Goal: Task Accomplishment & Management: Complete application form

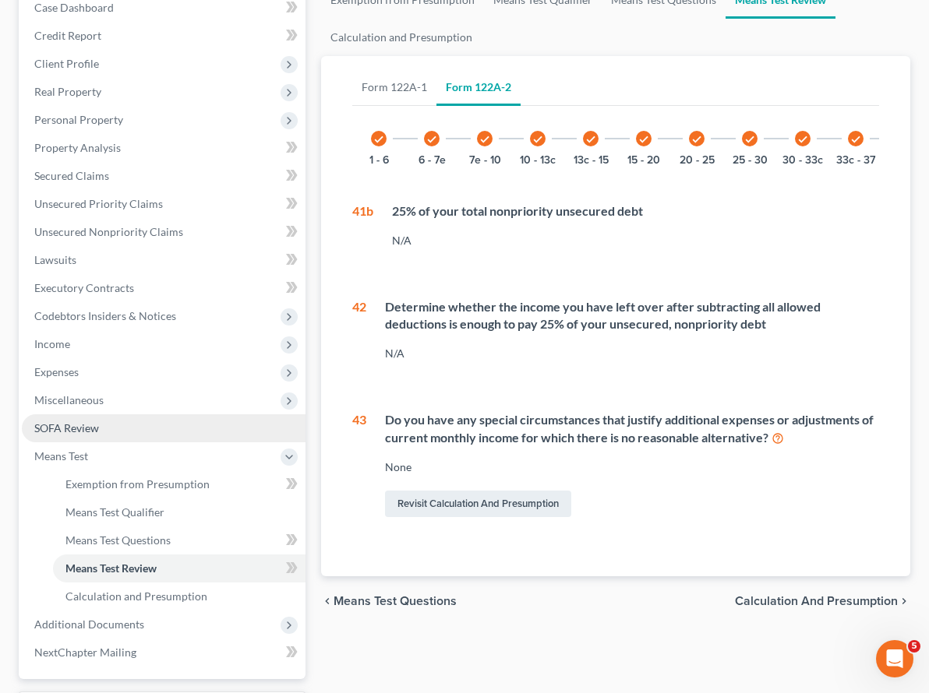
scroll to position [0, 33]
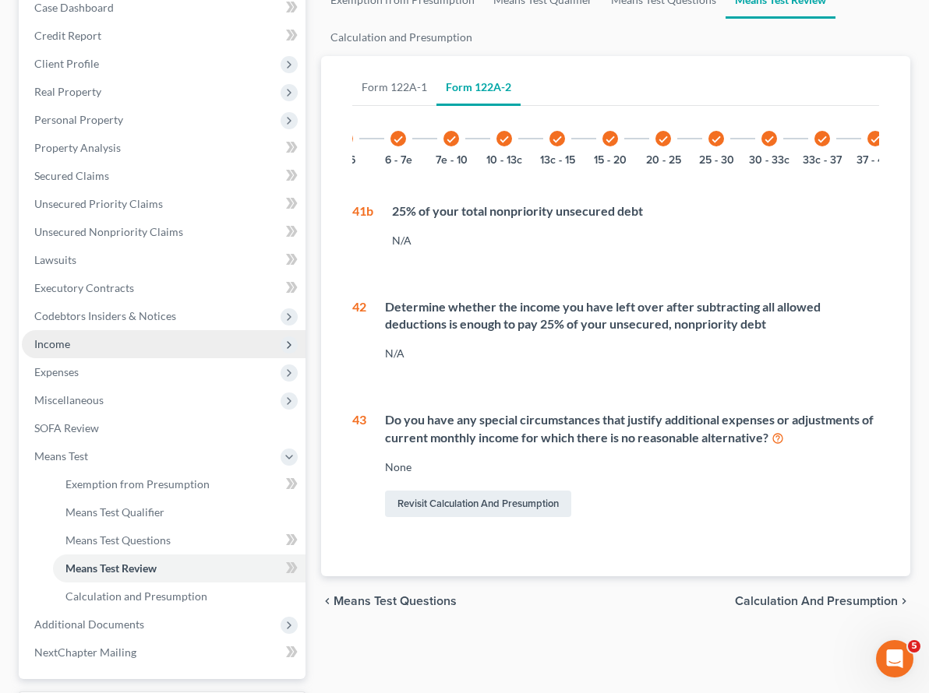
click at [72, 330] on span "Income" at bounding box center [164, 344] width 284 height 28
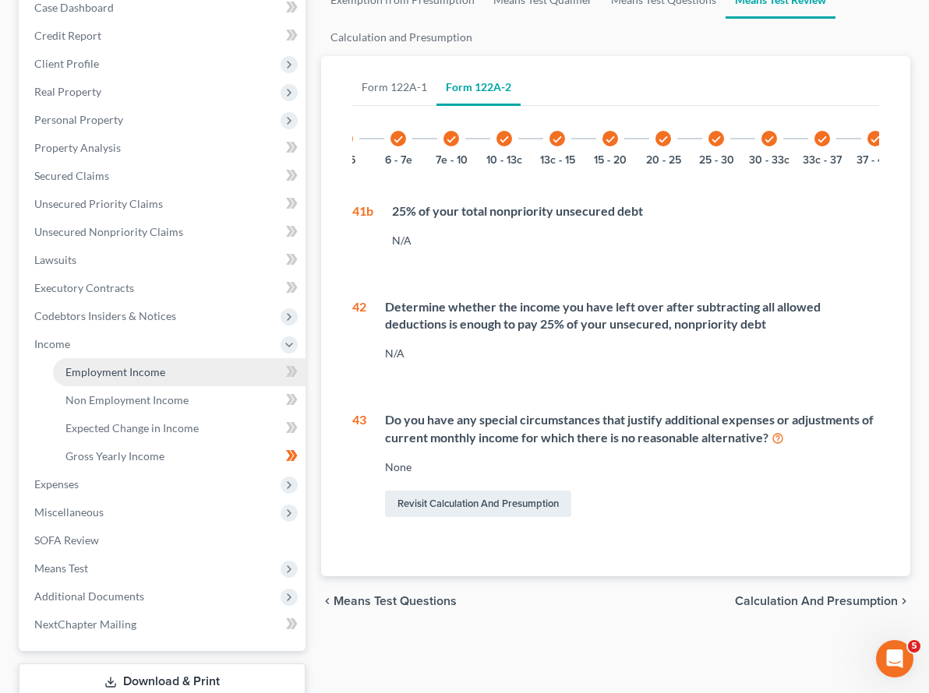
click at [94, 365] on span "Employment Income" at bounding box center [115, 371] width 100 height 13
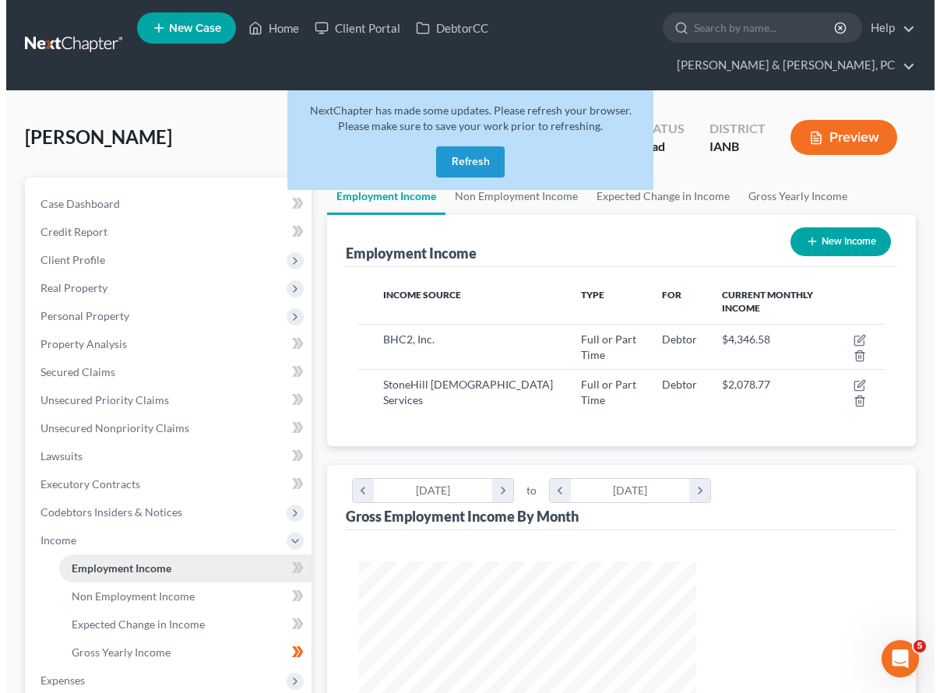
scroll to position [280, 370]
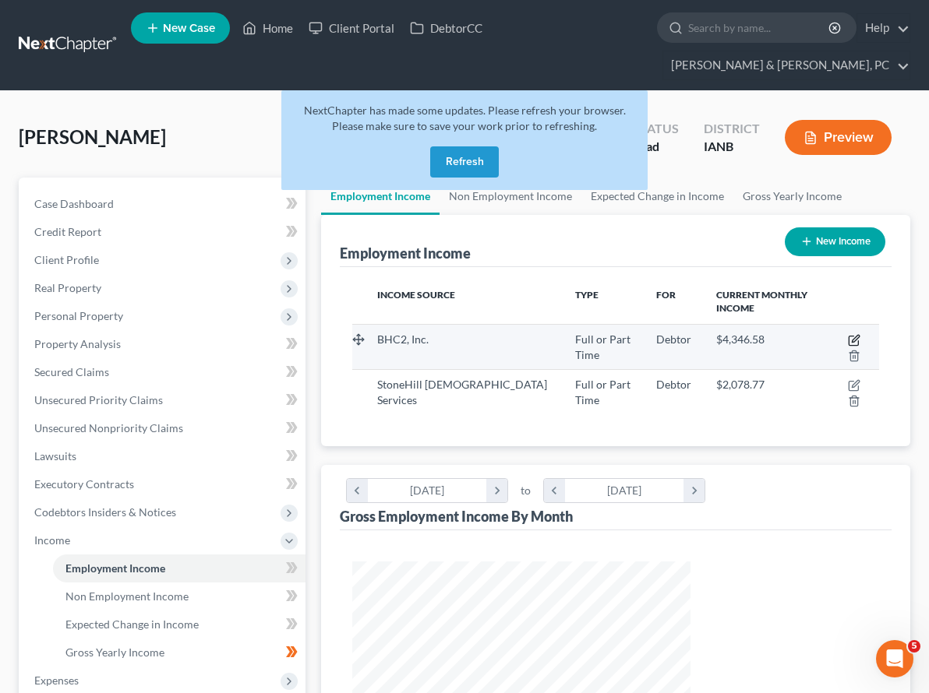
click at [848, 334] on icon "button" at bounding box center [854, 340] width 12 height 12
select select "0"
select select "16"
select select "1"
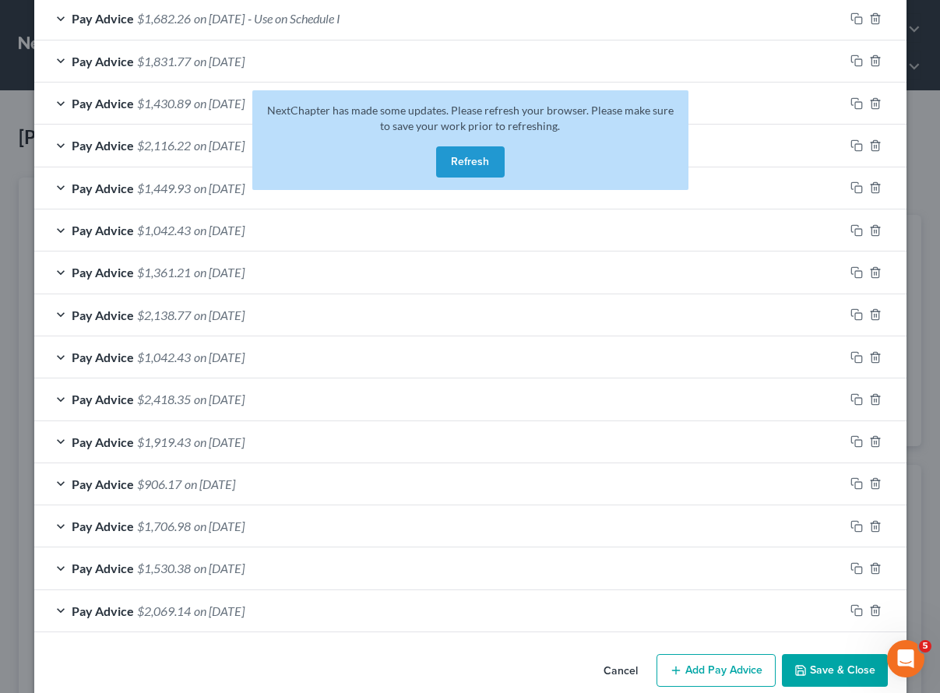
scroll to position [554, 0]
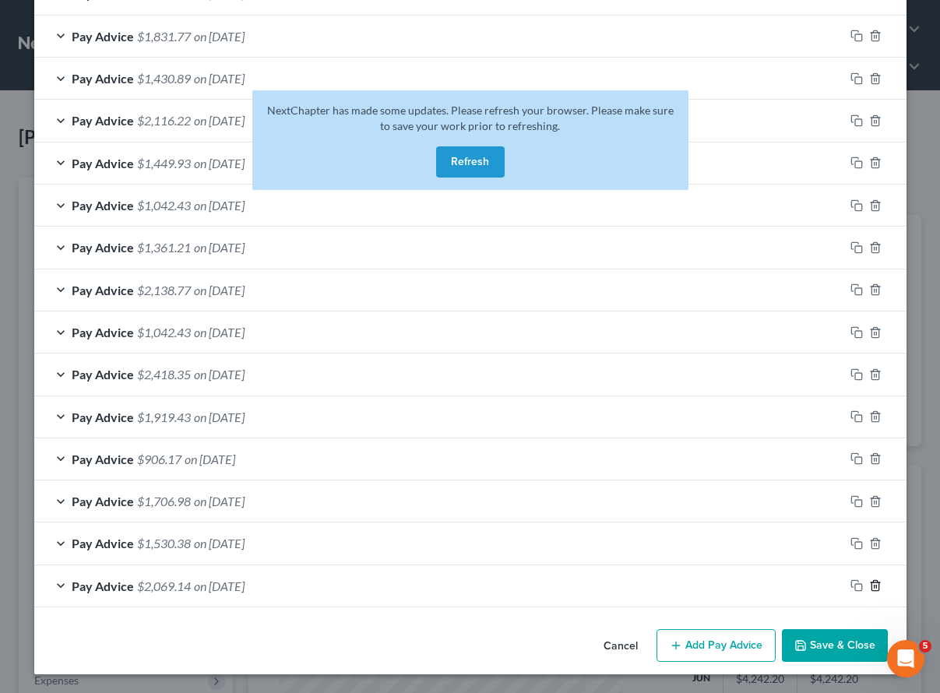
click at [871, 583] on polyline "button" at bounding box center [875, 583] width 9 height 0
click at [465, 146] on button "Refresh" at bounding box center [470, 161] width 69 height 31
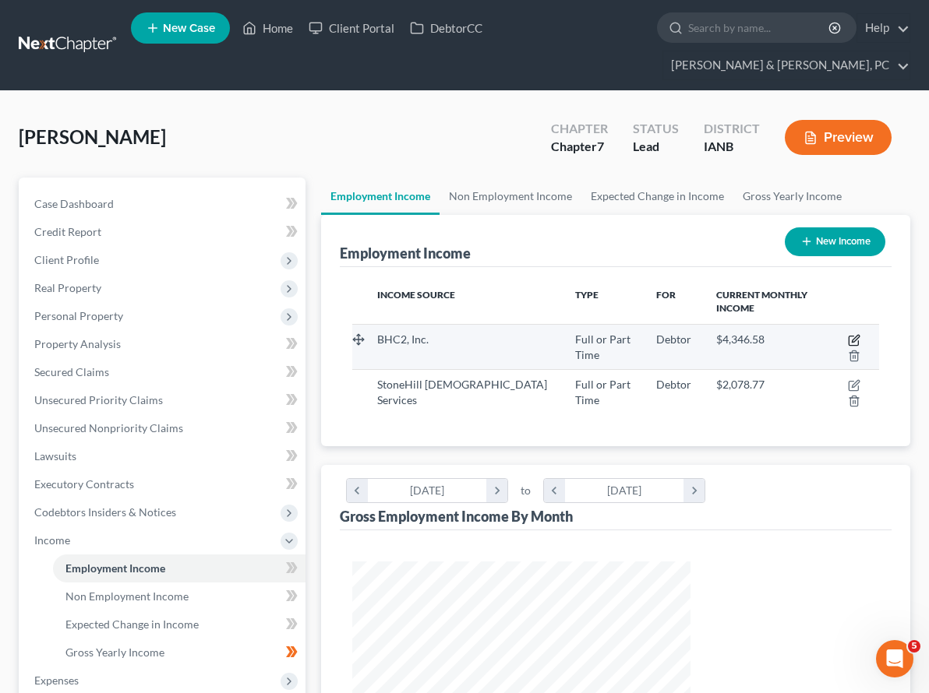
click at [848, 334] on icon "button" at bounding box center [854, 340] width 12 height 12
select select "0"
select select "16"
select select "1"
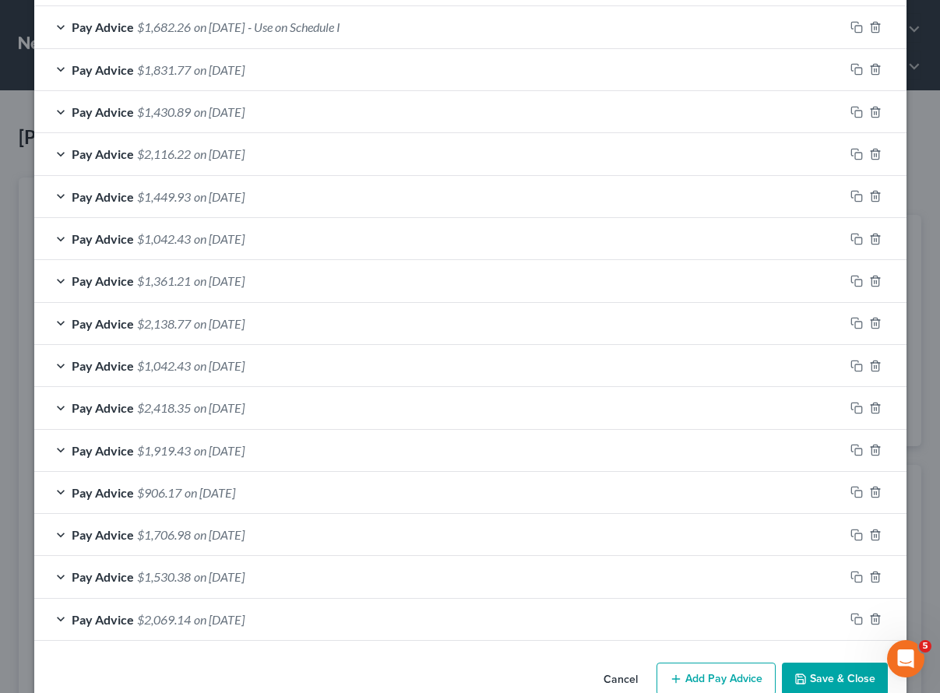
scroll to position [507, 0]
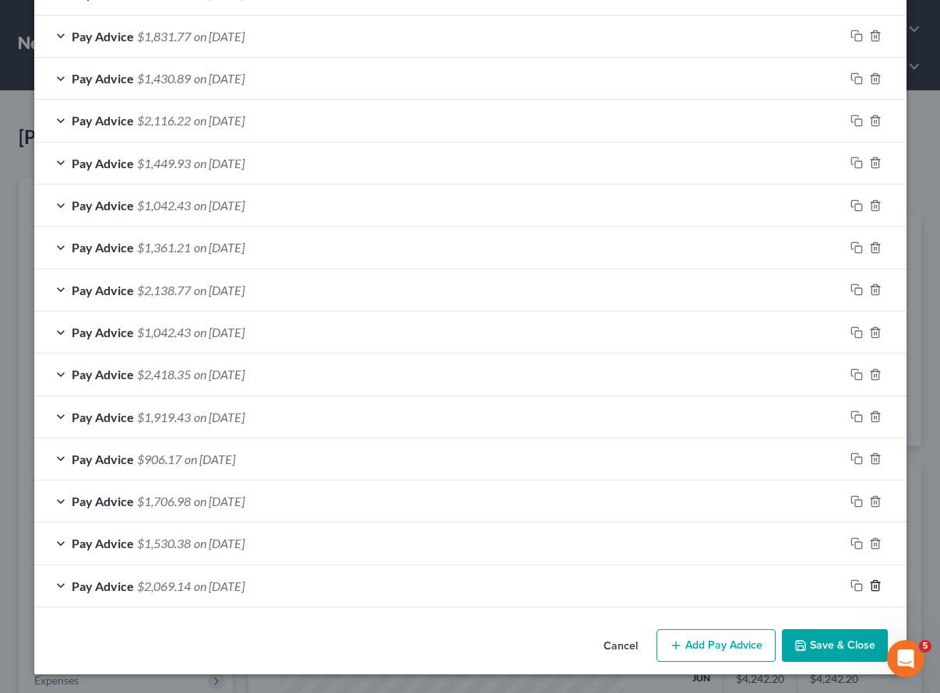
drag, startPoint x: 867, startPoint y: 583, endPoint x: 826, endPoint y: 574, distance: 41.4
click at [869, 583] on icon "button" at bounding box center [875, 586] width 12 height 12
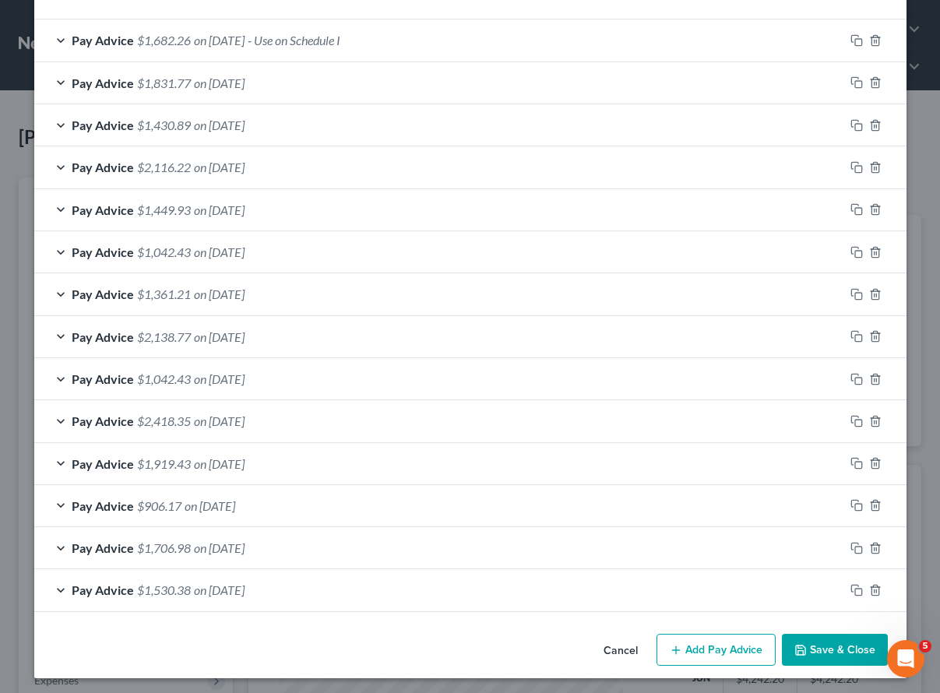
scroll to position [511, 0]
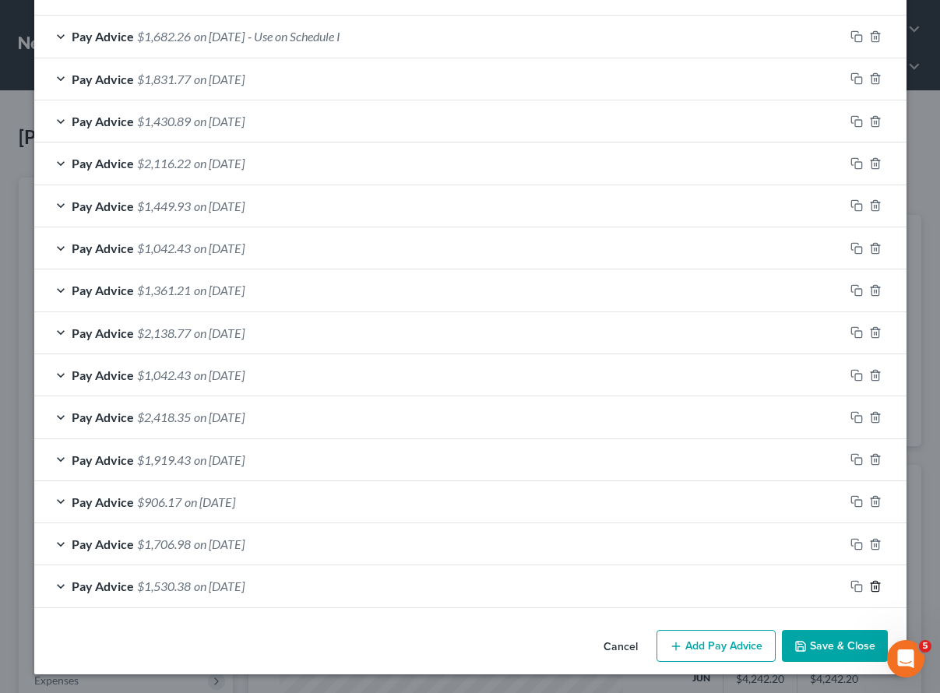
click at [869, 585] on icon "button" at bounding box center [875, 586] width 12 height 12
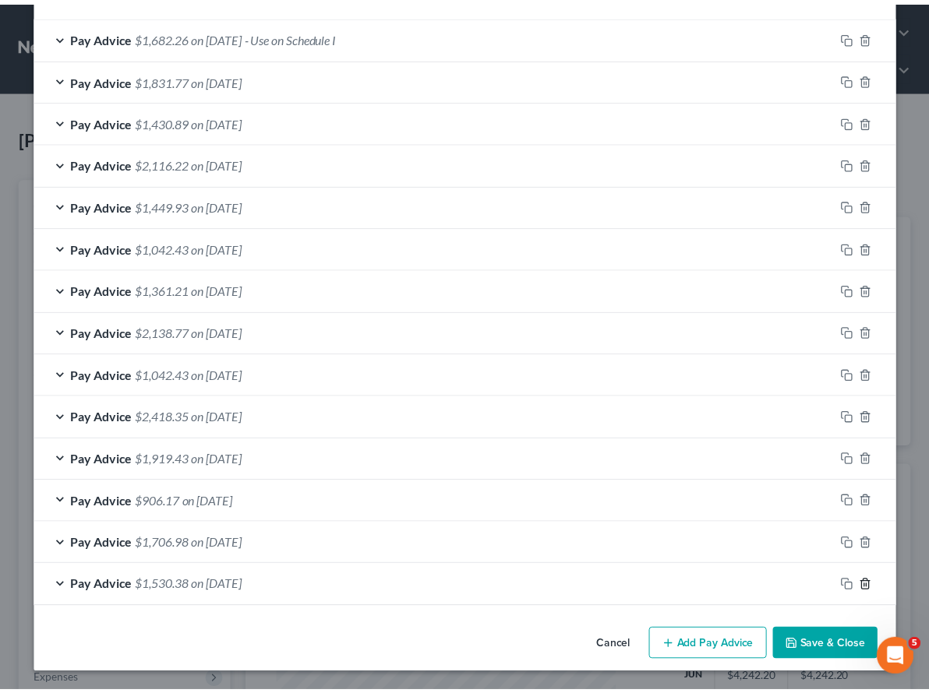
scroll to position [469, 0]
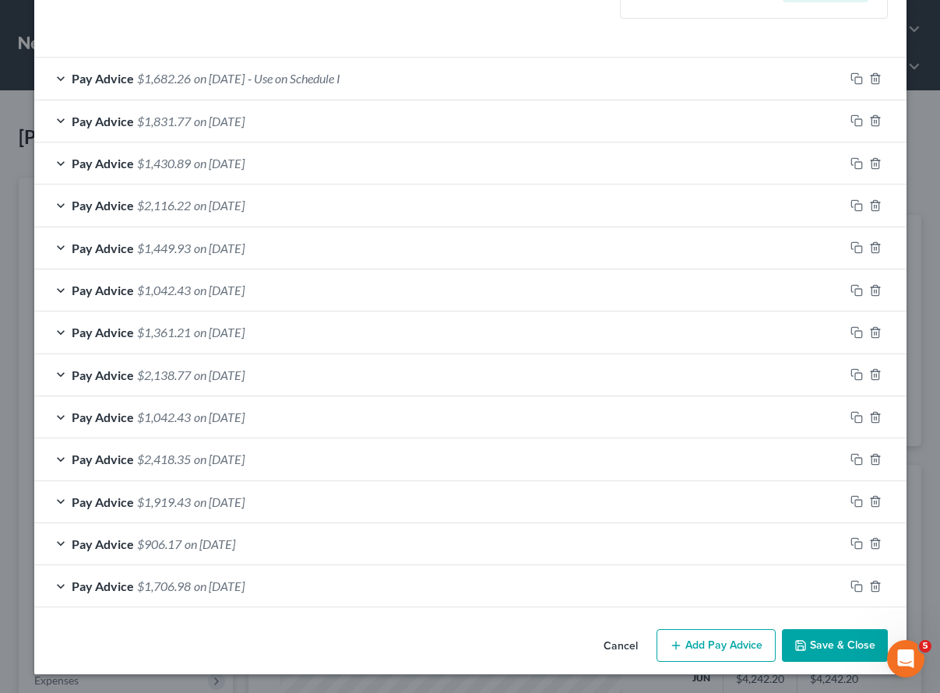
click at [853, 642] on button "Save & Close" at bounding box center [835, 645] width 106 height 33
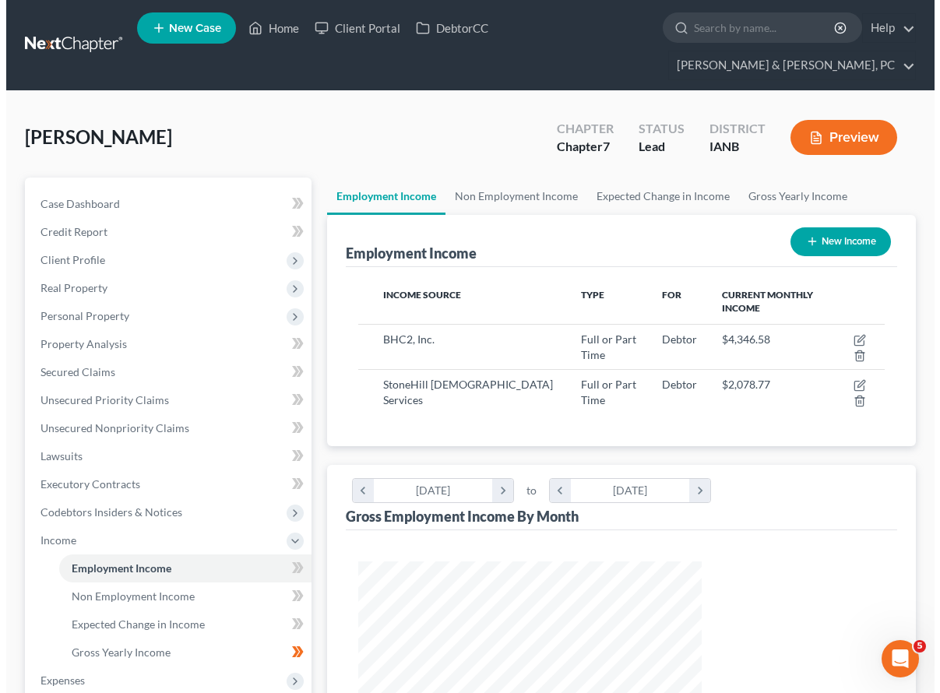
scroll to position [778681, 778591]
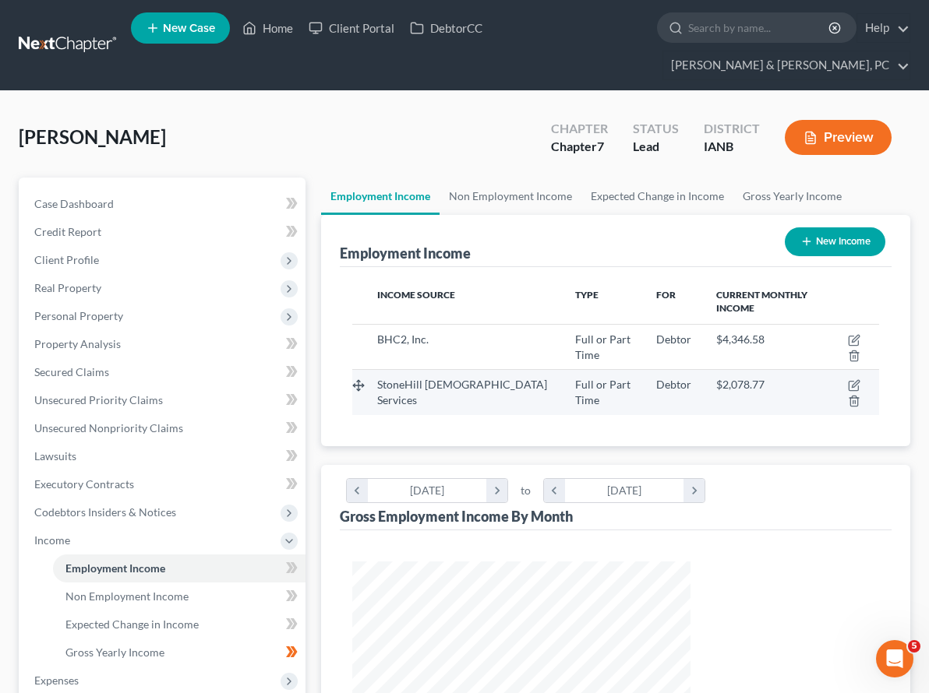
click at [382, 378] on span "StoneHill [DEMOGRAPHIC_DATA] Services" at bounding box center [462, 392] width 170 height 29
click at [851, 381] on icon "button" at bounding box center [854, 384] width 7 height 7
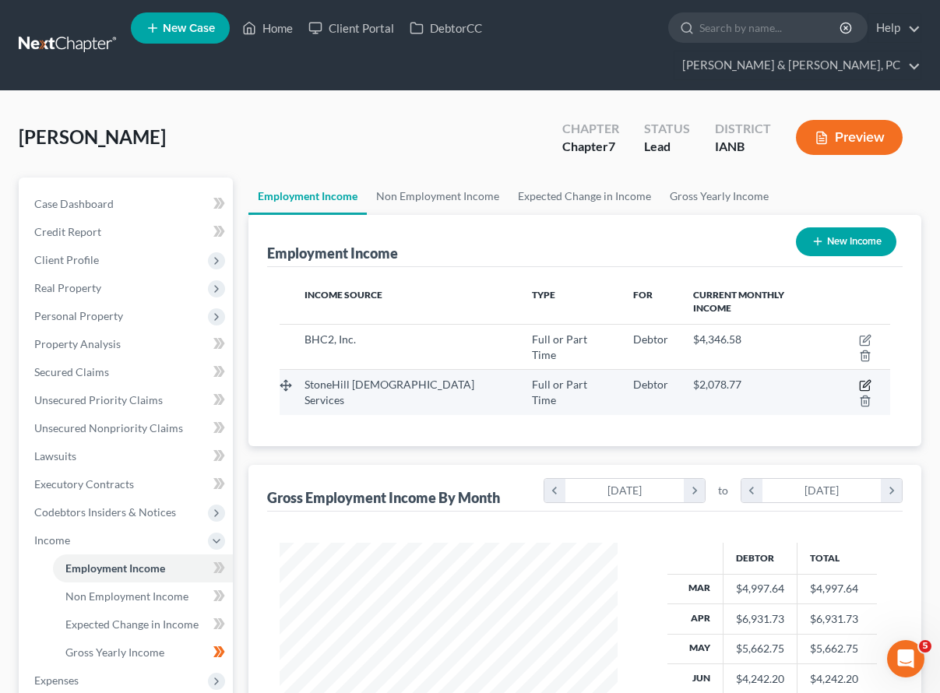
select select "0"
select select "16"
select select "2"
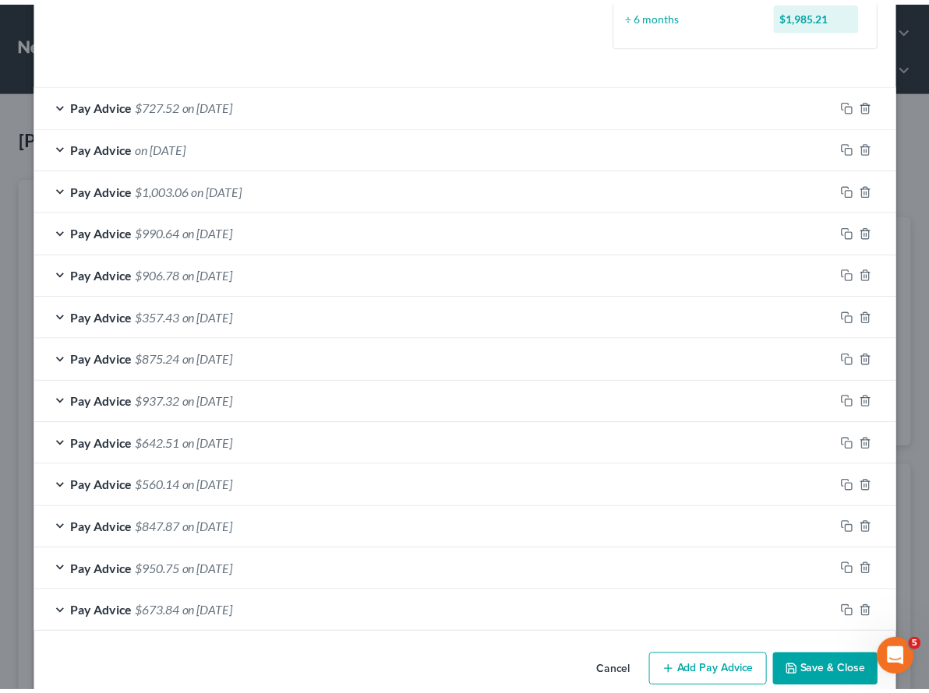
scroll to position [472, 0]
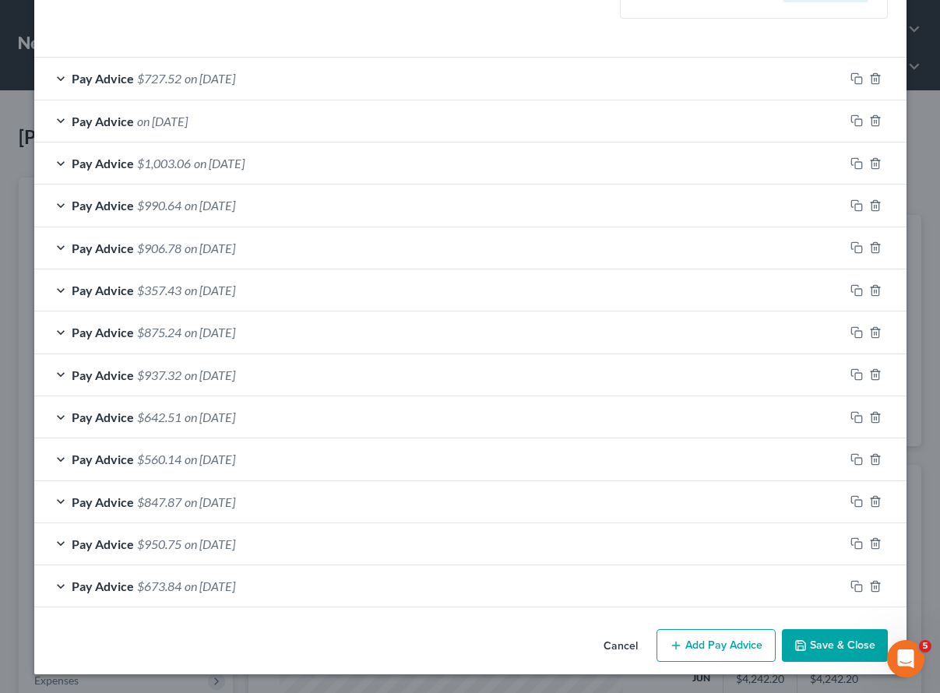
click at [615, 644] on button "Cancel" at bounding box center [620, 646] width 59 height 31
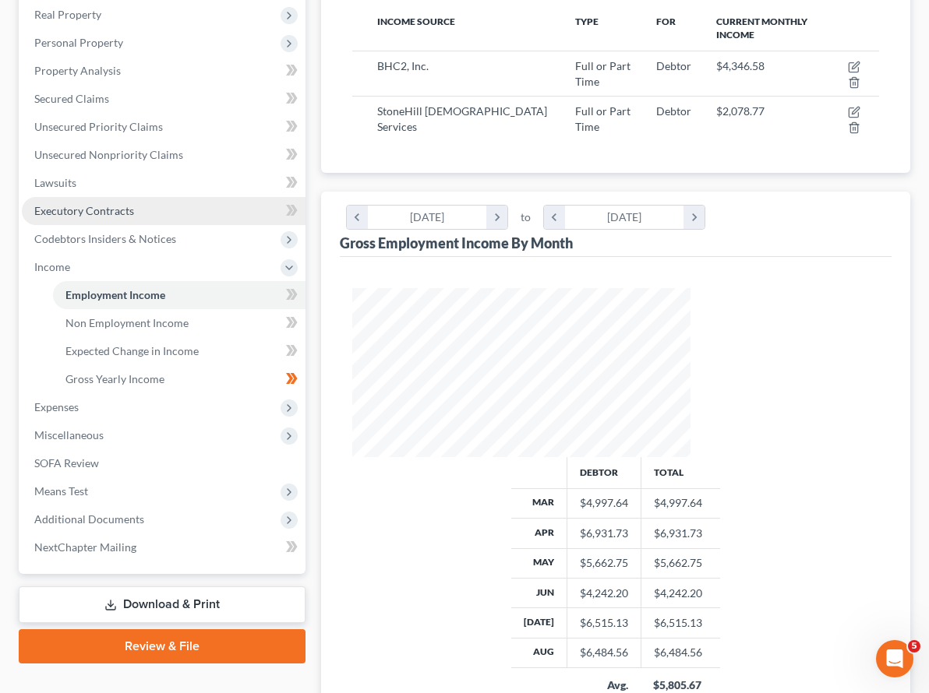
scroll to position [275, 0]
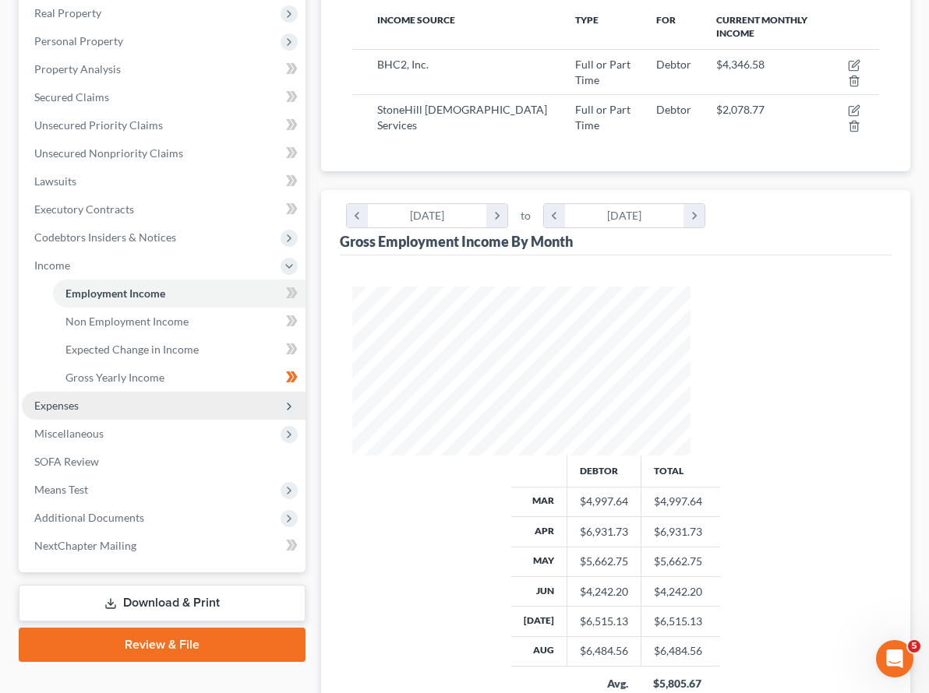
click at [75, 399] on span "Expenses" at bounding box center [56, 405] width 44 height 13
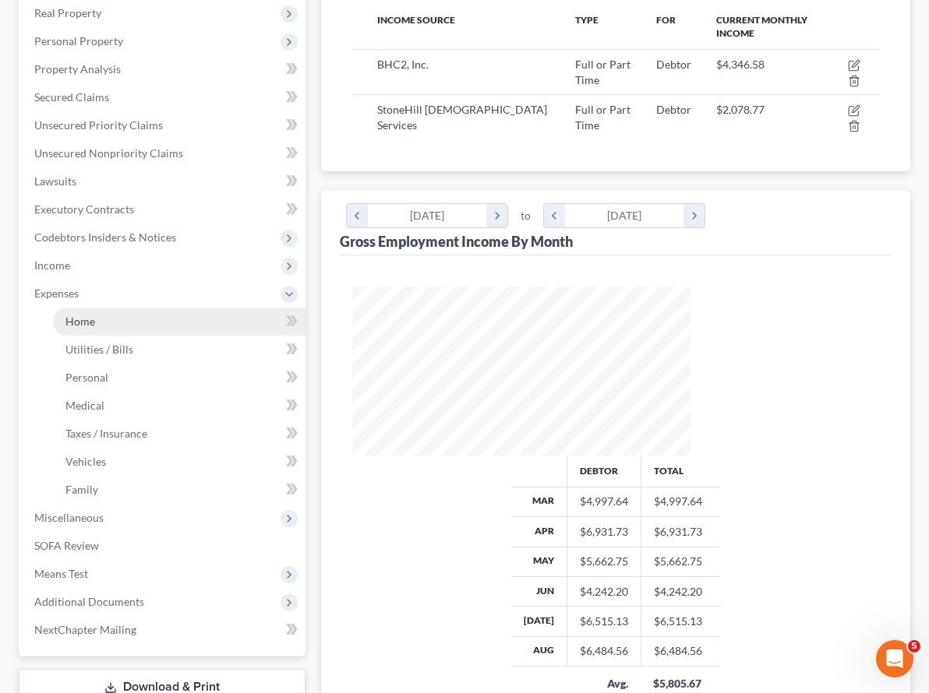
click at [86, 315] on span "Home" at bounding box center [80, 321] width 30 height 13
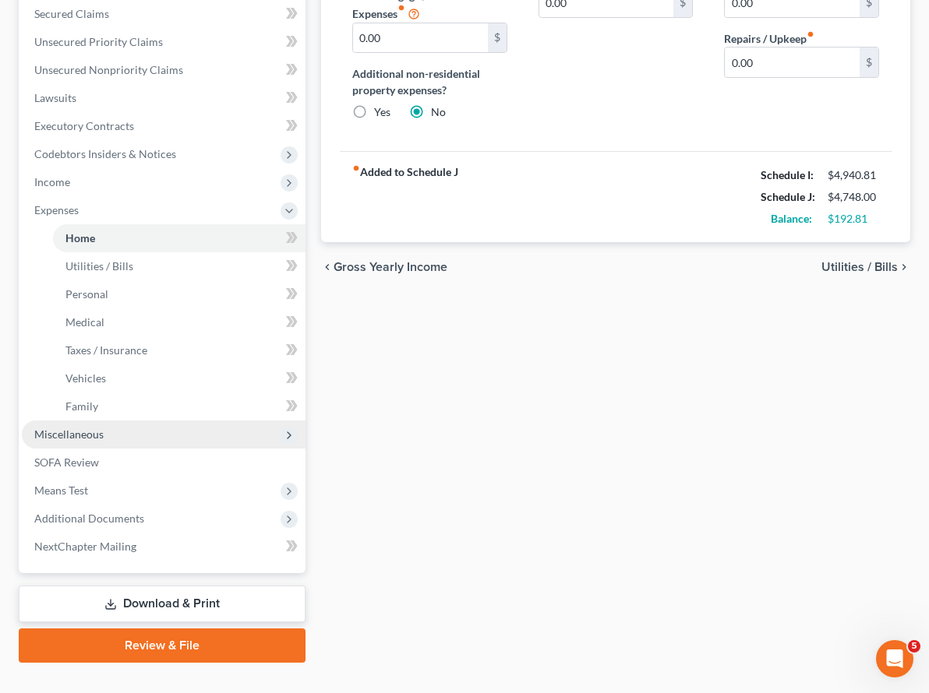
scroll to position [359, 0]
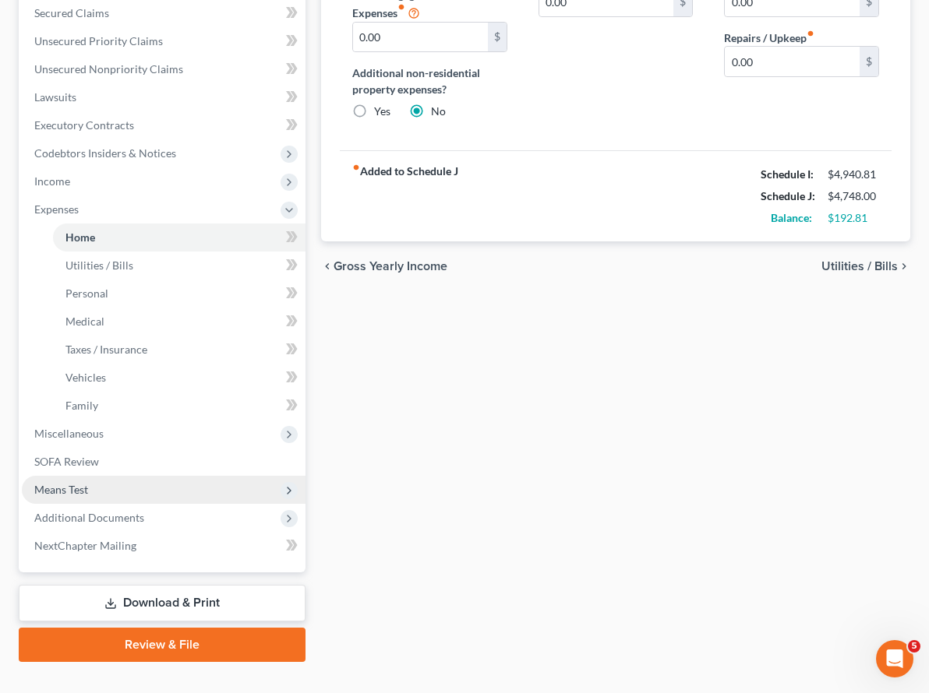
click at [81, 483] on span "Means Test" at bounding box center [61, 489] width 54 height 13
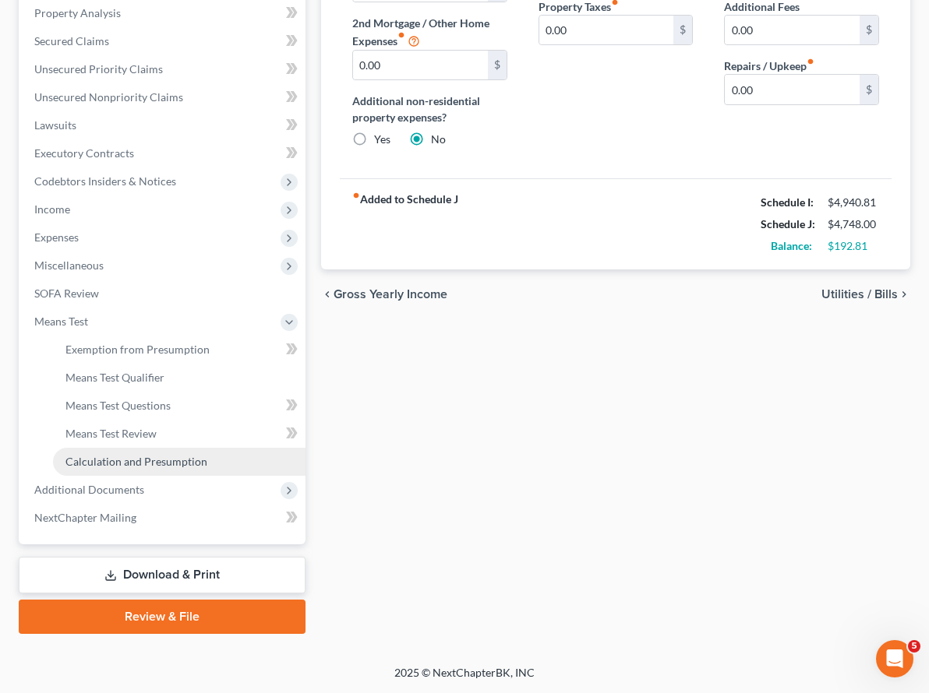
scroll to position [303, 0]
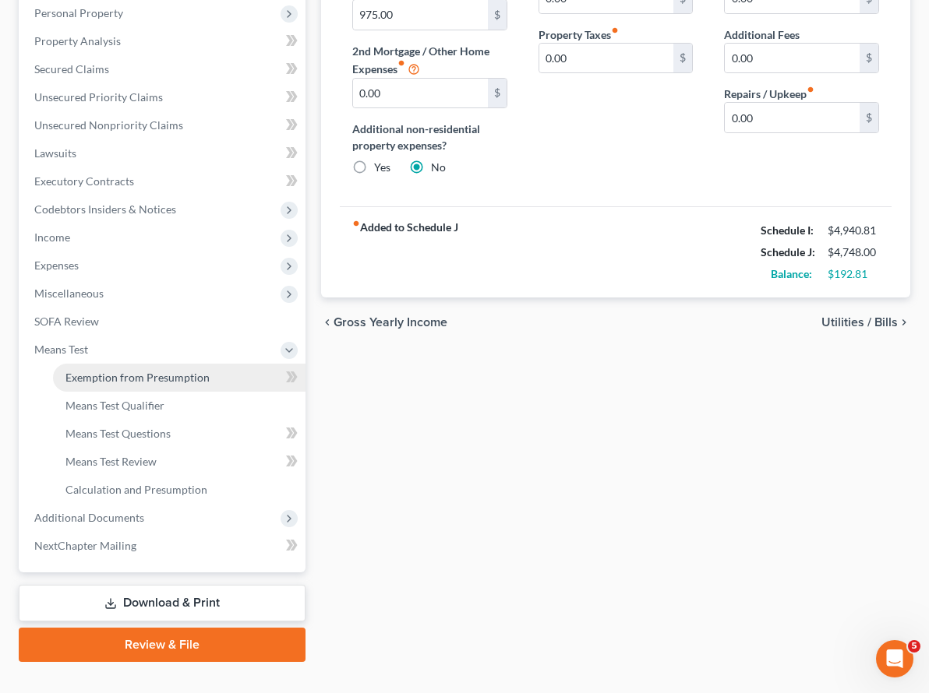
click at [123, 371] on span "Exemption from Presumption" at bounding box center [137, 377] width 144 height 13
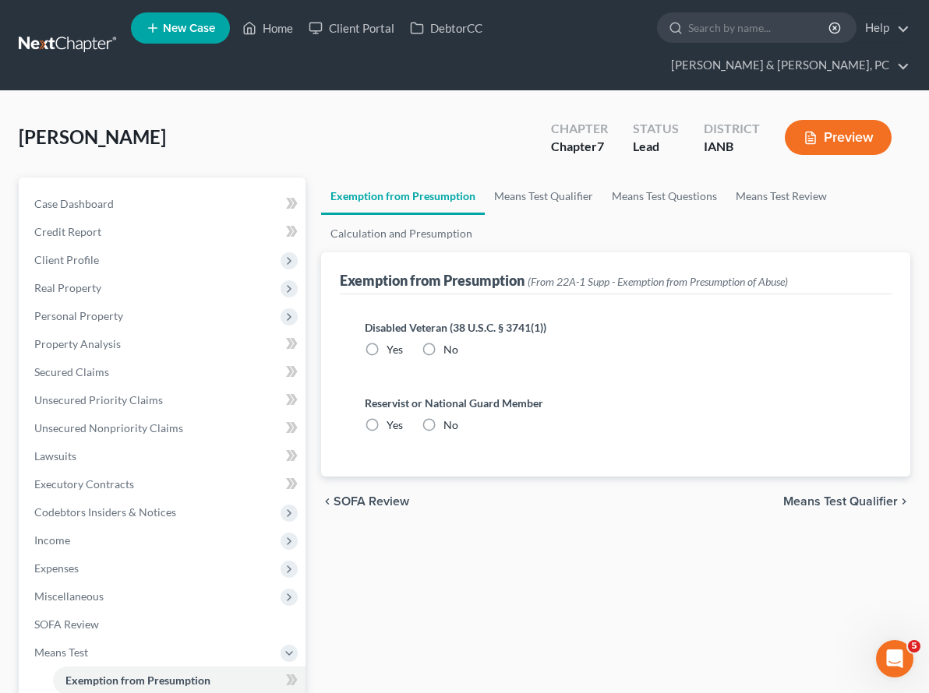
click at [443, 342] on label "No" at bounding box center [450, 350] width 15 height 16
click at [449, 342] on input "No" at bounding box center [454, 347] width 10 height 10
radio input "true"
click at [443, 418] on label "No" at bounding box center [450, 426] width 15 height 16
click at [449, 418] on input "No" at bounding box center [454, 423] width 10 height 10
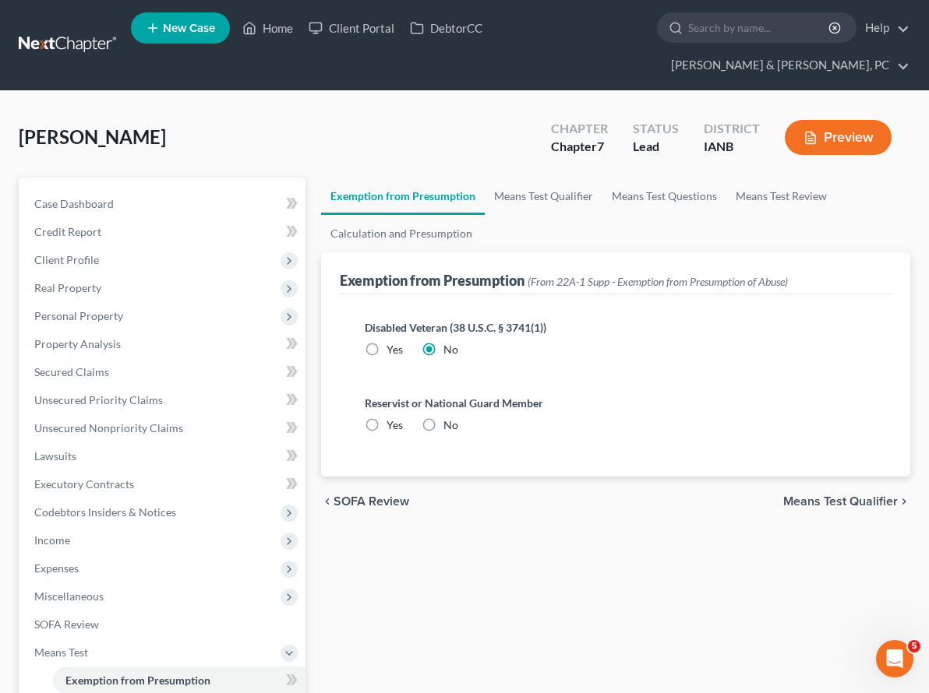
radio input "true"
click at [485, 178] on link "Means Test Qualifier" at bounding box center [544, 196] width 118 height 37
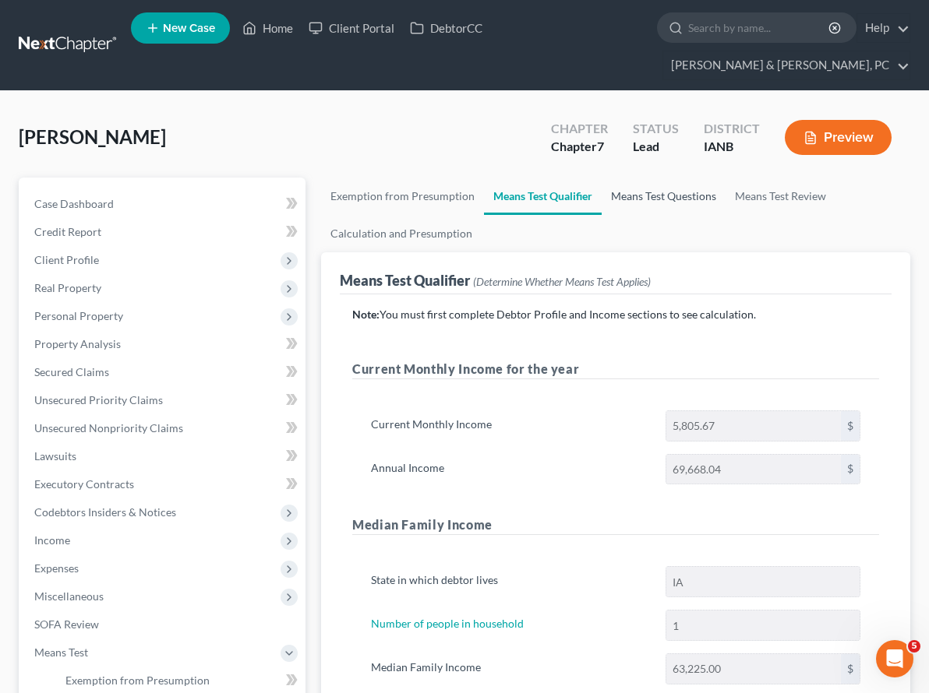
click at [601, 178] on link "Means Test Questions" at bounding box center [663, 196] width 124 height 37
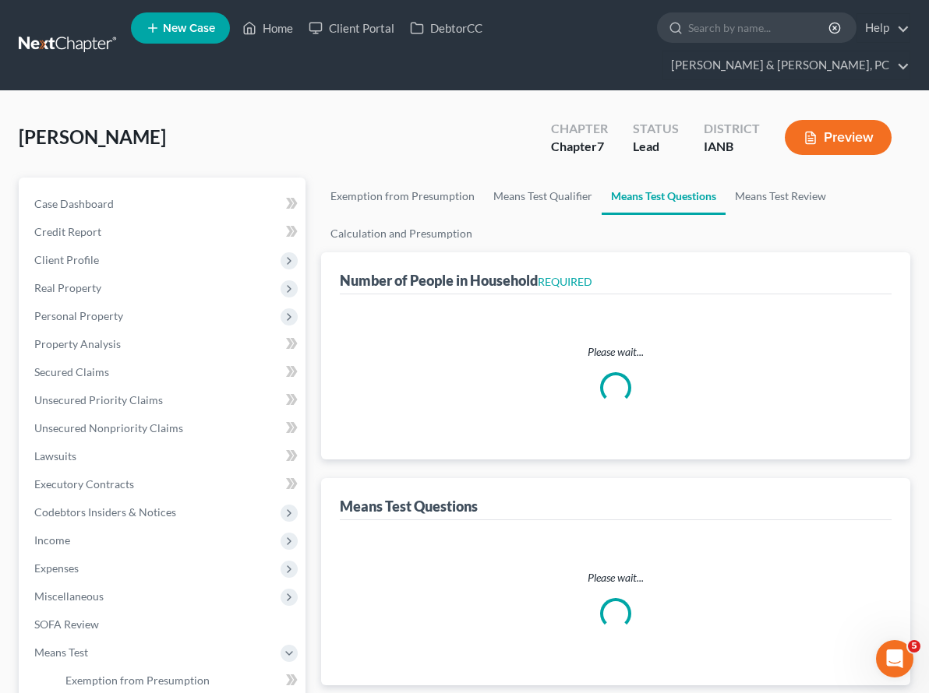
select select "1"
select select "60"
select select "1"
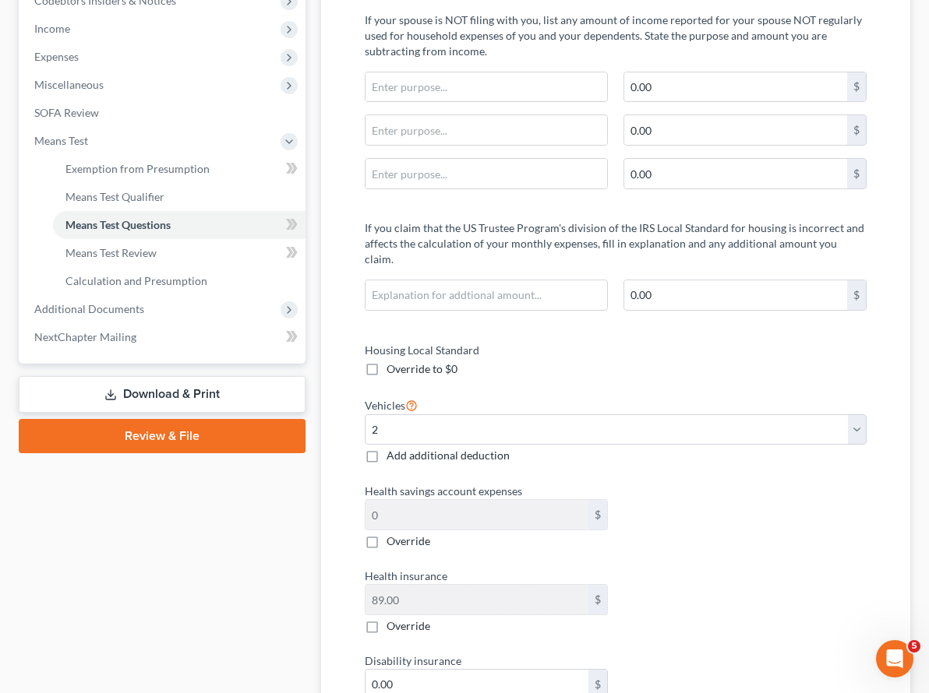
scroll to position [513, 0]
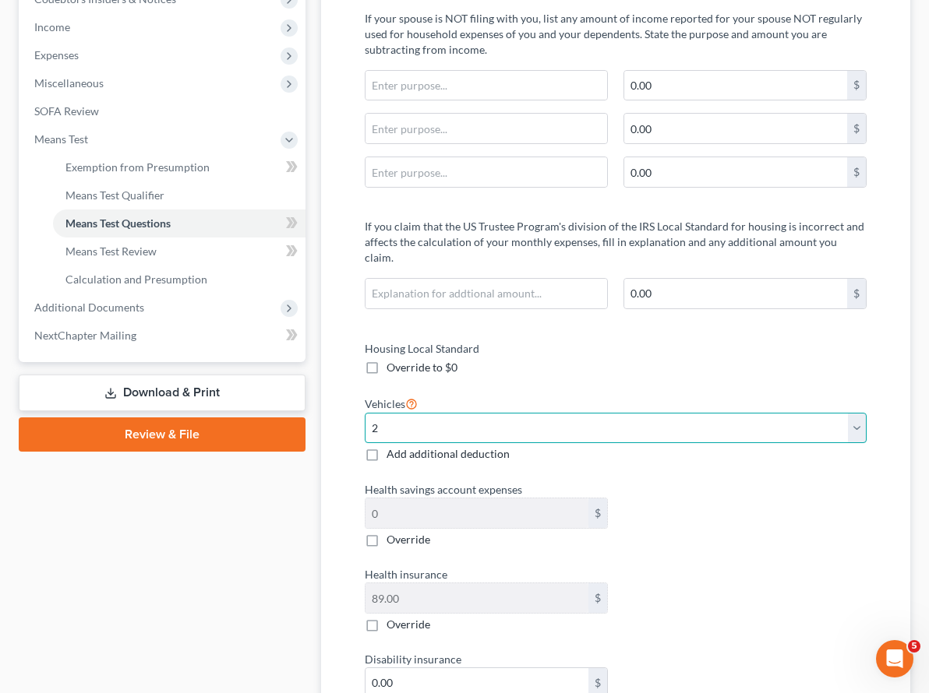
click at [366, 413] on select "Select 0 1 2 3 4 5" at bounding box center [616, 428] width 502 height 31
select select "1"
click at [365, 413] on select "Select 0 1 2 3 4 5" at bounding box center [616, 428] width 502 height 31
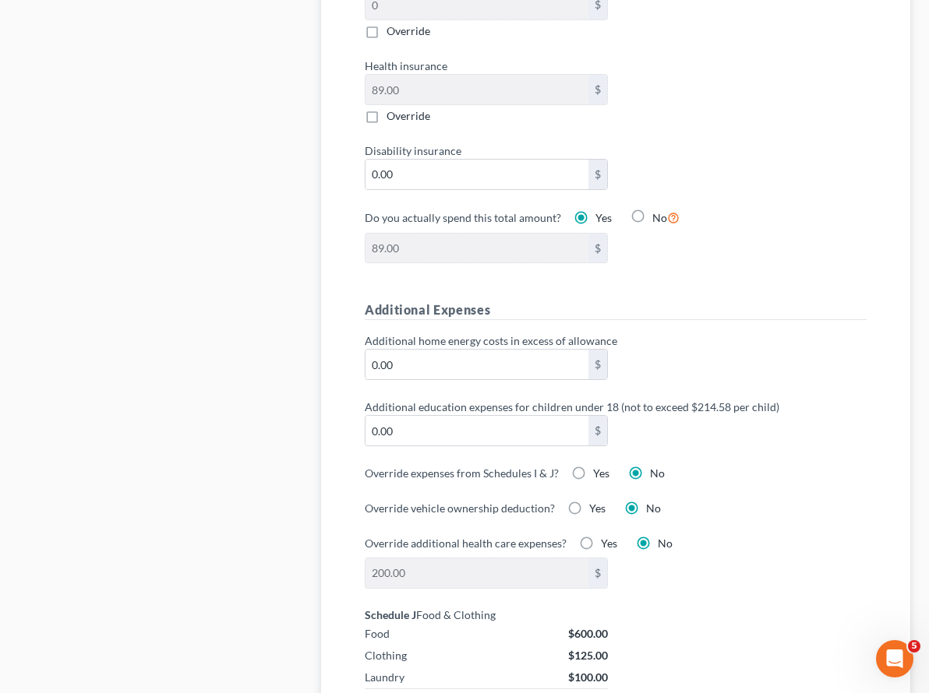
scroll to position [1024, 0]
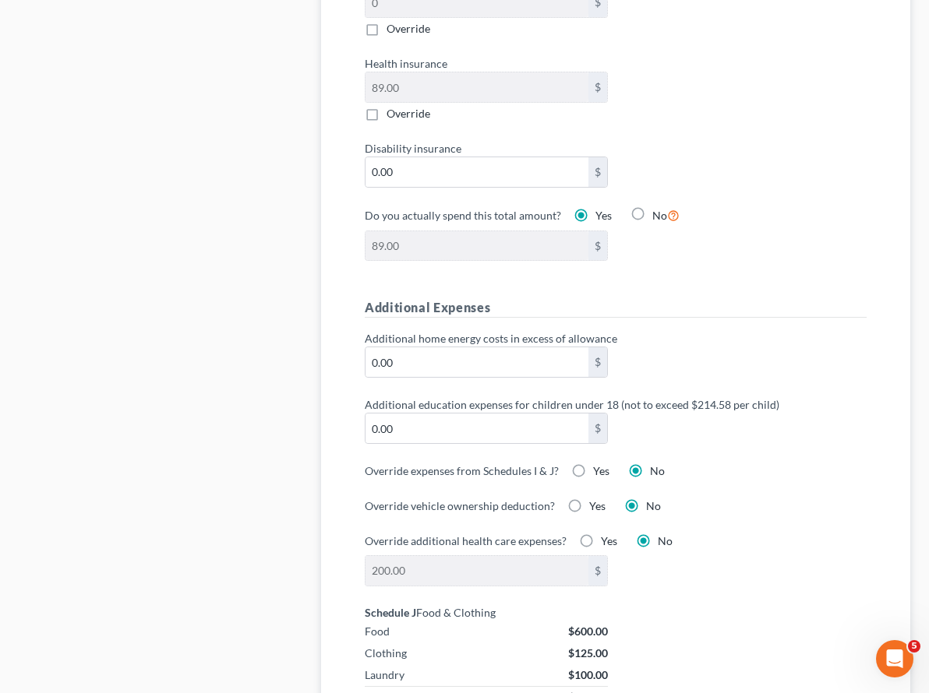
checkbox input "true"
type input "30.00"
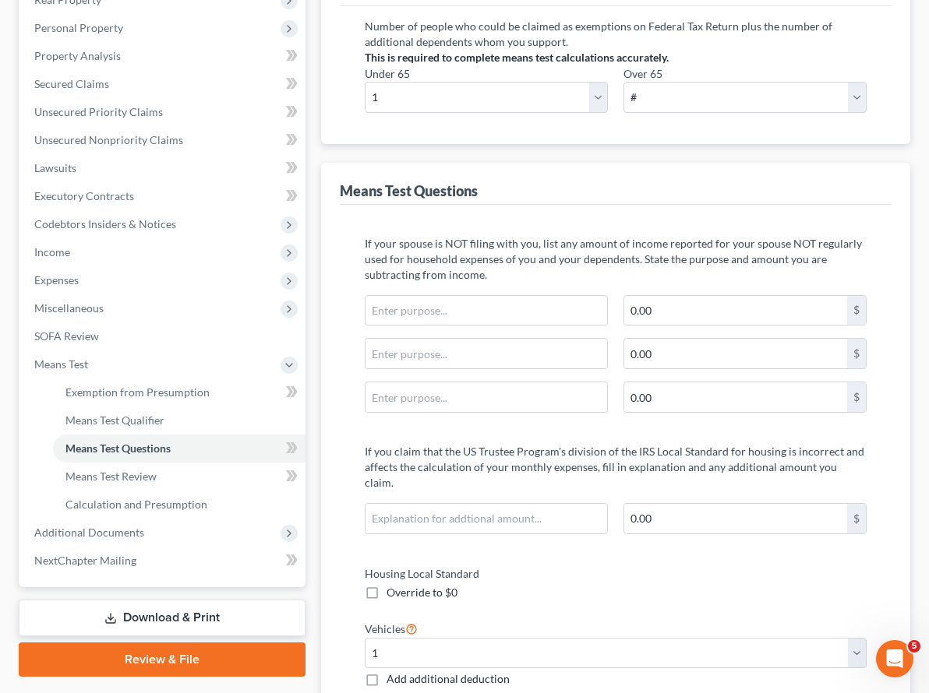
scroll to position [0, 0]
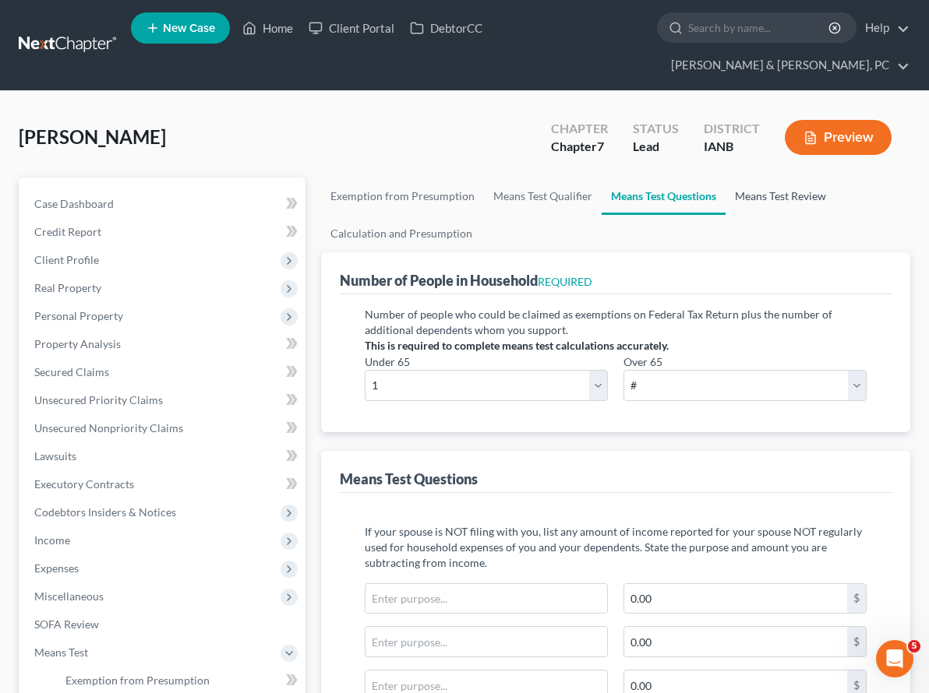
click at [725, 178] on link "Means Test Review" at bounding box center [780, 196] width 110 height 37
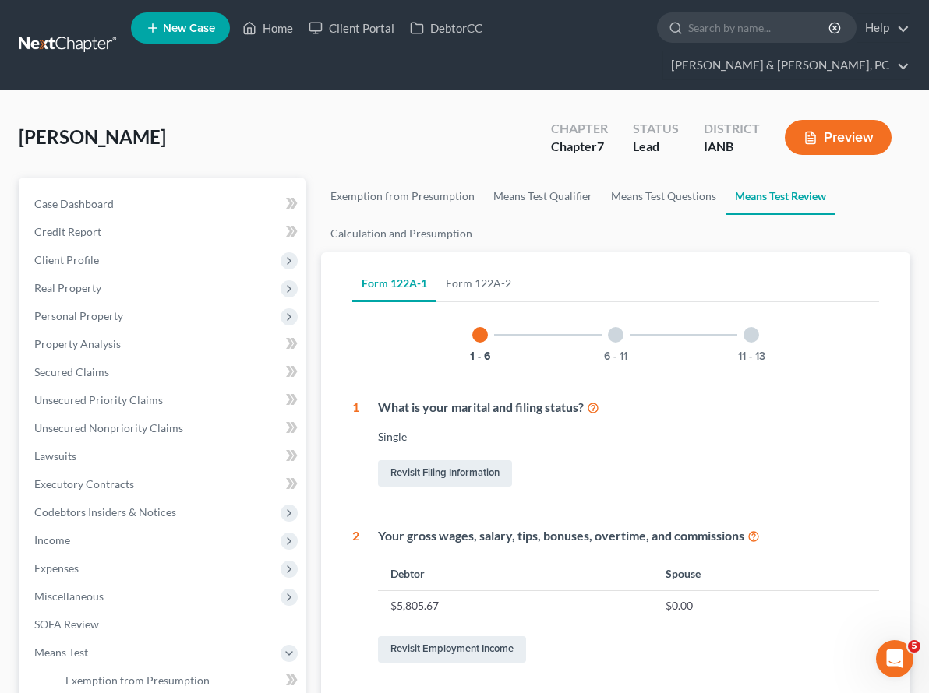
click at [608, 327] on div at bounding box center [616, 335] width 16 height 16
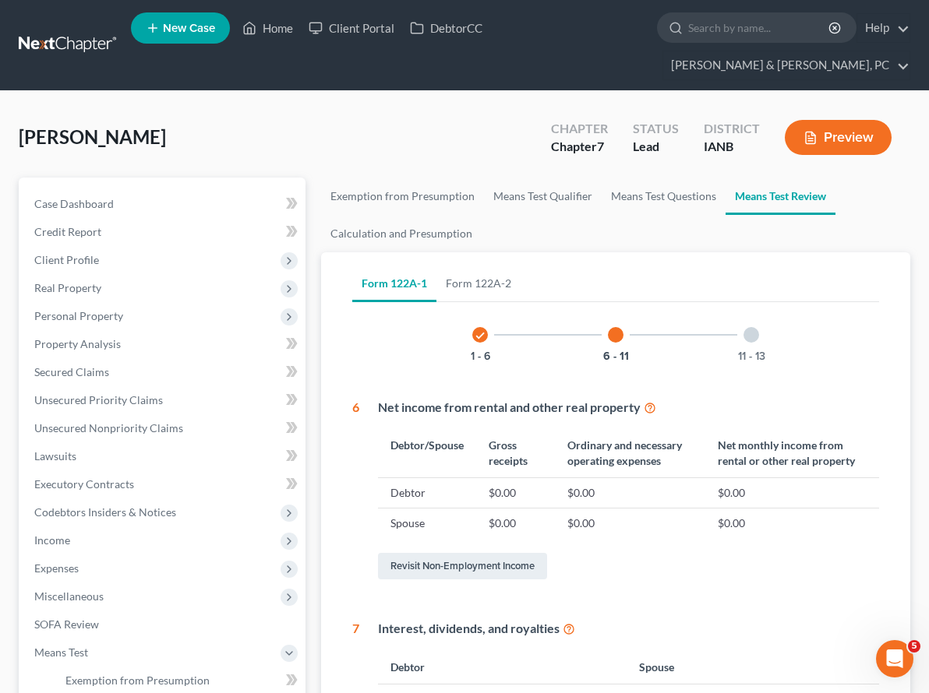
click at [743, 327] on div at bounding box center [751, 335] width 16 height 16
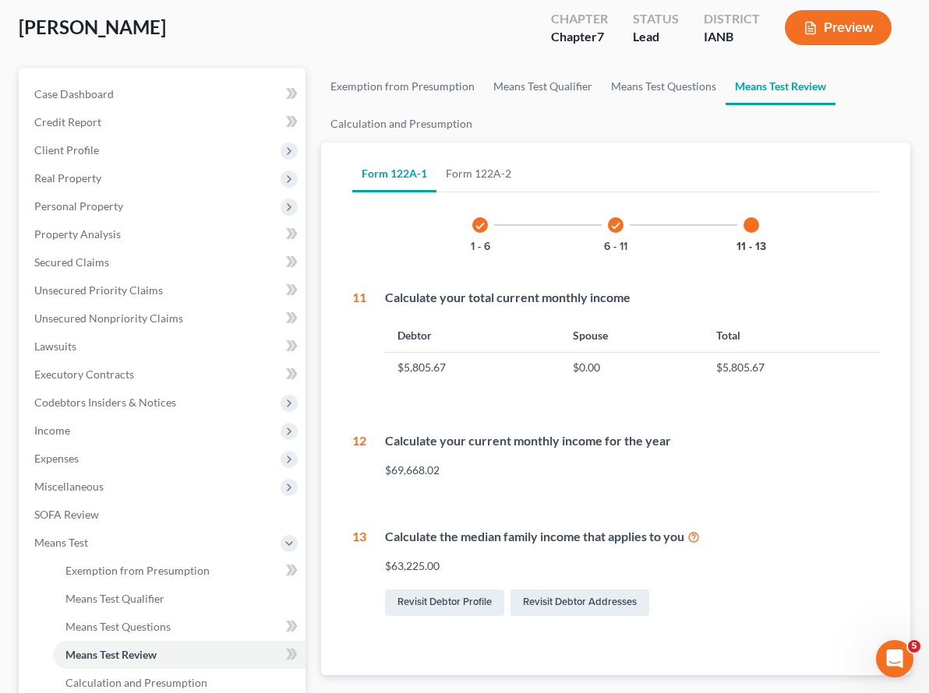
scroll to position [111, 0]
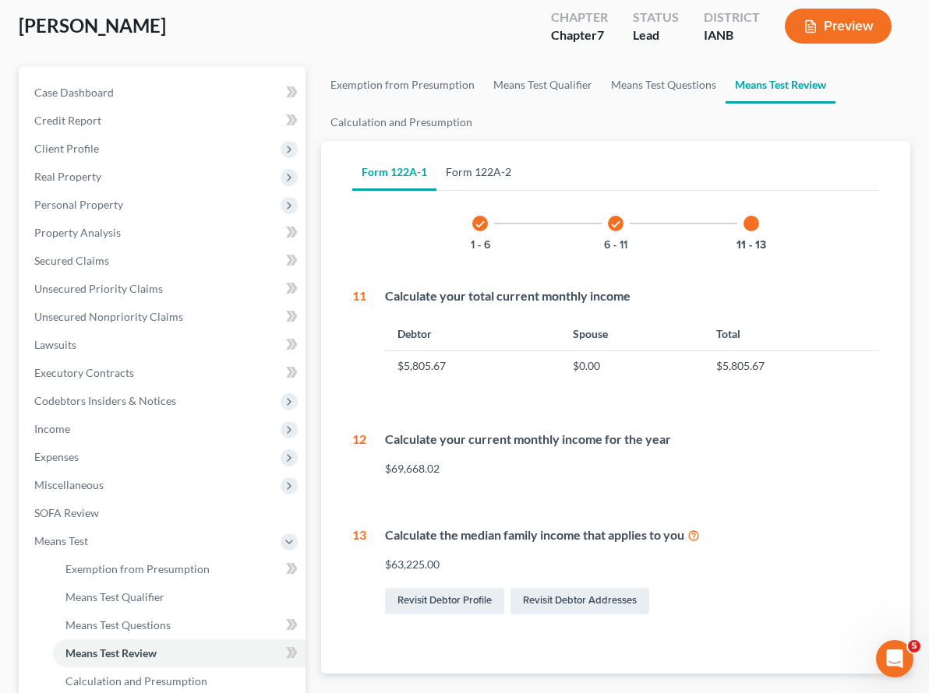
click at [436, 153] on link "Form 122A-2" at bounding box center [478, 171] width 84 height 37
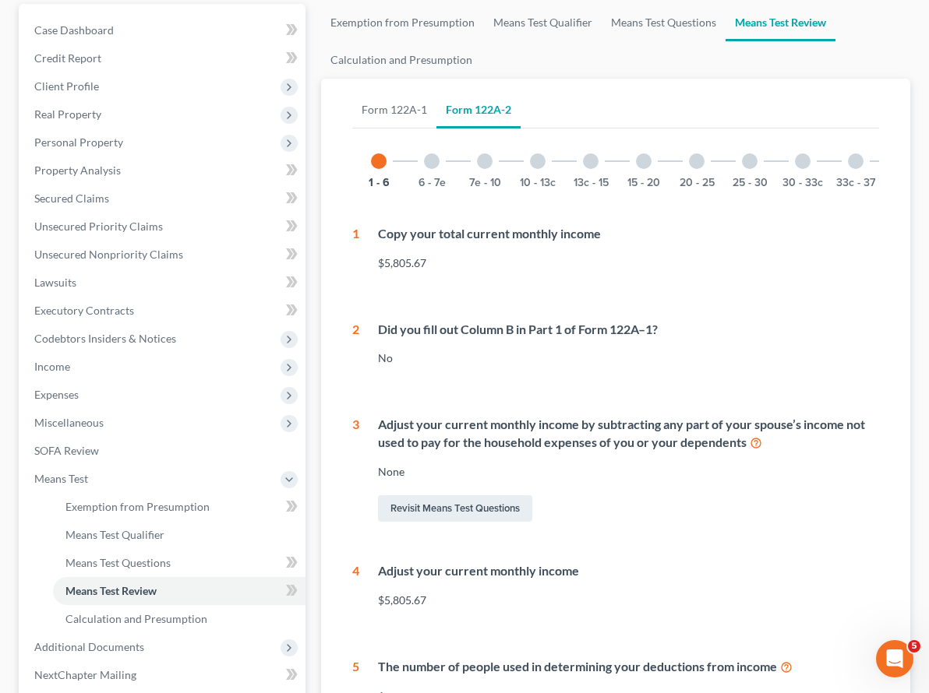
scroll to position [0, 0]
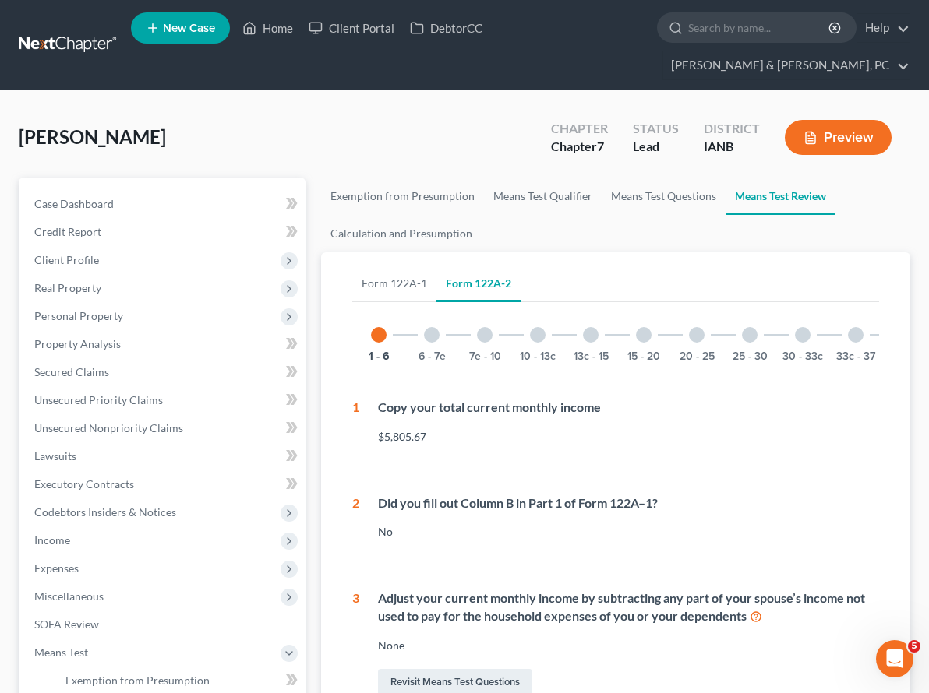
click at [424, 327] on div at bounding box center [432, 335] width 16 height 16
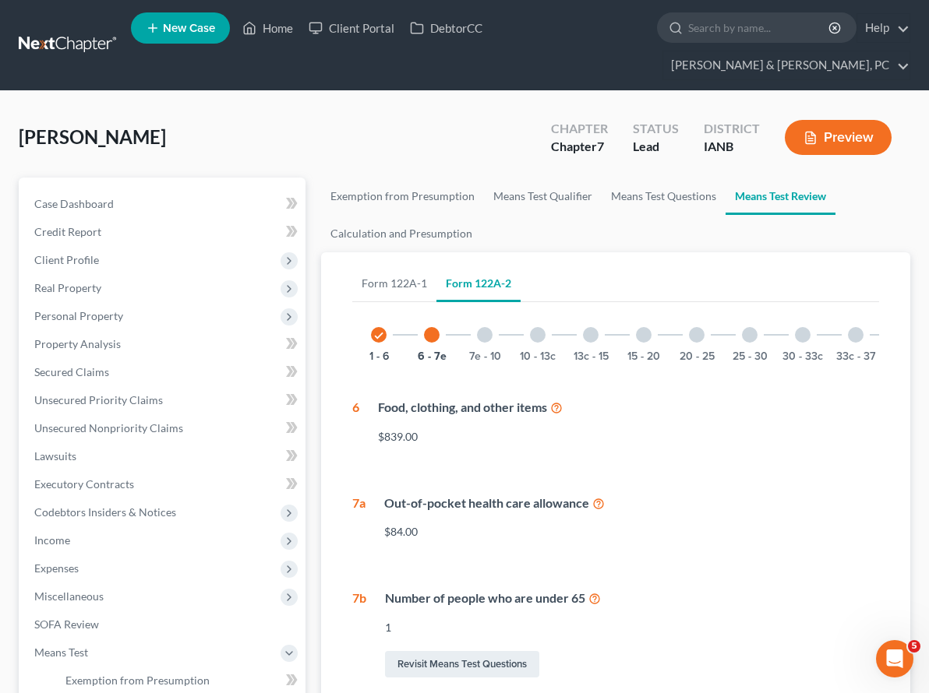
scroll to position [5, 0]
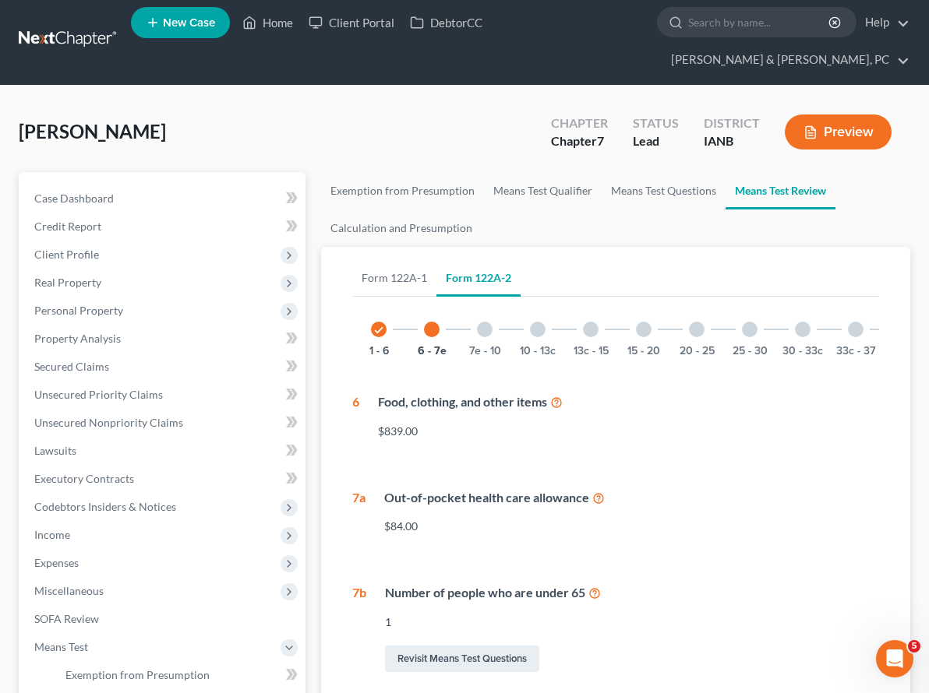
click at [592, 490] on icon at bounding box center [598, 497] width 12 height 15
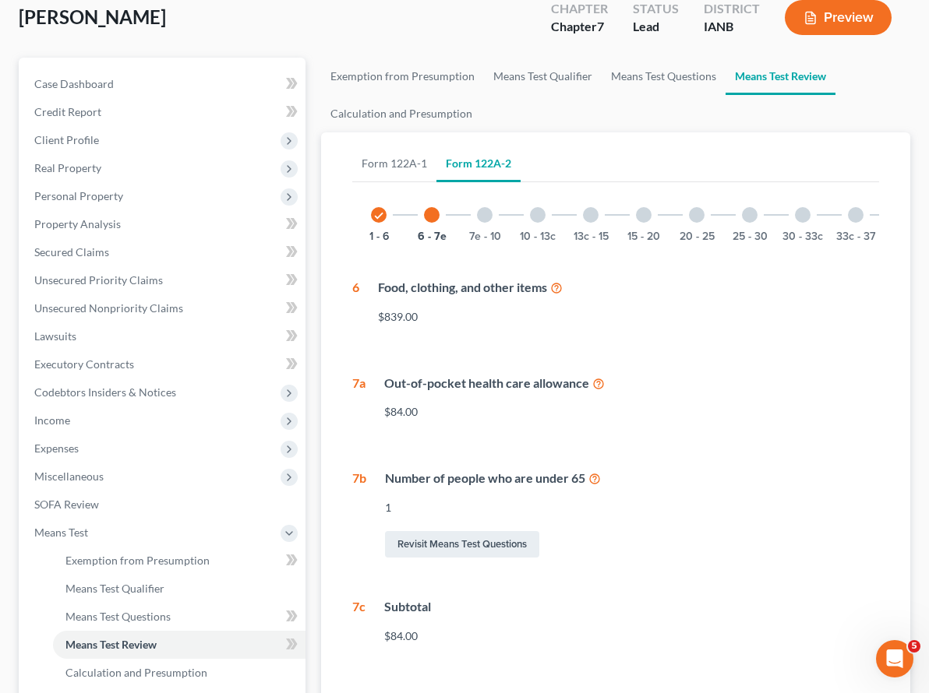
scroll to position [118, 0]
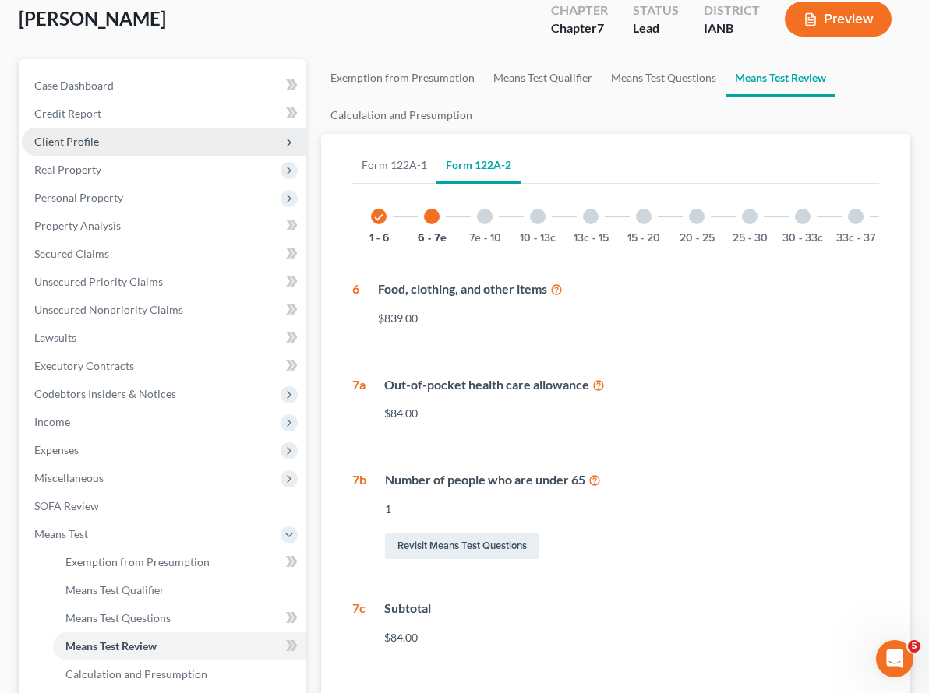
click at [60, 135] on span "Client Profile" at bounding box center [66, 141] width 65 height 13
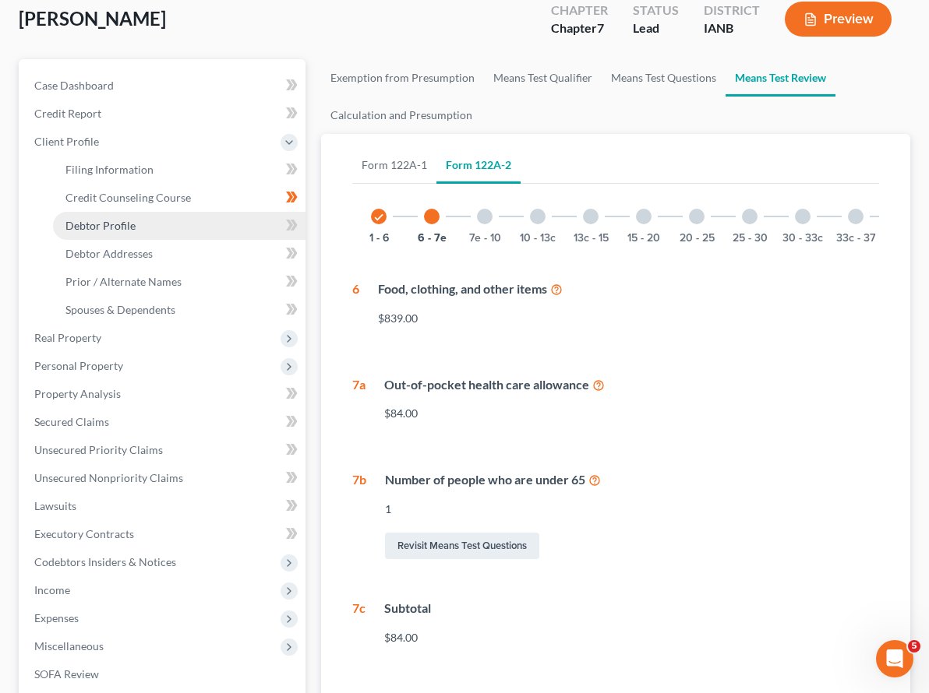
click at [110, 219] on span "Debtor Profile" at bounding box center [100, 225] width 70 height 13
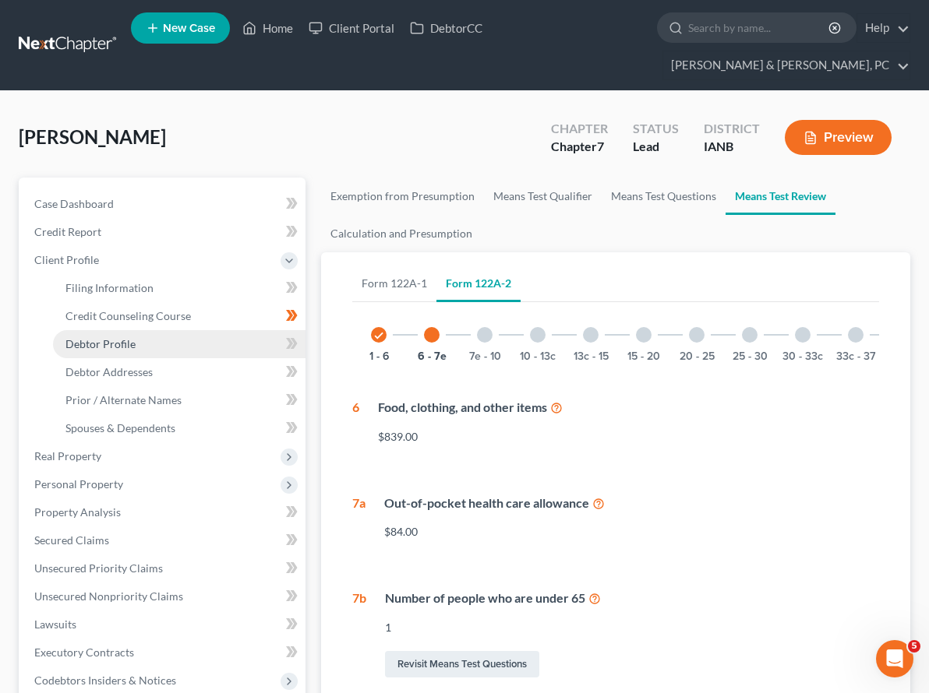
select select "0"
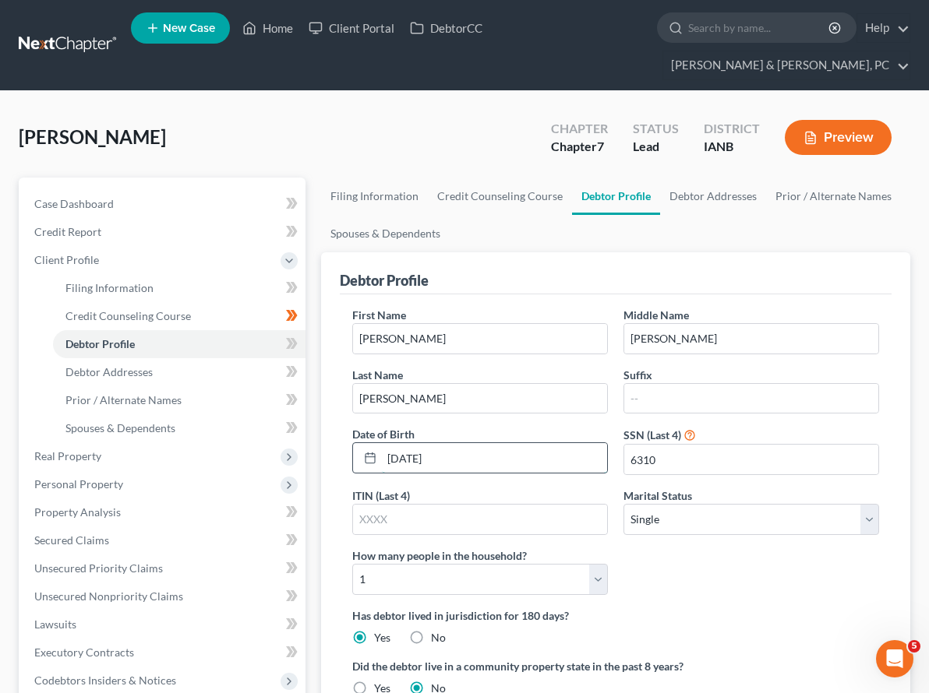
click at [382, 443] on input "03/02/1985" at bounding box center [494, 458] width 225 height 30
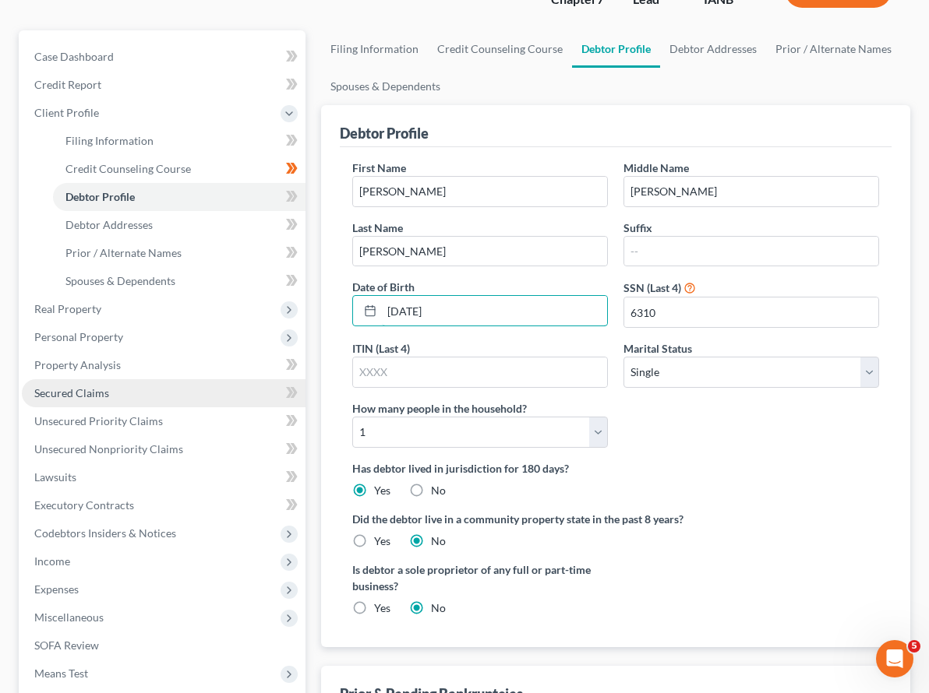
scroll to position [331, 0]
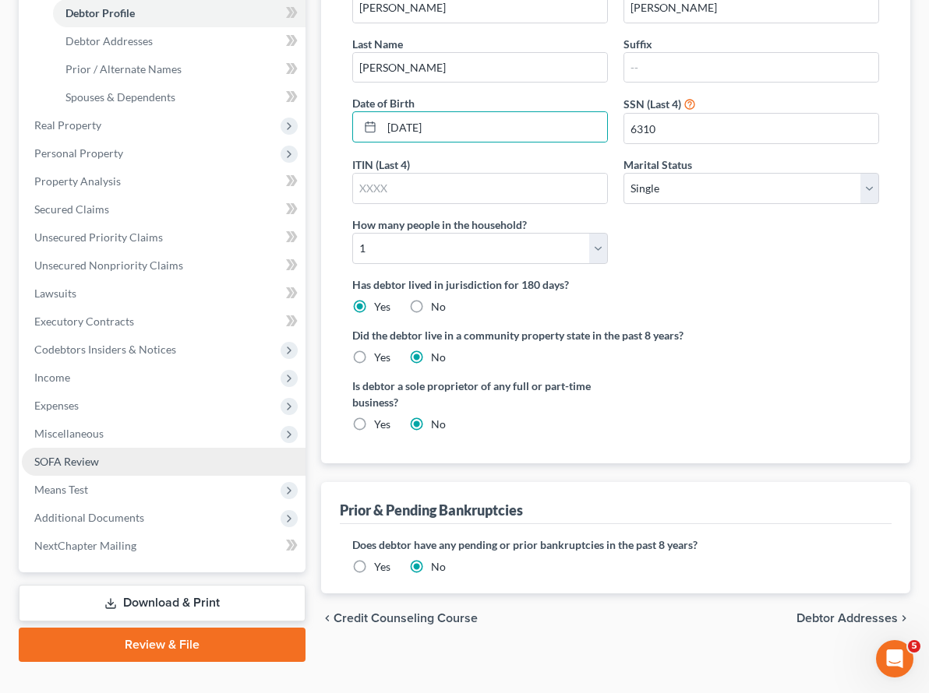
click at [66, 455] on span "SOFA Review" at bounding box center [66, 461] width 65 height 13
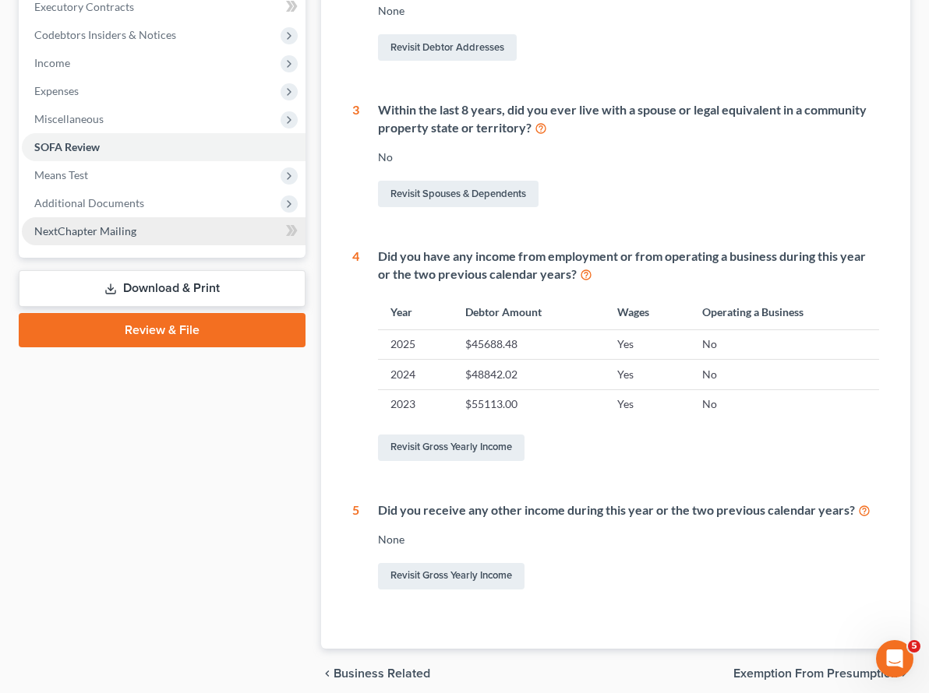
scroll to position [476, 0]
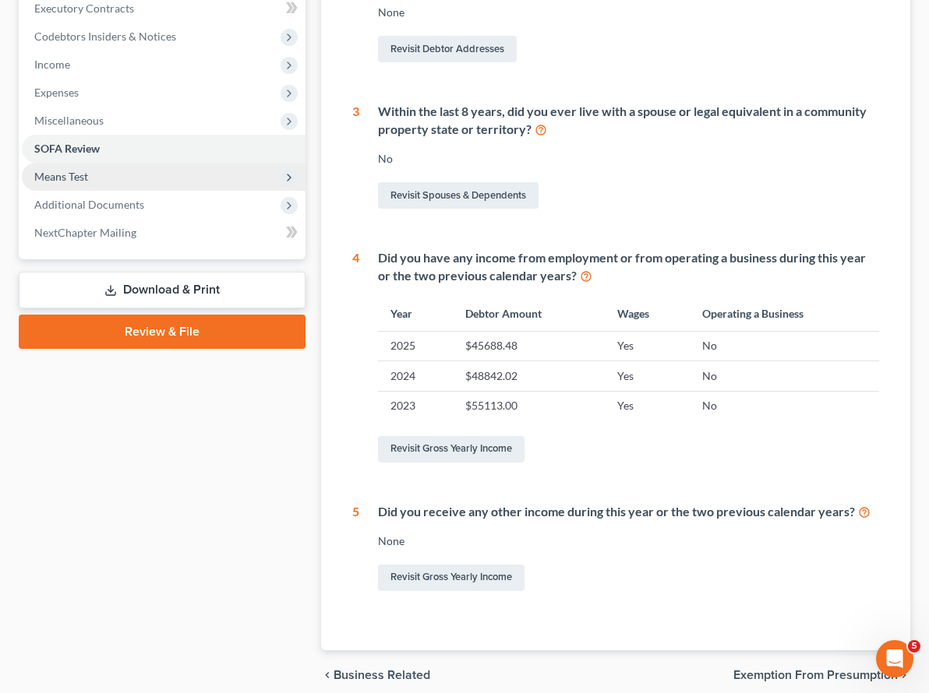
click at [69, 170] on span "Means Test" at bounding box center [61, 176] width 54 height 13
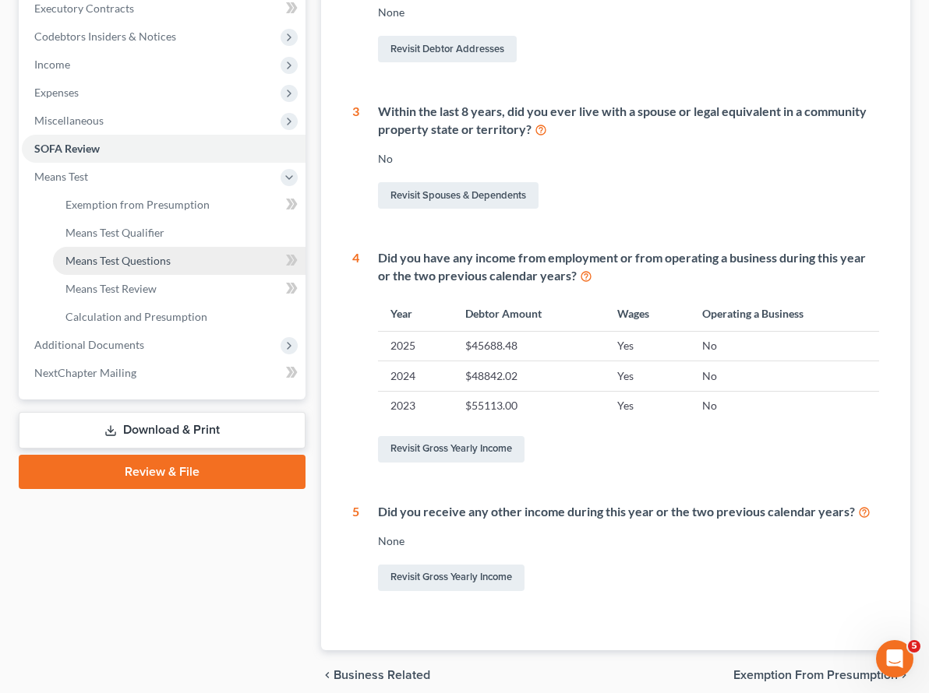
click at [103, 254] on span "Means Test Questions" at bounding box center [117, 260] width 105 height 13
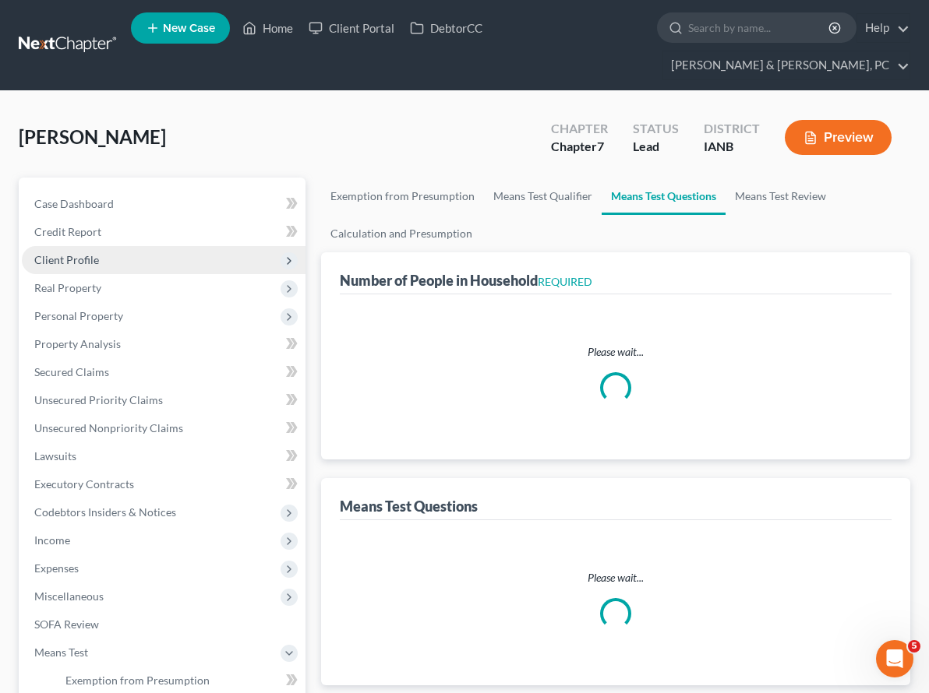
select select "1"
select select "60"
select select "1"
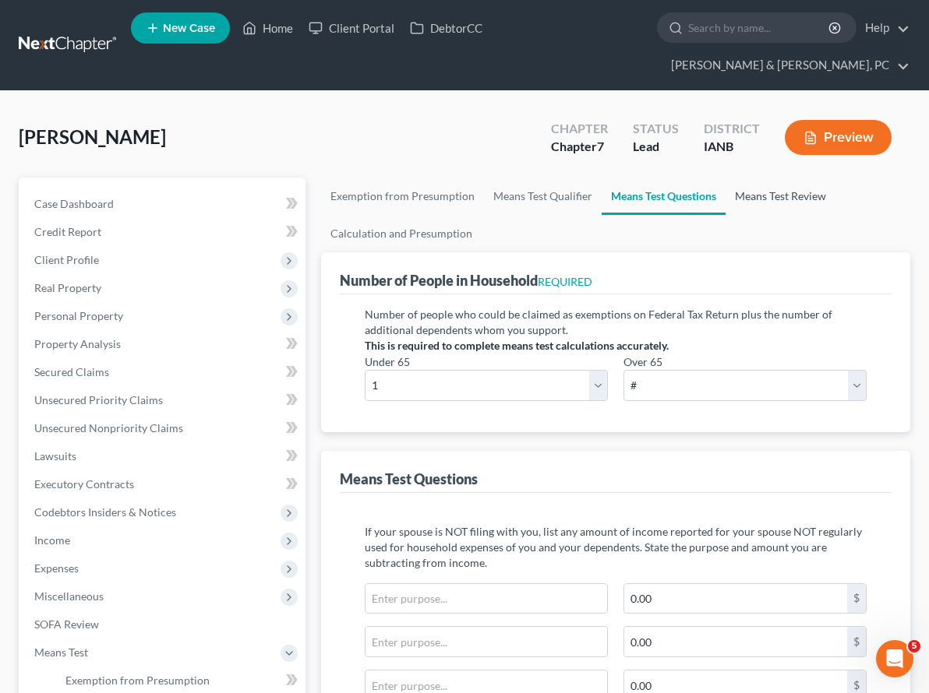
click at [725, 178] on link "Means Test Review" at bounding box center [780, 196] width 110 height 37
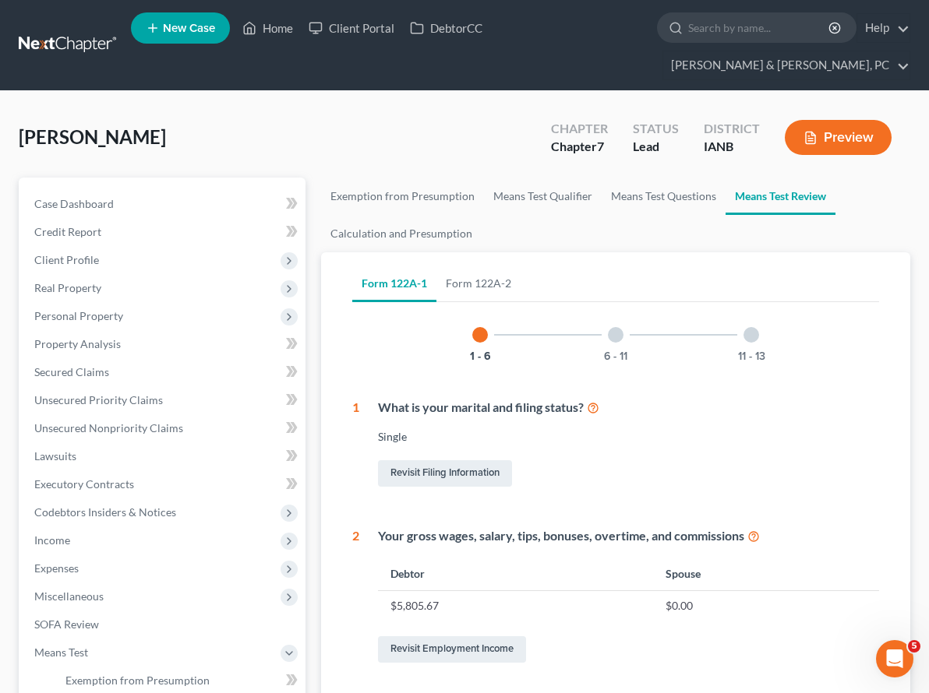
click at [743, 327] on div at bounding box center [751, 335] width 16 height 16
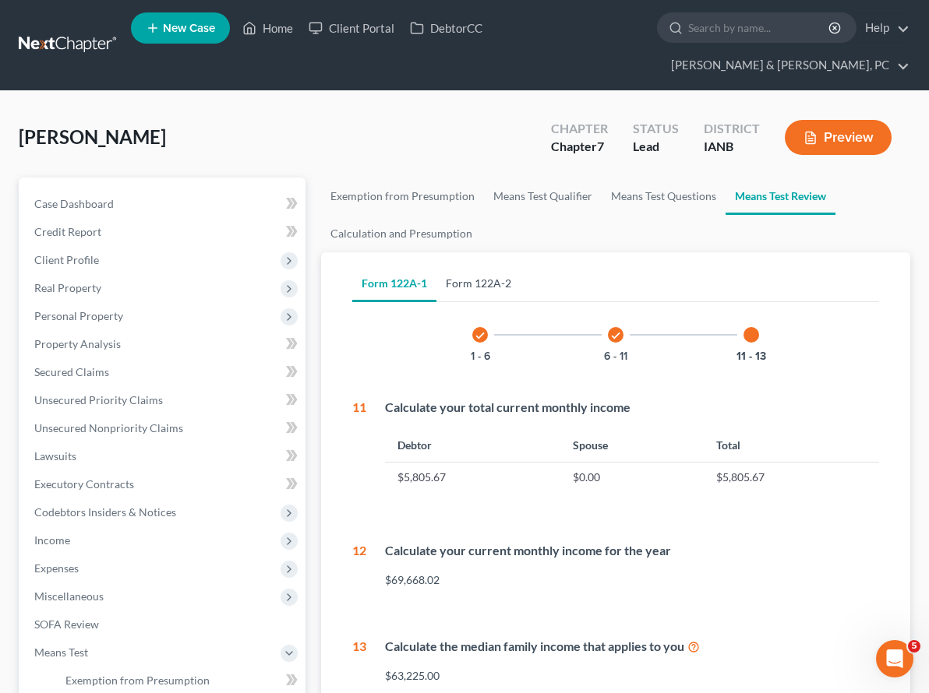
click at [436, 265] on link "Form 122A-2" at bounding box center [478, 283] width 84 height 37
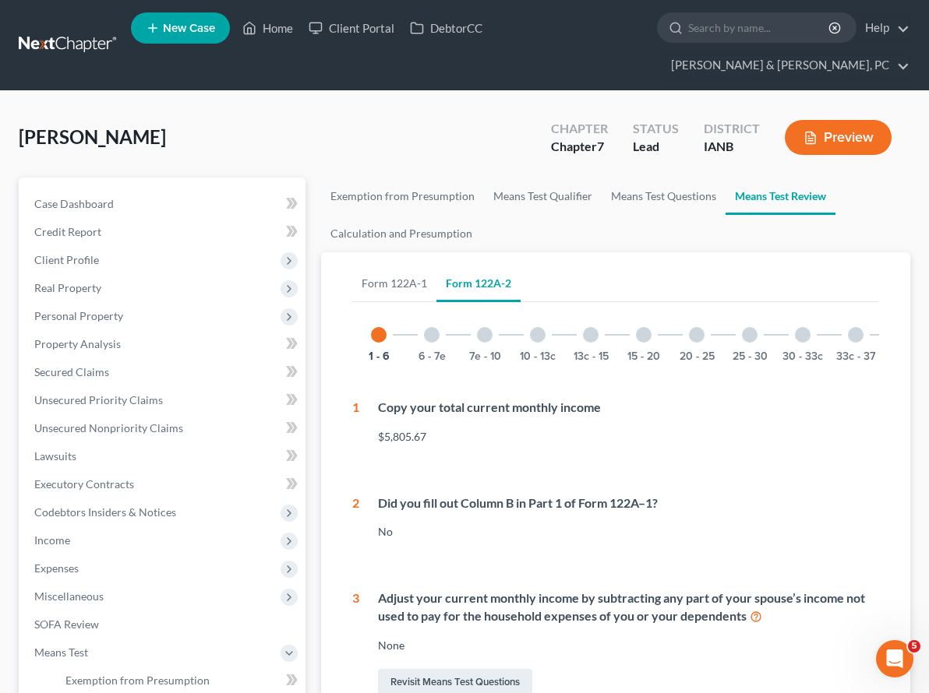
click at [424, 327] on div at bounding box center [432, 335] width 16 height 16
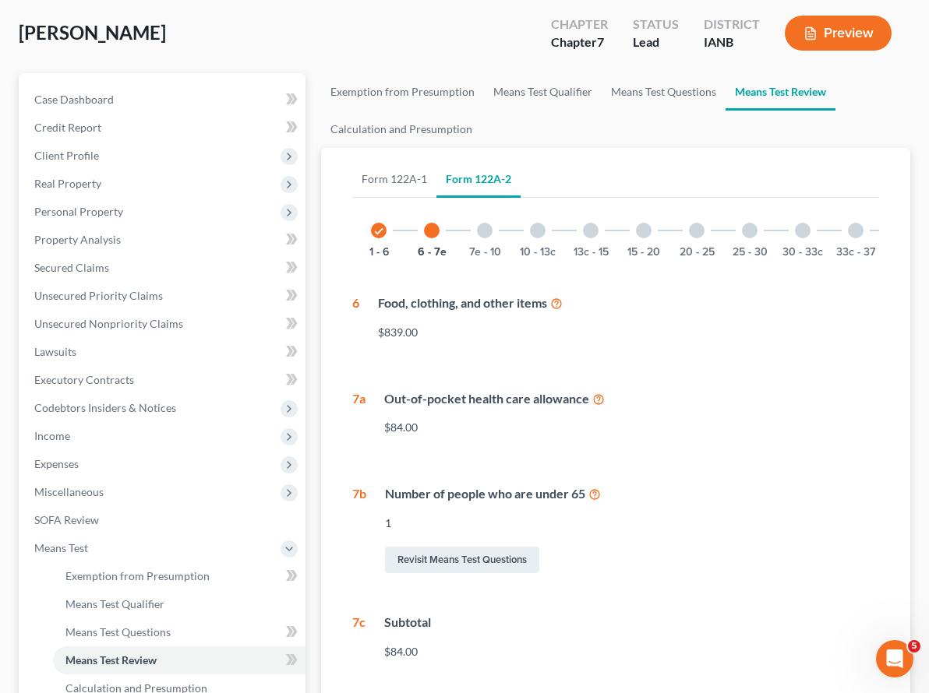
scroll to position [104, 0]
click at [477, 224] on div at bounding box center [485, 232] width 16 height 16
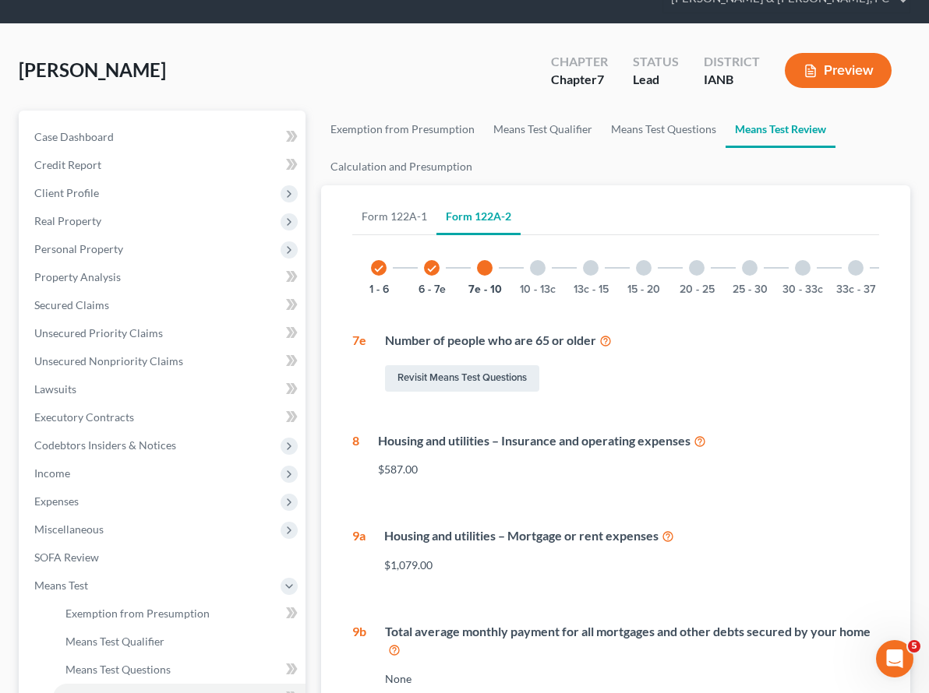
scroll to position [0, 0]
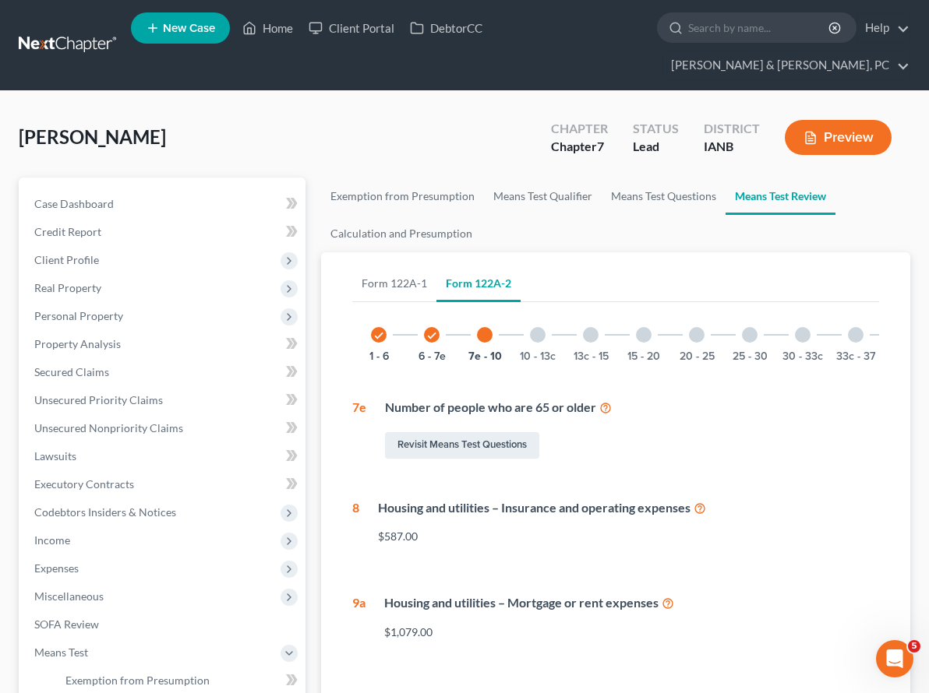
click at [530, 327] on div at bounding box center [538, 335] width 16 height 16
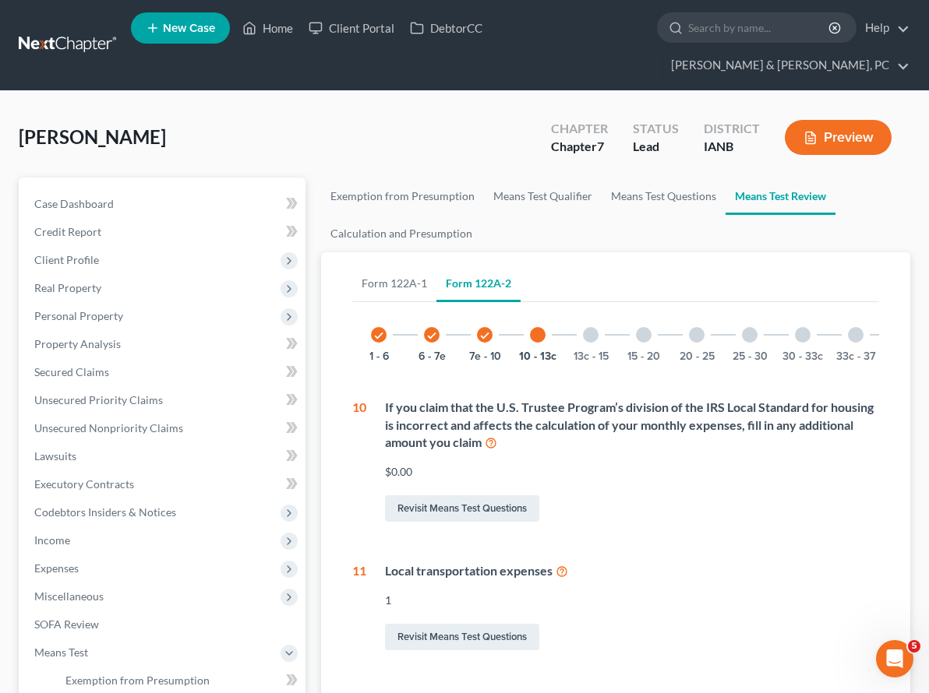
click at [583, 327] on div at bounding box center [591, 335] width 16 height 16
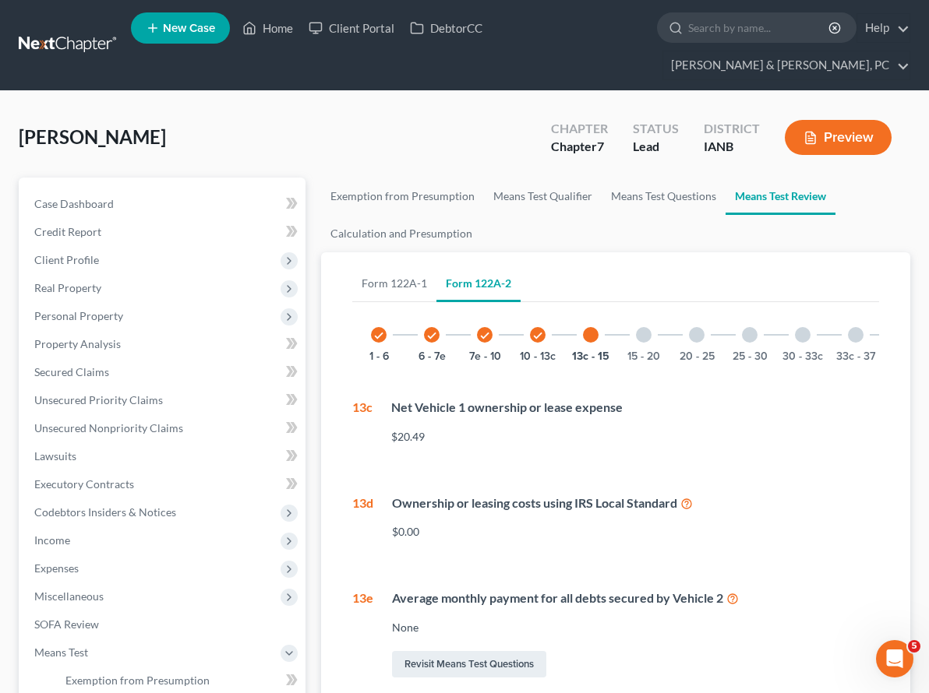
click at [680, 495] on icon at bounding box center [686, 502] width 12 height 15
click at [532, 330] on icon "check" at bounding box center [537, 335] width 11 height 11
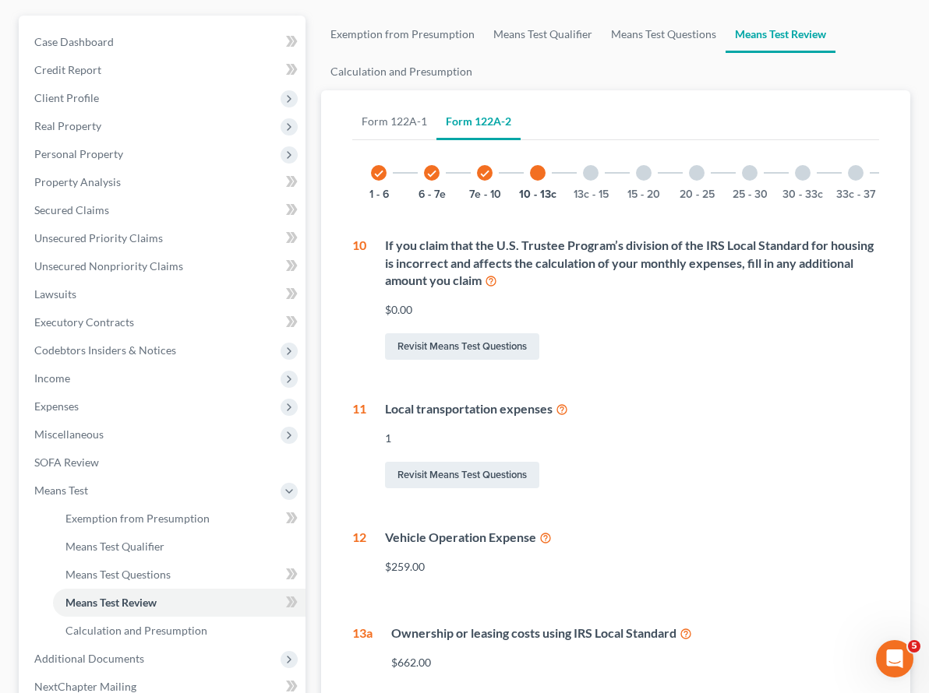
scroll to position [160, 0]
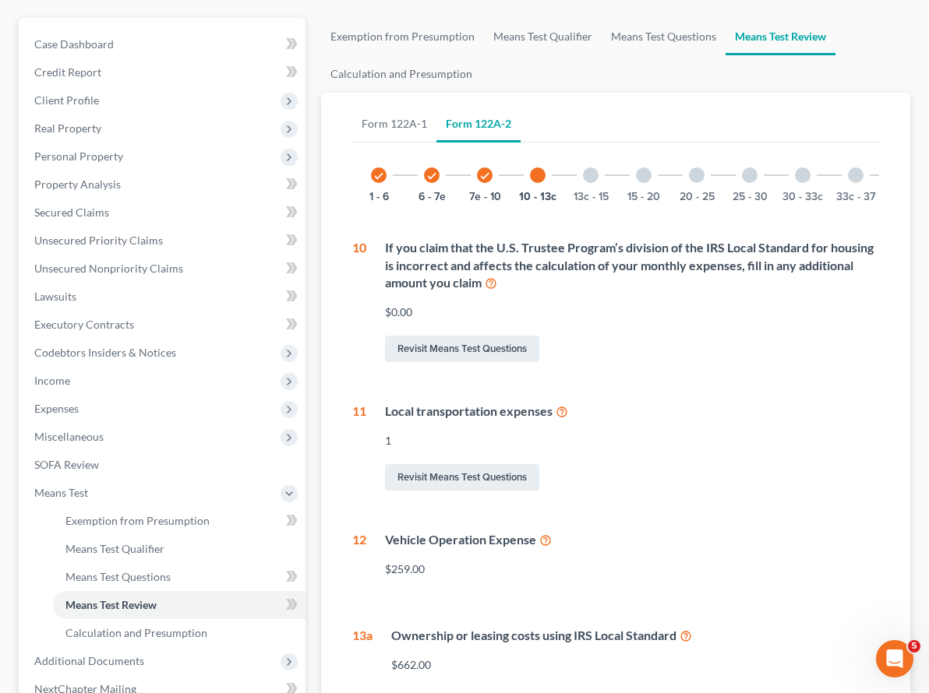
click at [583, 167] on div at bounding box center [591, 175] width 16 height 16
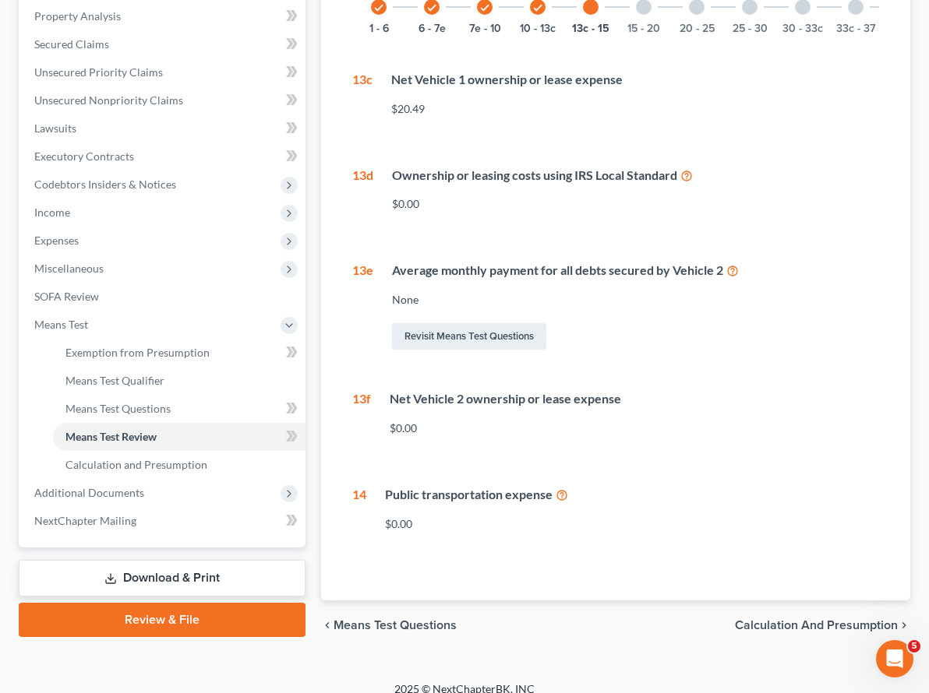
scroll to position [0, 0]
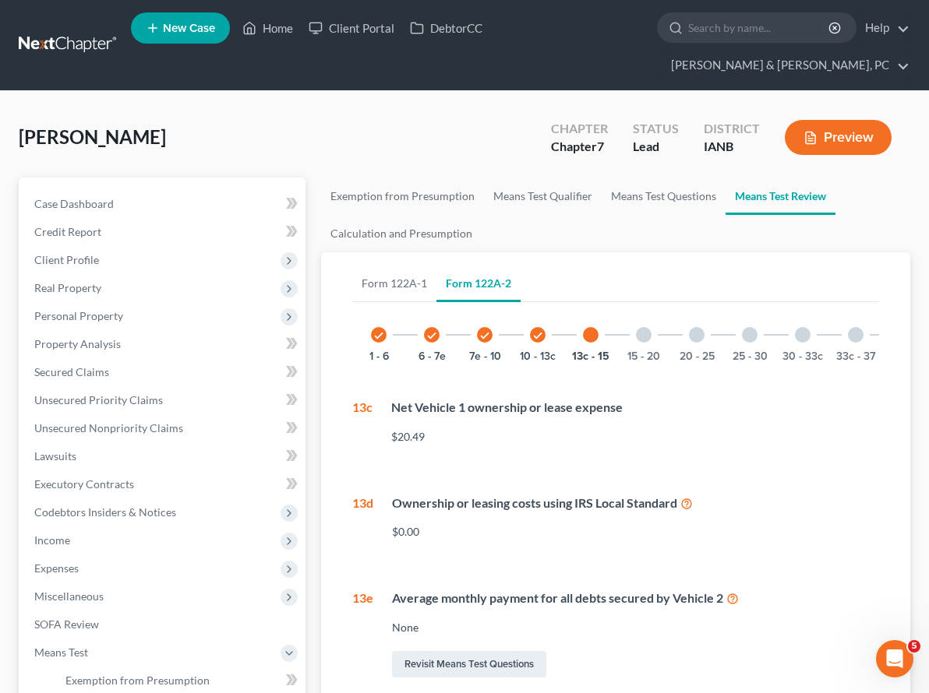
click at [636, 327] on div at bounding box center [644, 335] width 16 height 16
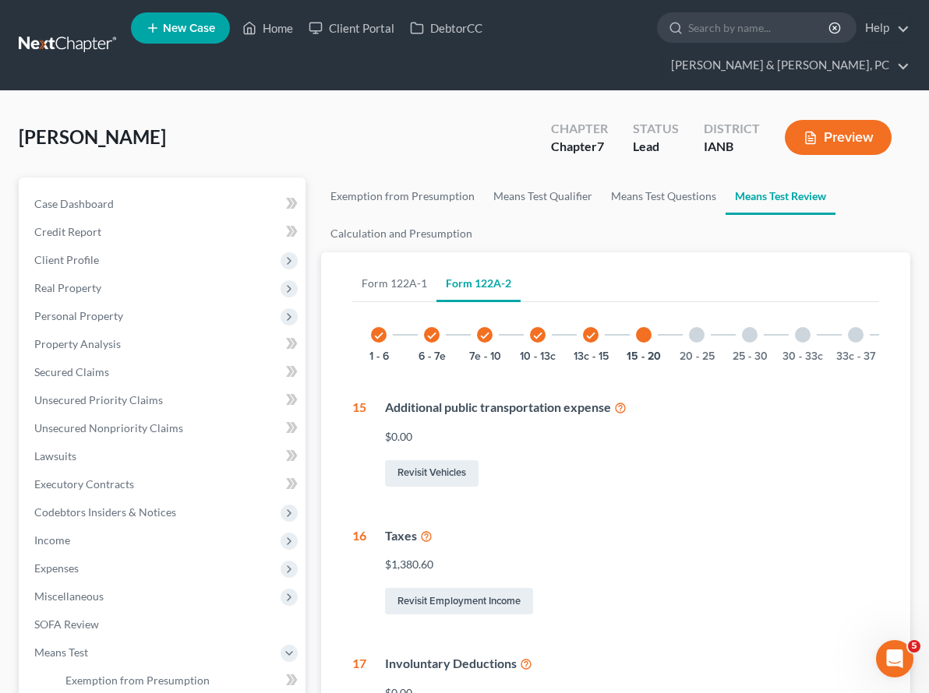
click at [670, 308] on div "20 - 25" at bounding box center [696, 334] width 53 height 53
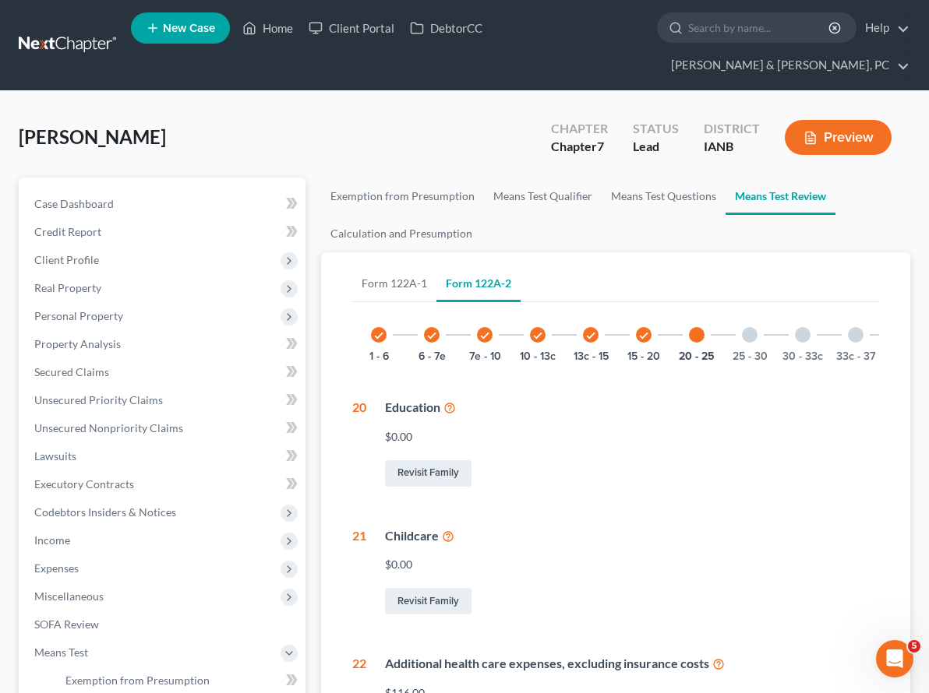
click at [742, 327] on div at bounding box center [750, 335] width 16 height 16
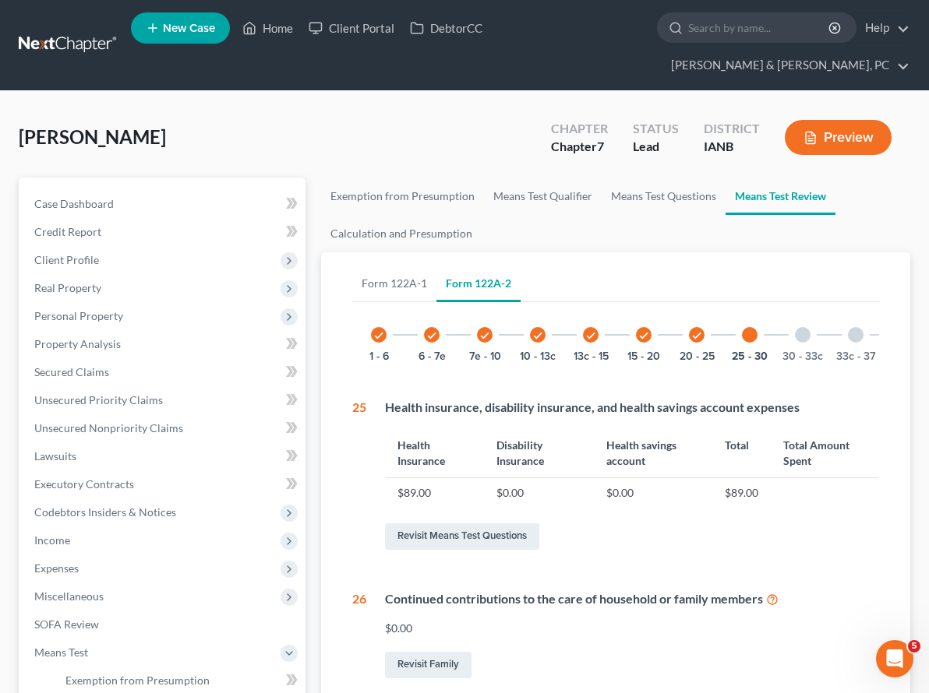
click at [795, 327] on div at bounding box center [803, 335] width 16 height 16
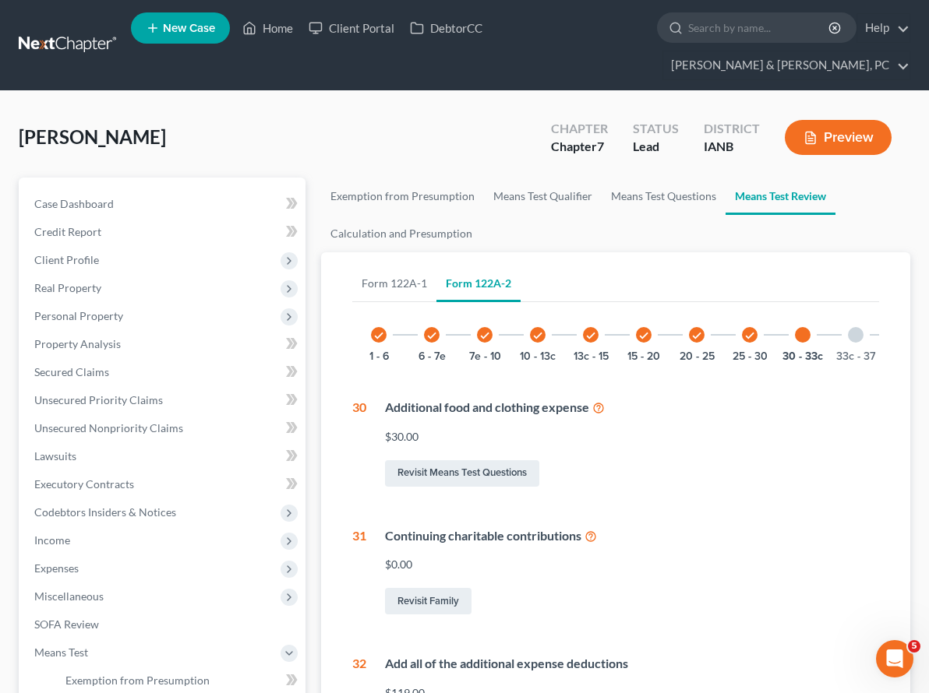
click at [848, 327] on div at bounding box center [856, 335] width 16 height 16
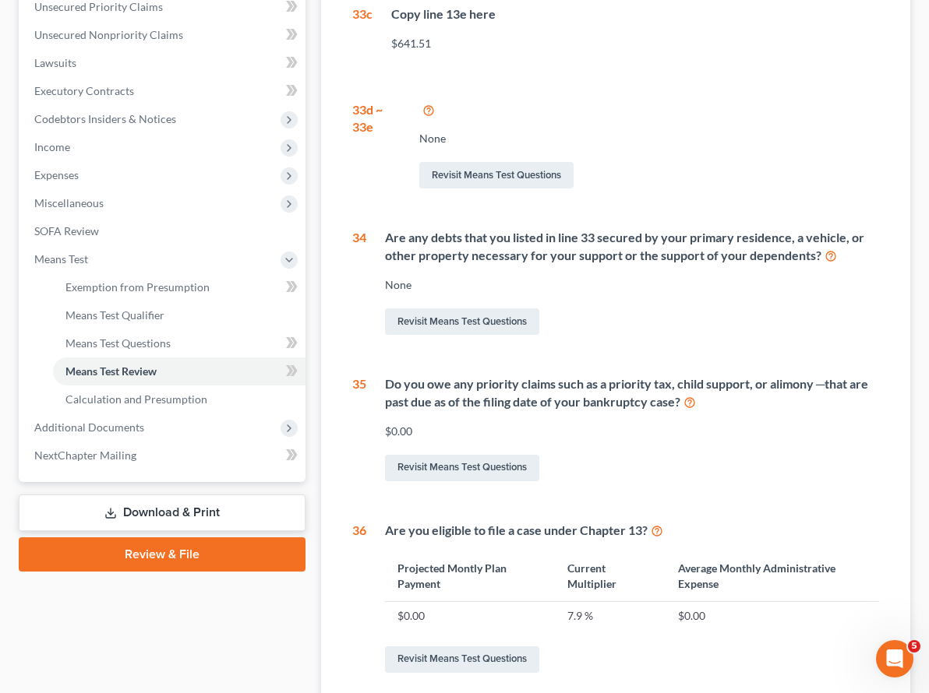
scroll to position [394, 0]
click at [403, 646] on link "Revisit Means Test Questions" at bounding box center [462, 659] width 154 height 26
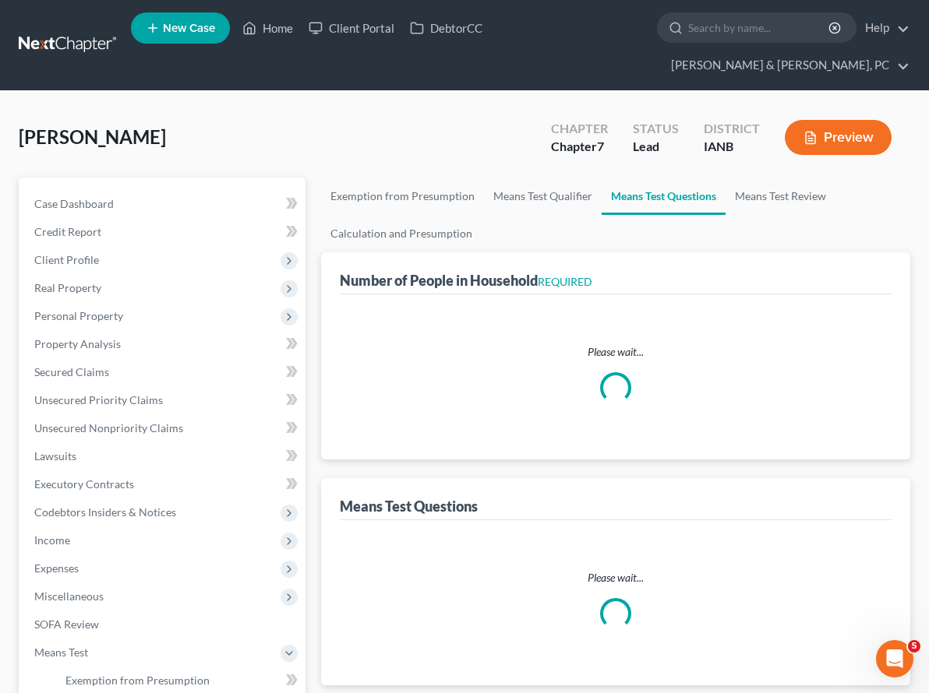
select select "1"
select select "60"
select select "1"
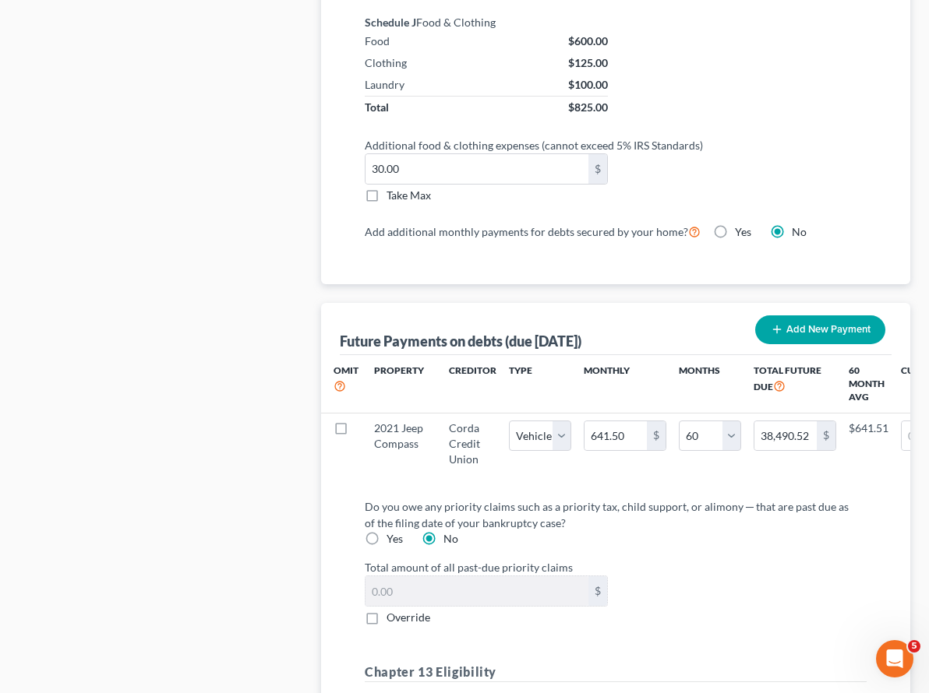
scroll to position [1706, 0]
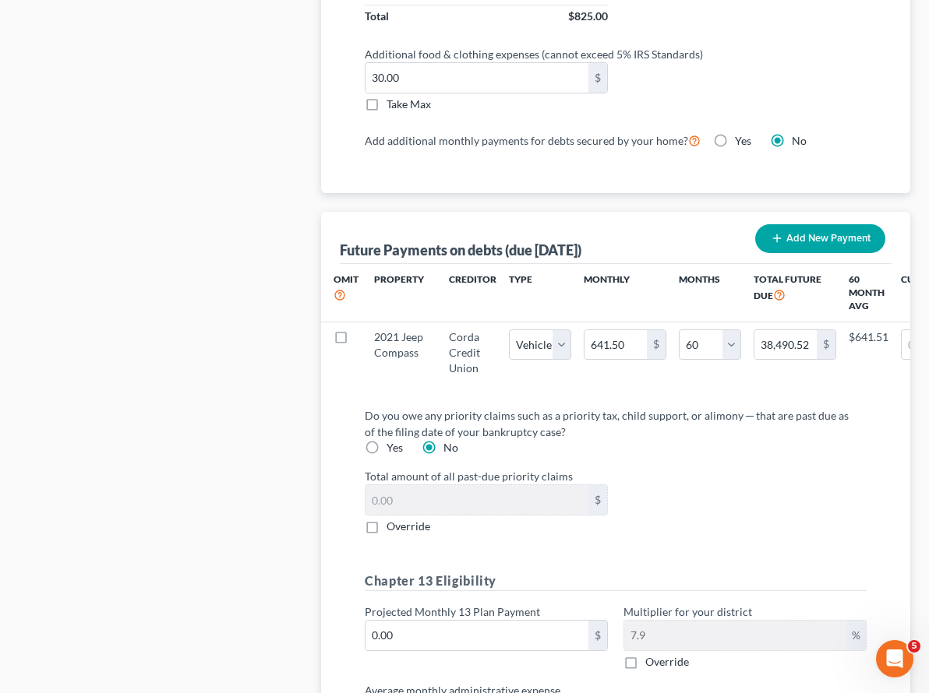
click at [645, 654] on label "Override" at bounding box center [667, 662] width 44 height 16
click at [651, 654] on input "Override" at bounding box center [656, 659] width 10 height 10
checkbox input "true"
click at [624, 621] on input "text" at bounding box center [735, 636] width 222 height 30
type input "0"
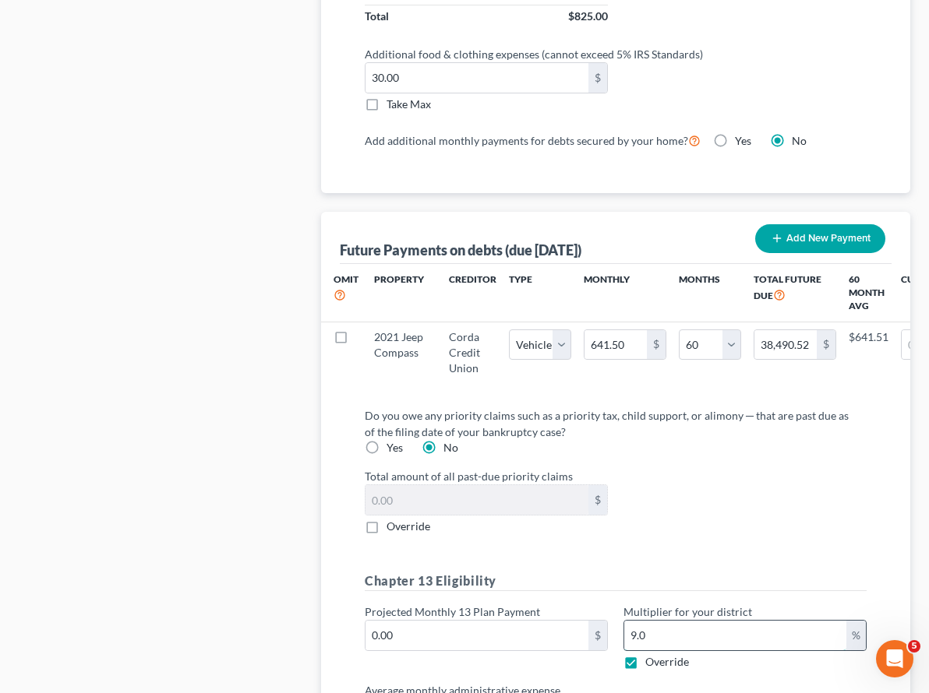
type input "9.0"
click at [665, 509] on div "Do you owe any priority claims such as a priority tax, child support, or alimon…" at bounding box center [616, 577] width 552 height 365
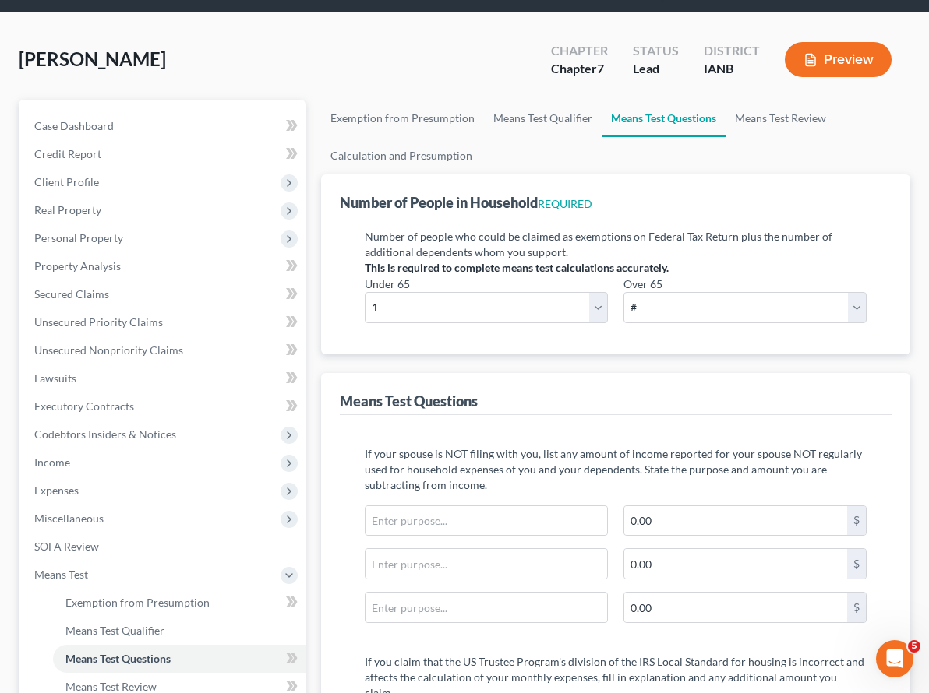
scroll to position [0, 0]
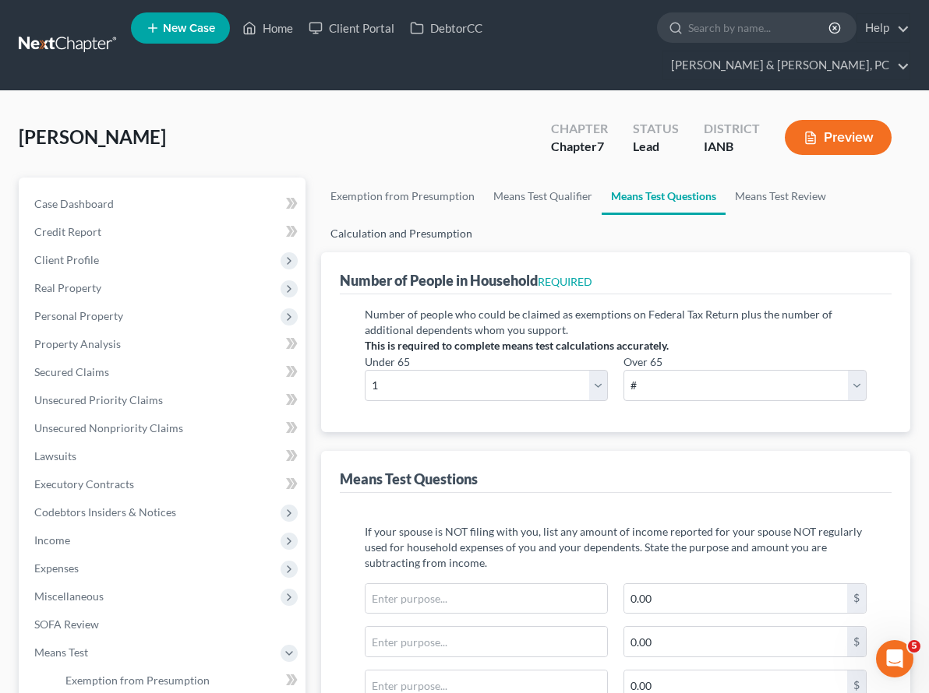
click at [327, 215] on link "Calculation and Presumption" at bounding box center [401, 233] width 160 height 37
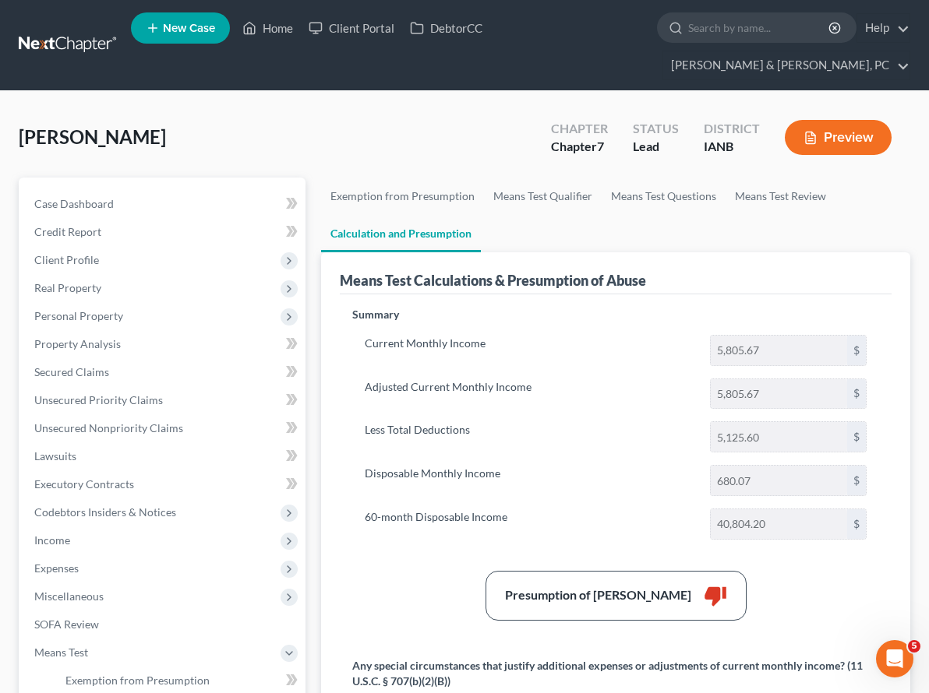
click at [737, 432] on div "Summary Current Monthly Income 5,805.67 $ Adjusted Current Monthly Income 5,805…" at bounding box center [615, 552] width 542 height 490
click at [321, 178] on link "Exemption from Presumption" at bounding box center [402, 196] width 163 height 37
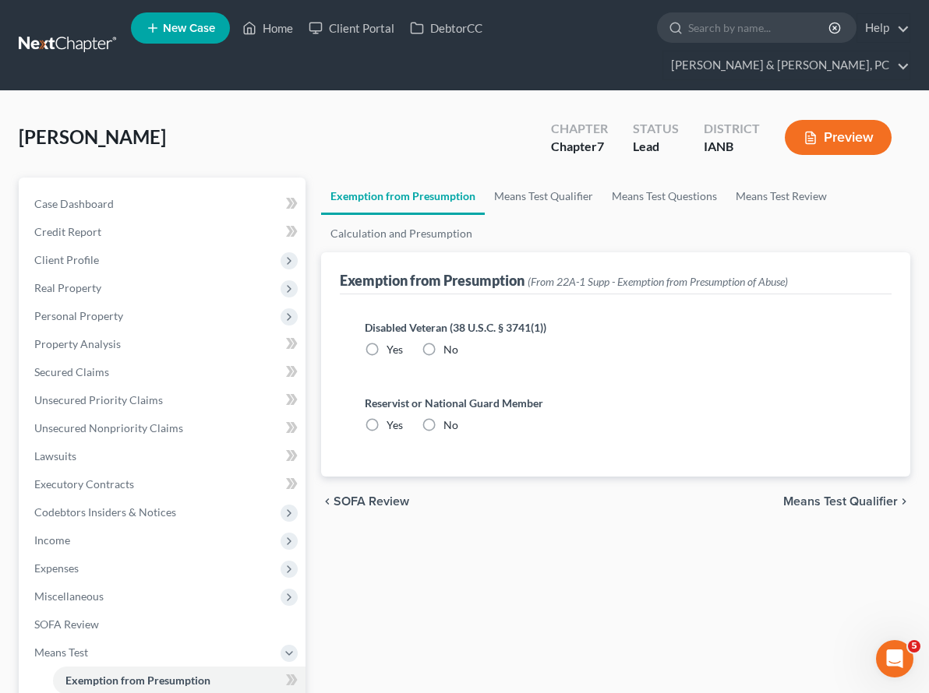
radio input "true"
click at [485, 178] on link "Means Test Qualifier" at bounding box center [544, 196] width 118 height 37
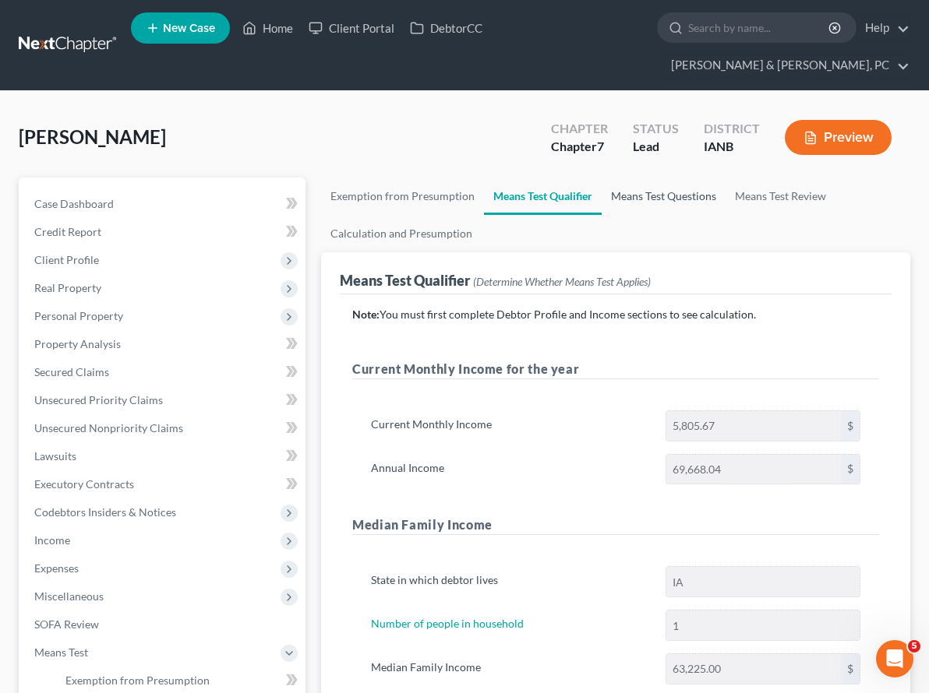
click at [601, 178] on link "Means Test Questions" at bounding box center [663, 196] width 124 height 37
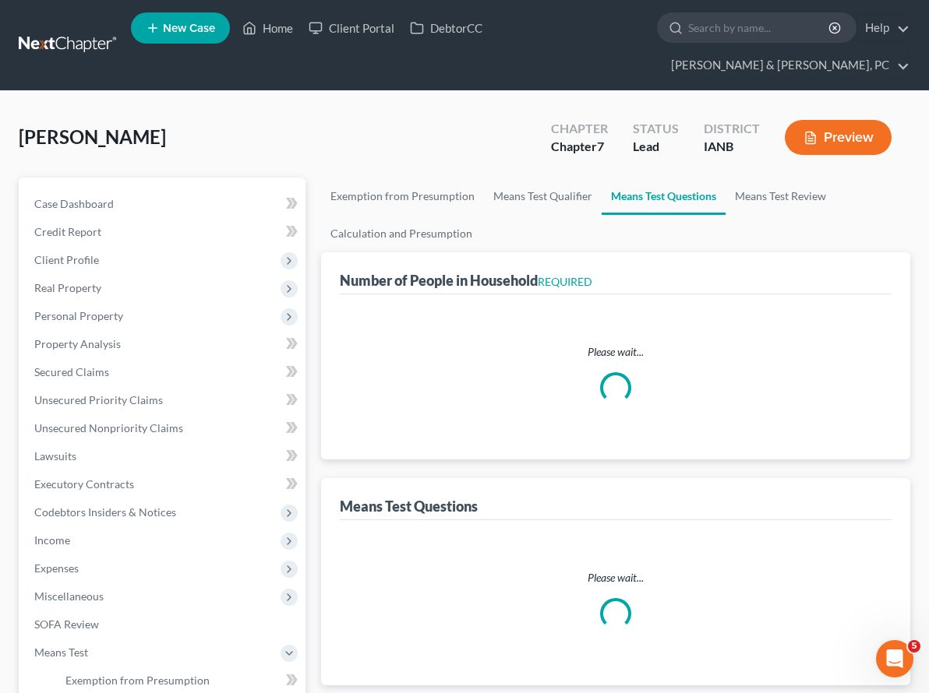
select select "1"
select select "60"
select select "1"
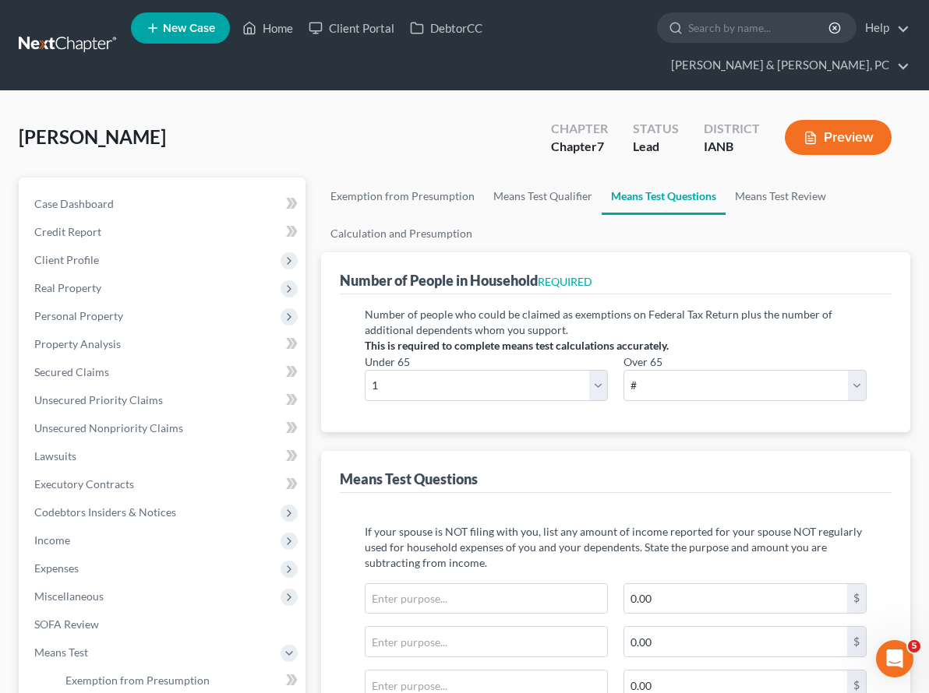
click at [837, 120] on button "Preview" at bounding box center [837, 137] width 107 height 35
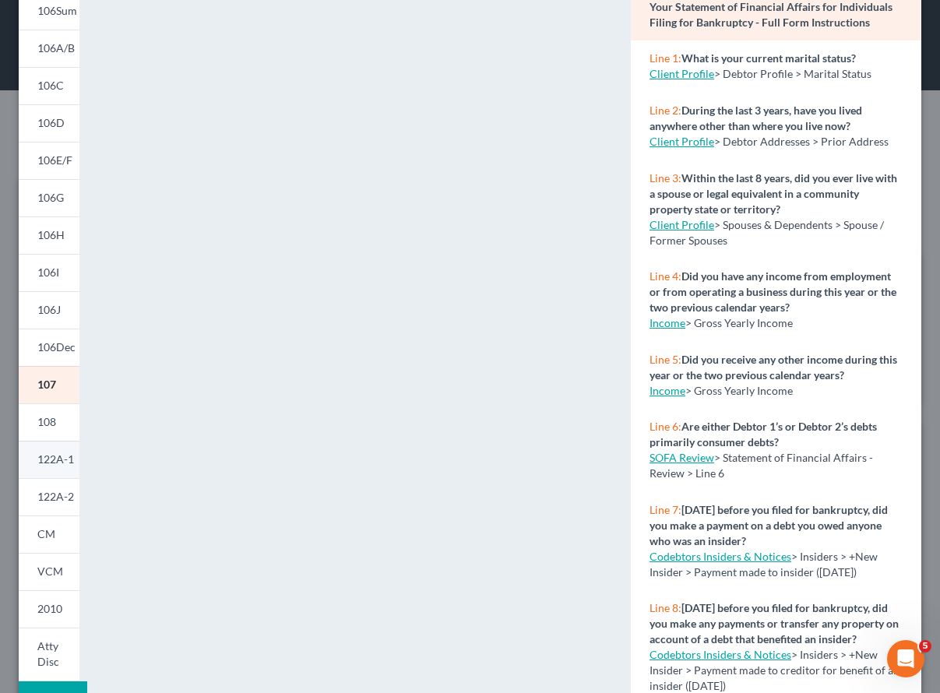
scroll to position [139, 0]
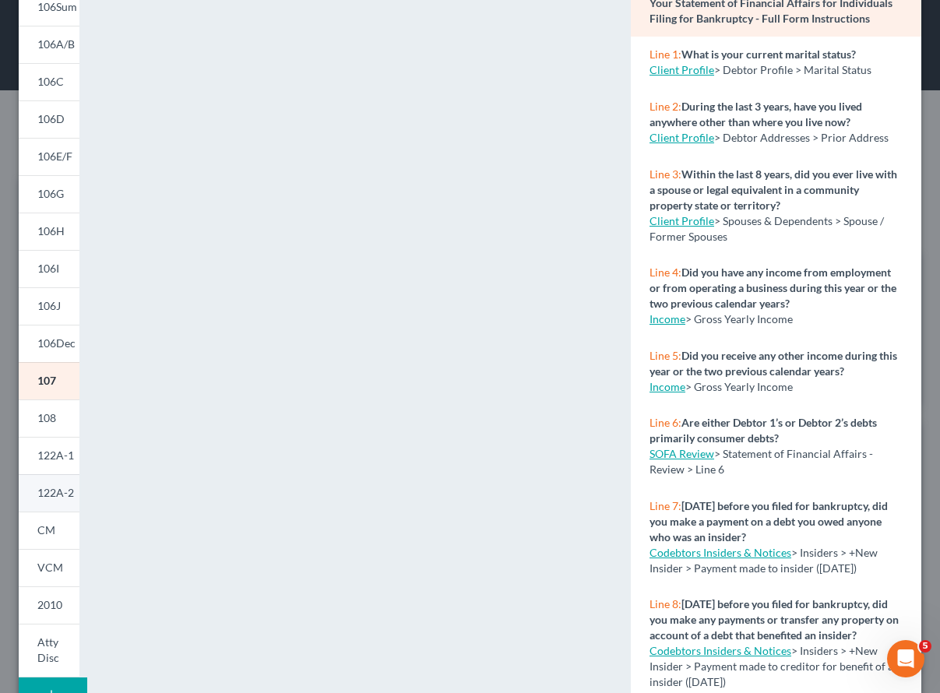
click at [47, 485] on link "122A-2" at bounding box center [49, 492] width 61 height 37
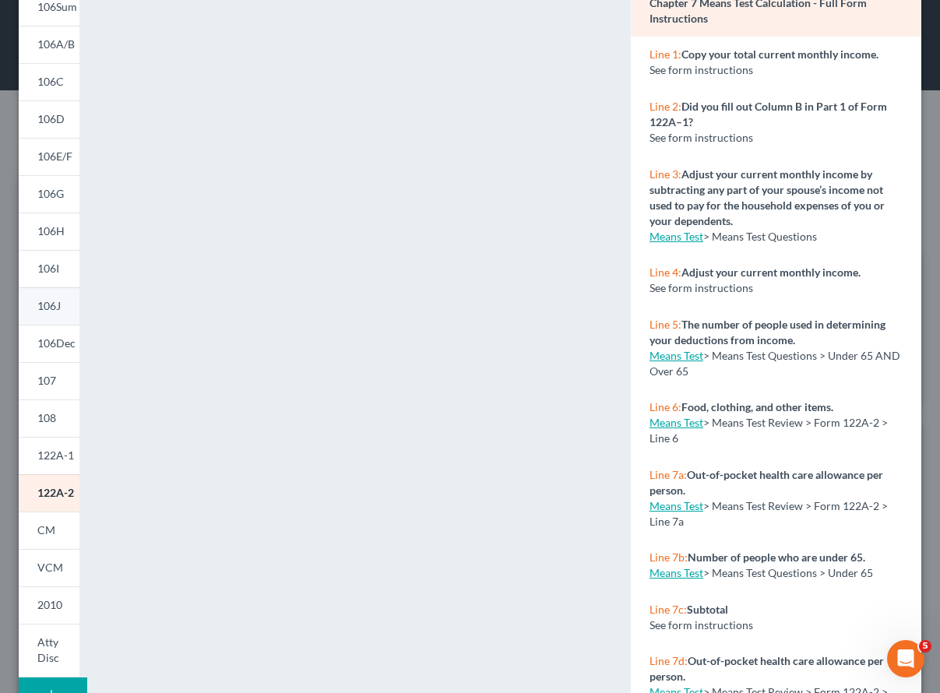
click at [48, 292] on link "106J" at bounding box center [49, 305] width 61 height 37
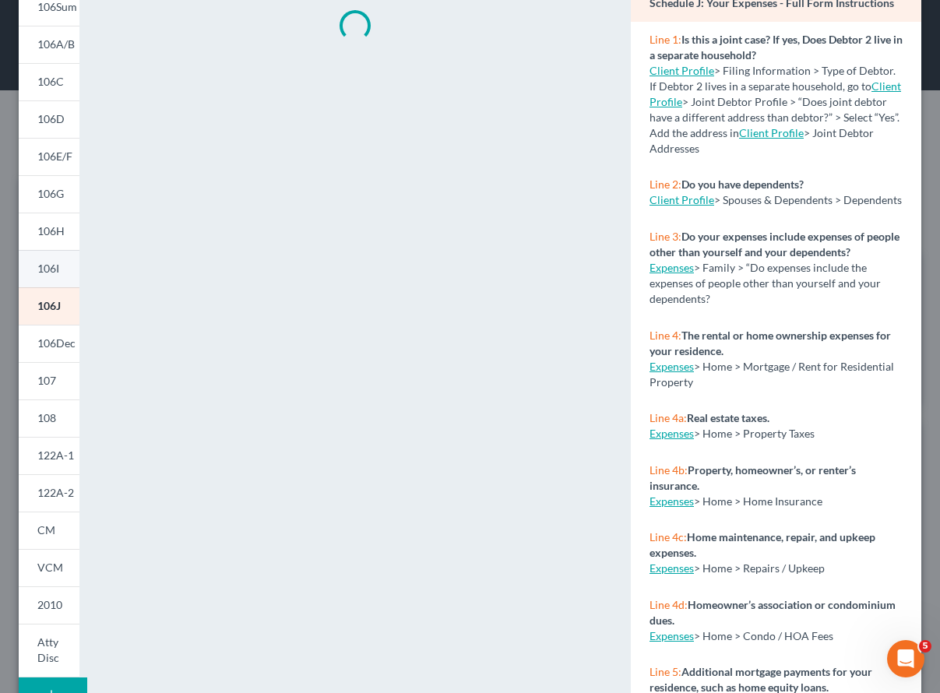
click at [51, 266] on span "106I" at bounding box center [48, 268] width 22 height 13
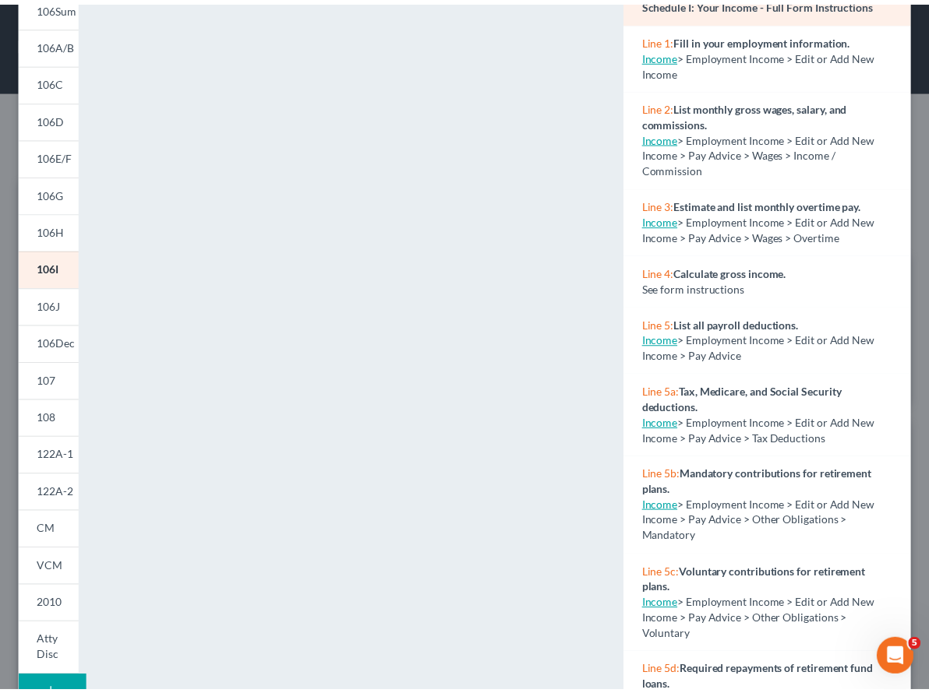
scroll to position [0, 0]
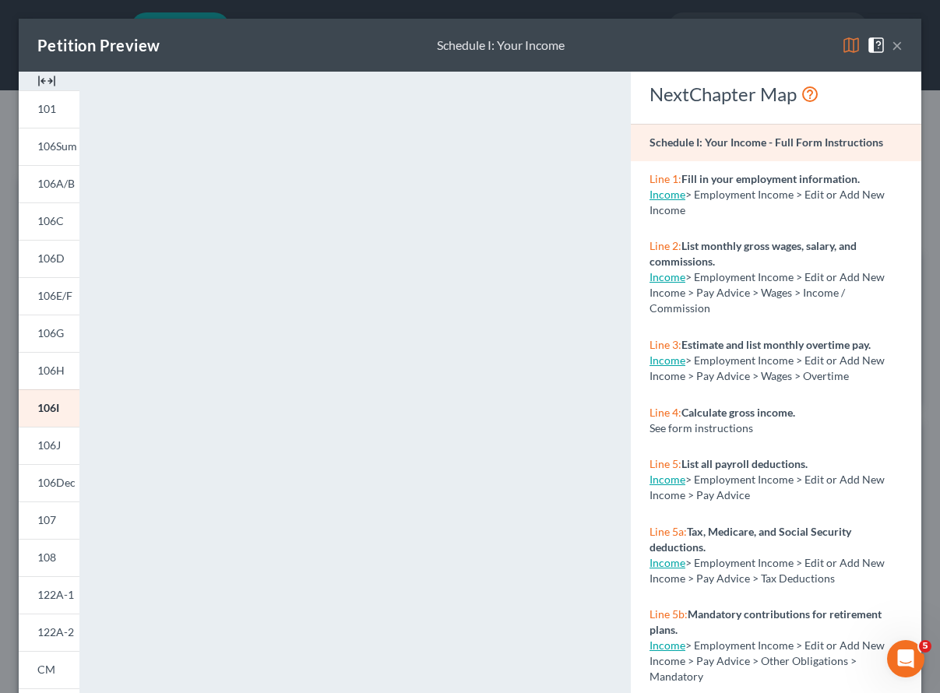
click at [892, 44] on button "×" at bounding box center [897, 45] width 11 height 19
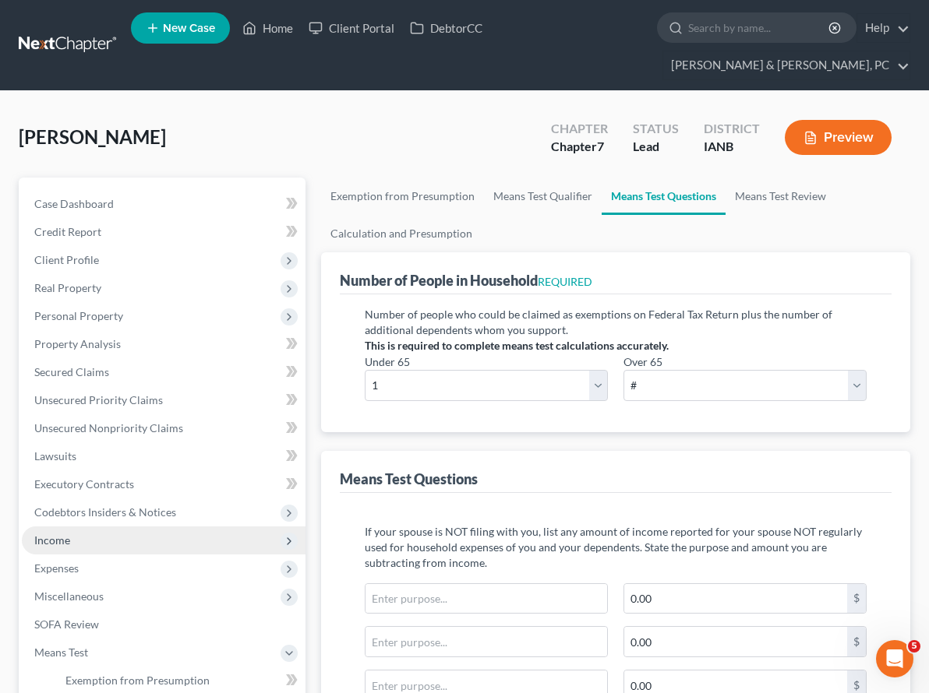
click at [52, 534] on span "Income" at bounding box center [52, 540] width 36 height 13
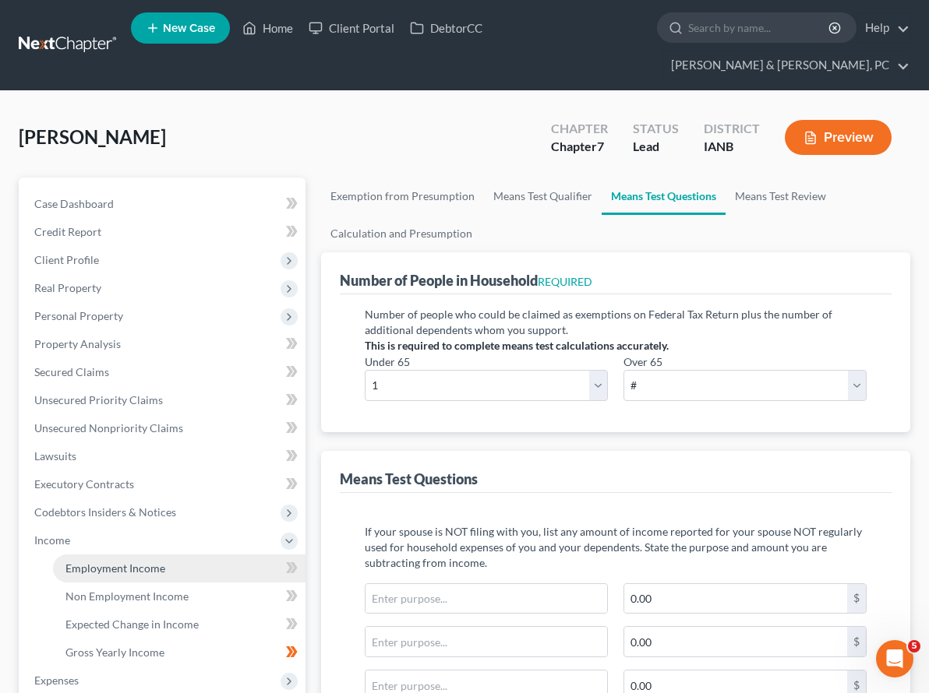
click at [105, 562] on span "Employment Income" at bounding box center [115, 568] width 100 height 13
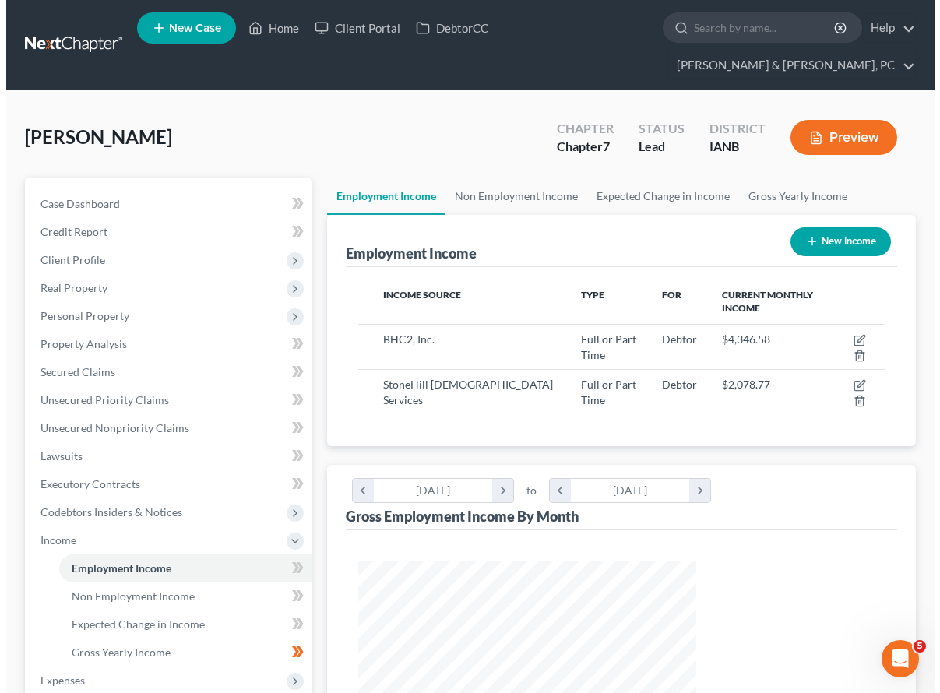
scroll to position [280, 370]
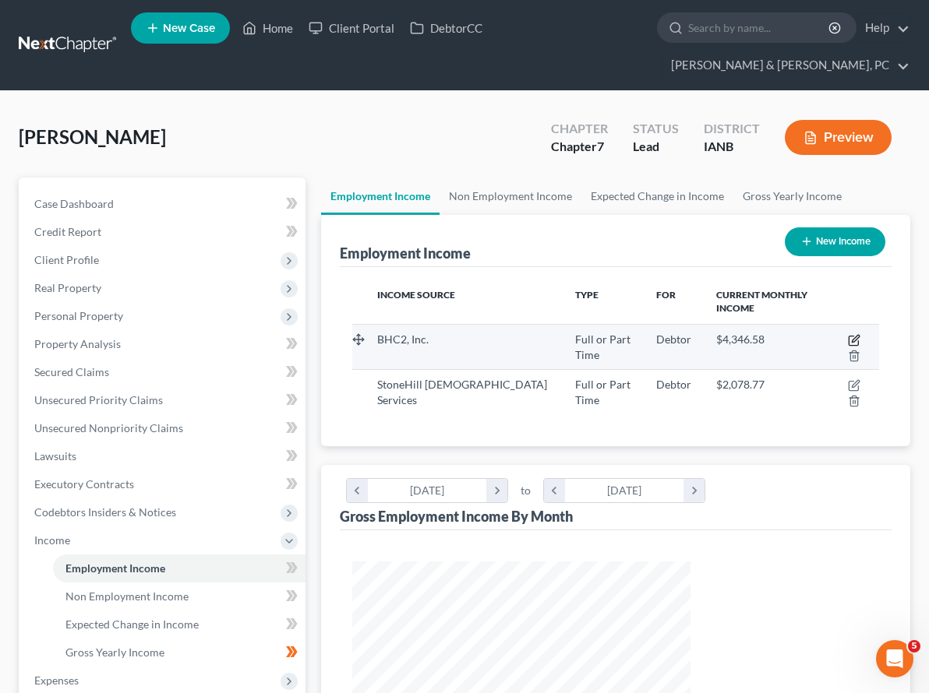
click at [848, 337] on icon "button" at bounding box center [852, 341] width 9 height 9
select select "0"
select select "16"
select select "1"
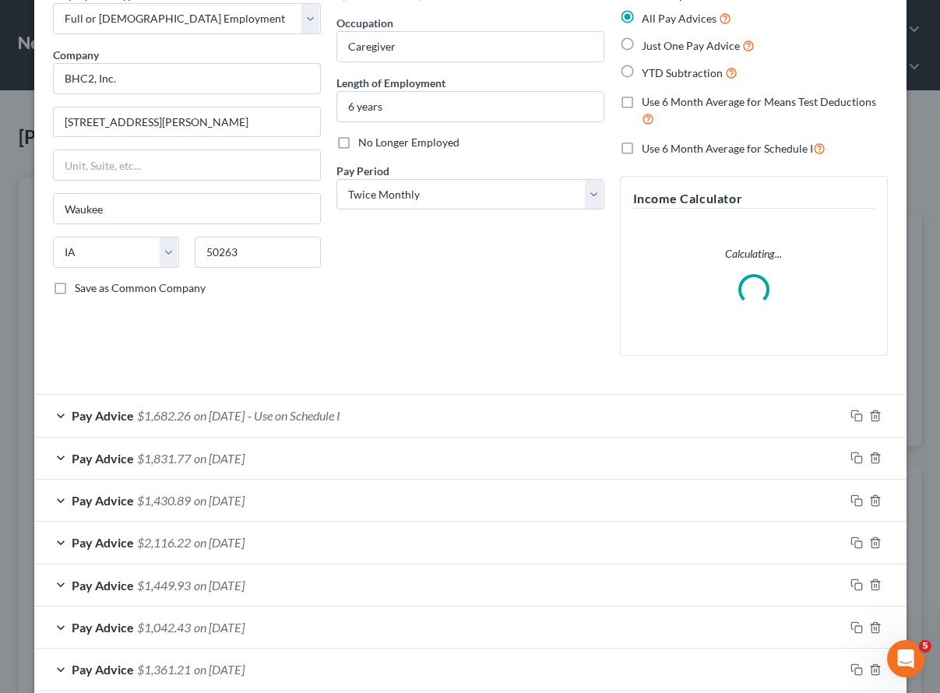
scroll to position [91, 0]
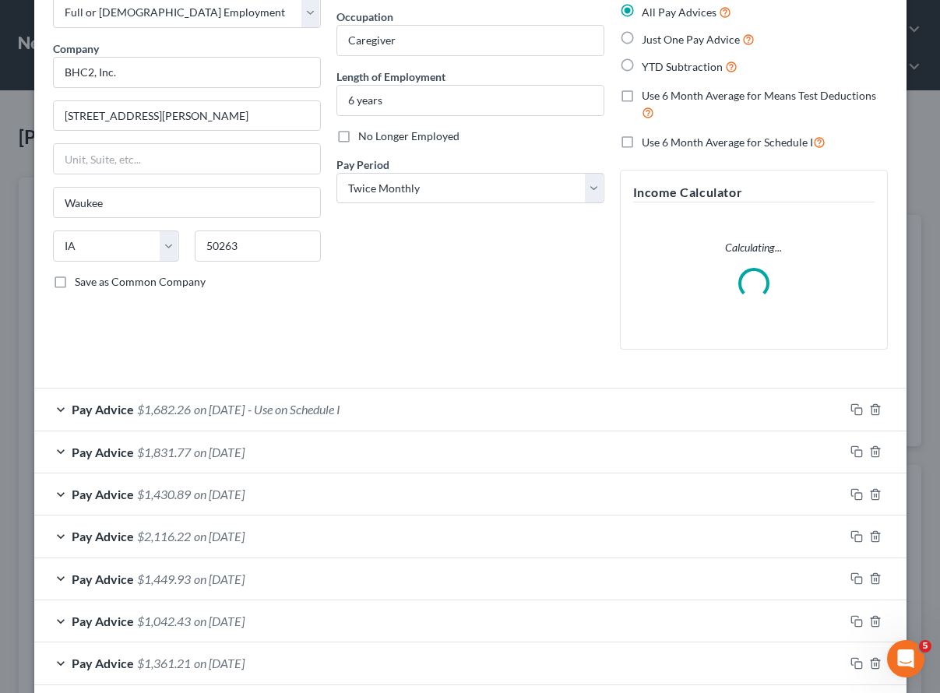
click at [321, 405] on span "- Use on Schedule I" at bounding box center [294, 409] width 93 height 15
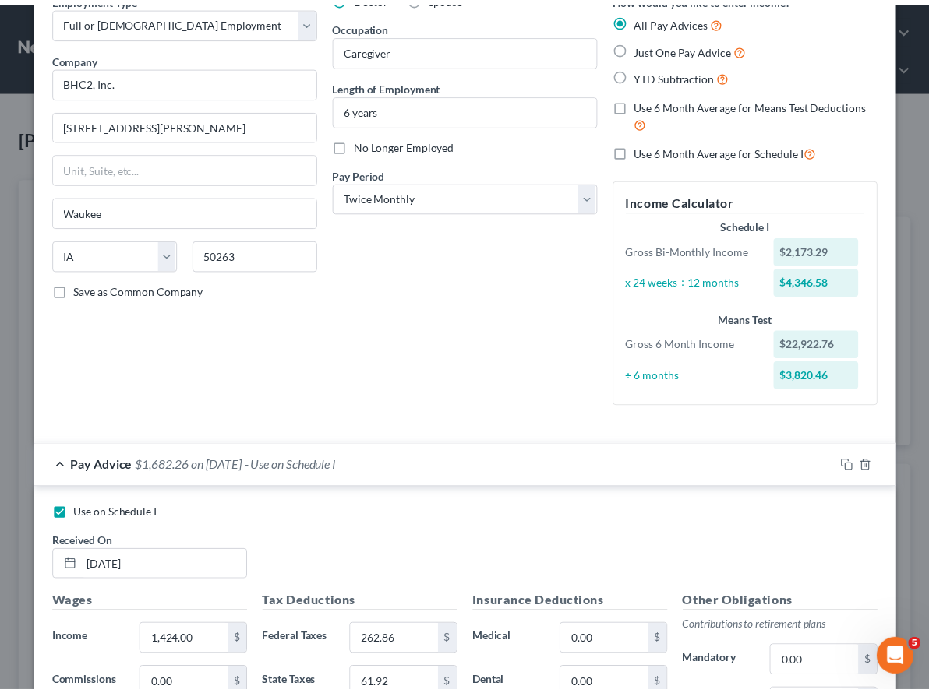
scroll to position [0, 0]
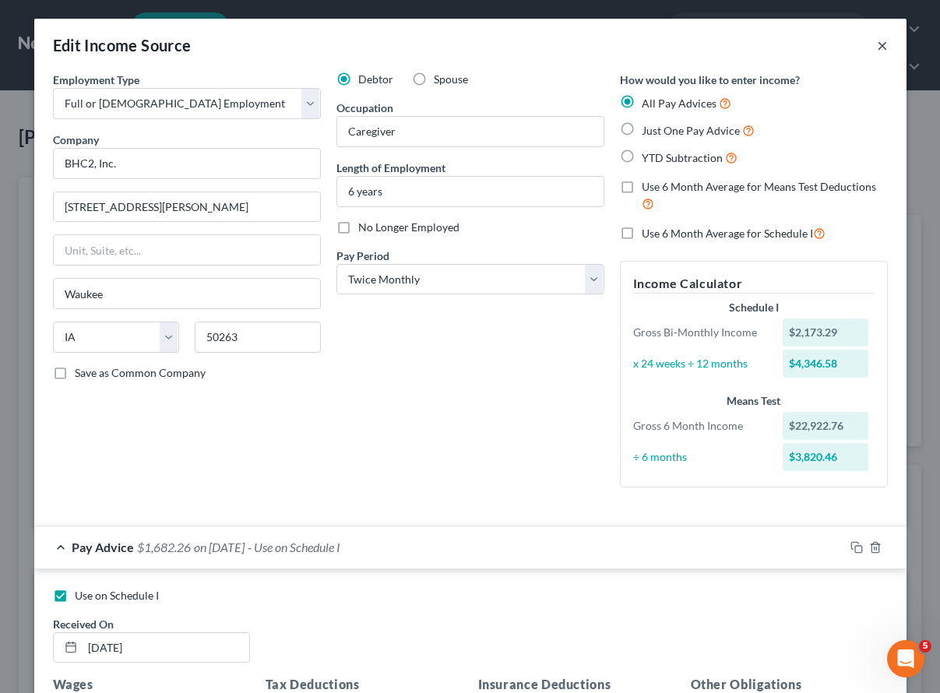
click at [879, 44] on button "×" at bounding box center [882, 45] width 11 height 19
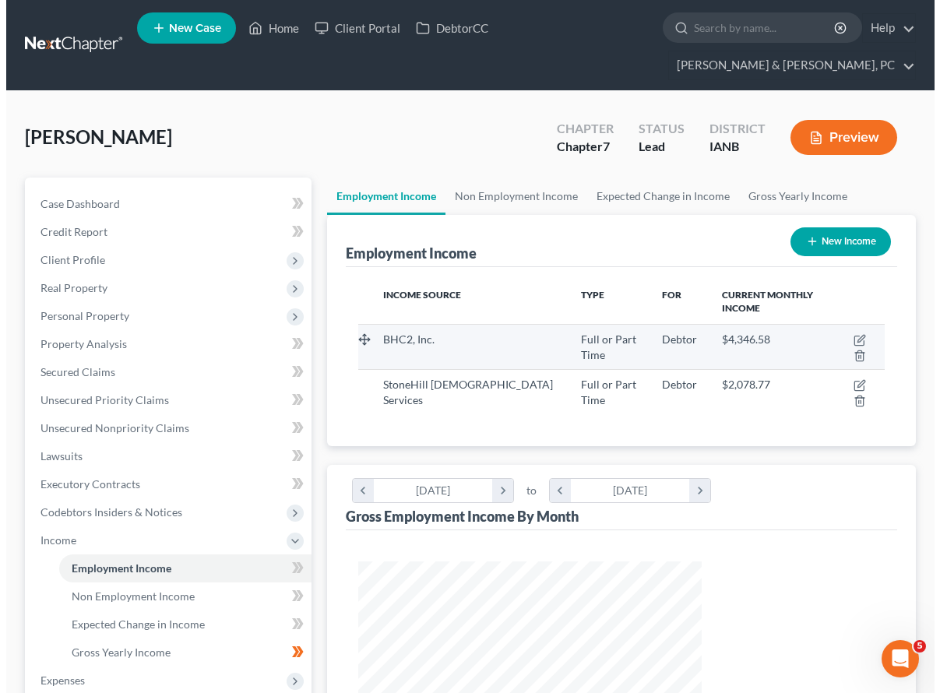
scroll to position [778681, 778591]
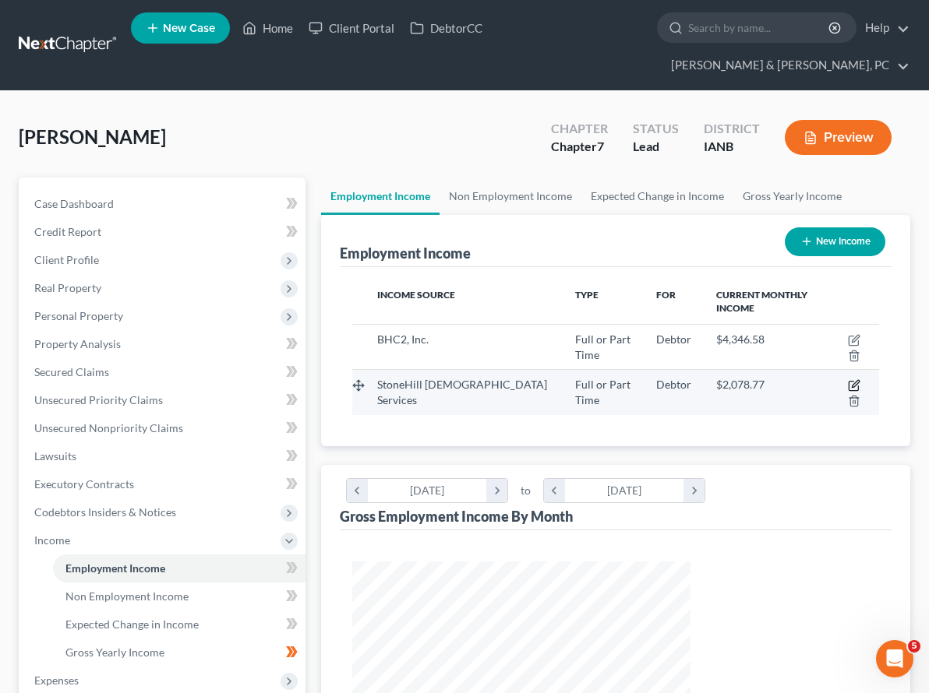
click at [851, 381] on icon "button" at bounding box center [854, 384] width 7 height 7
select select "0"
select select "16"
select select "2"
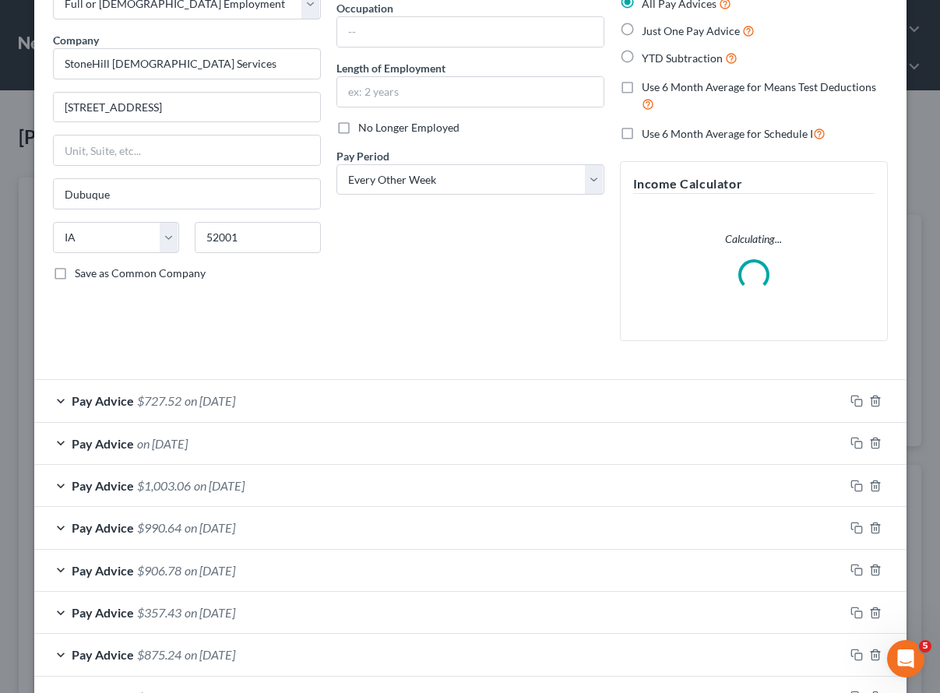
scroll to position [102, 0]
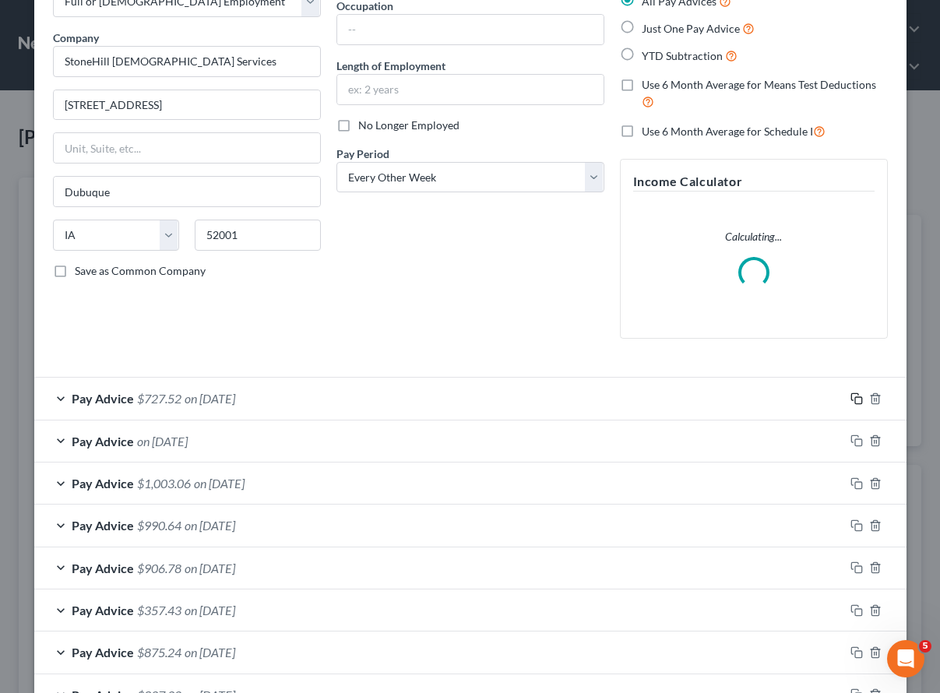
click at [851, 395] on icon "button" at bounding box center [857, 399] width 12 height 12
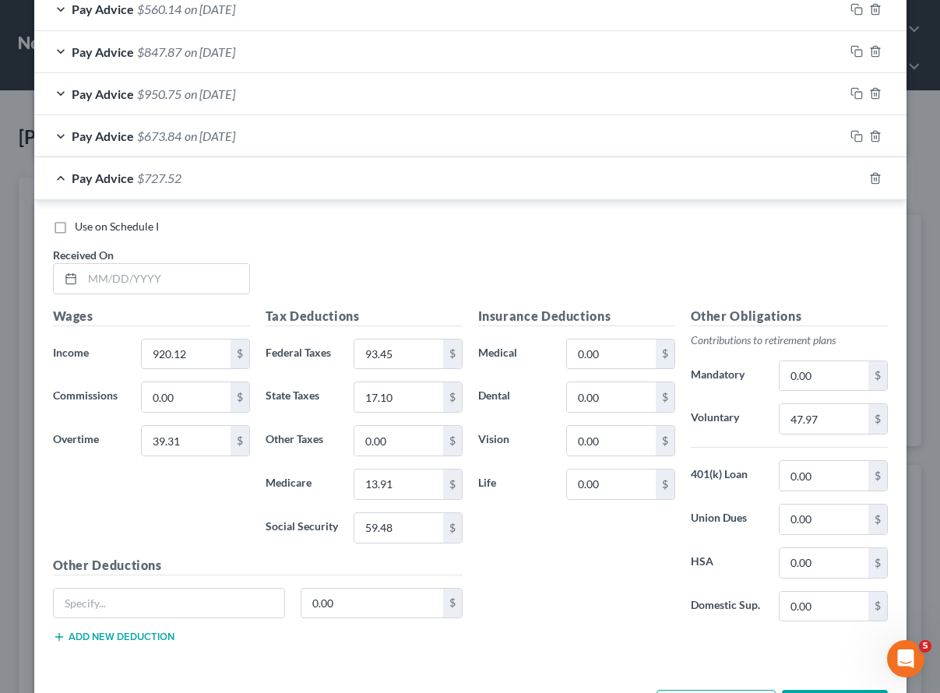
scroll to position [955, 0]
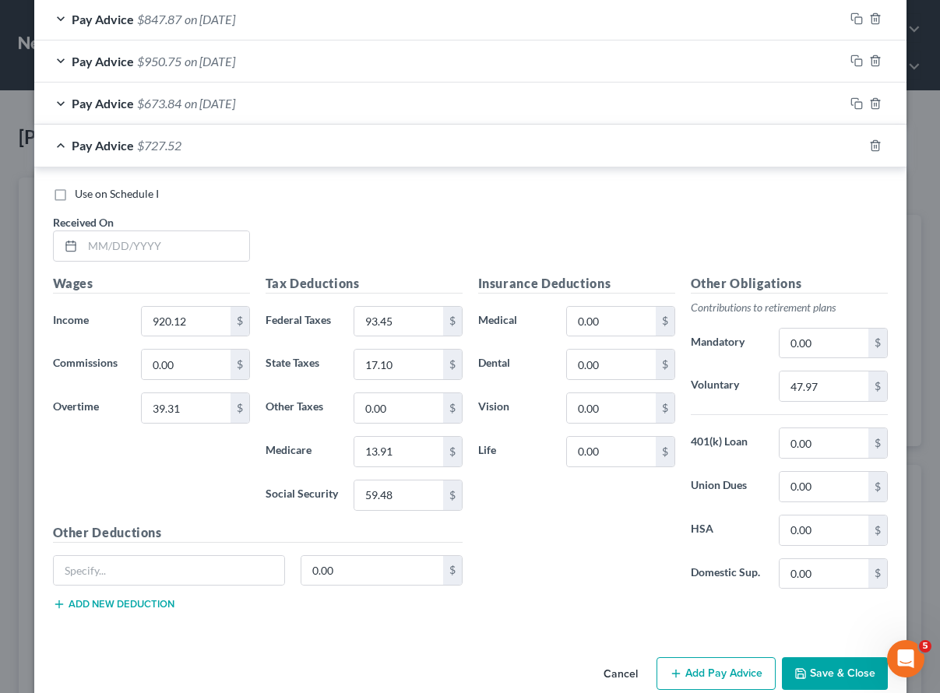
click at [663, 51] on div "Pay Advice $950.75 on 03/28/2025" at bounding box center [439, 61] width 810 height 41
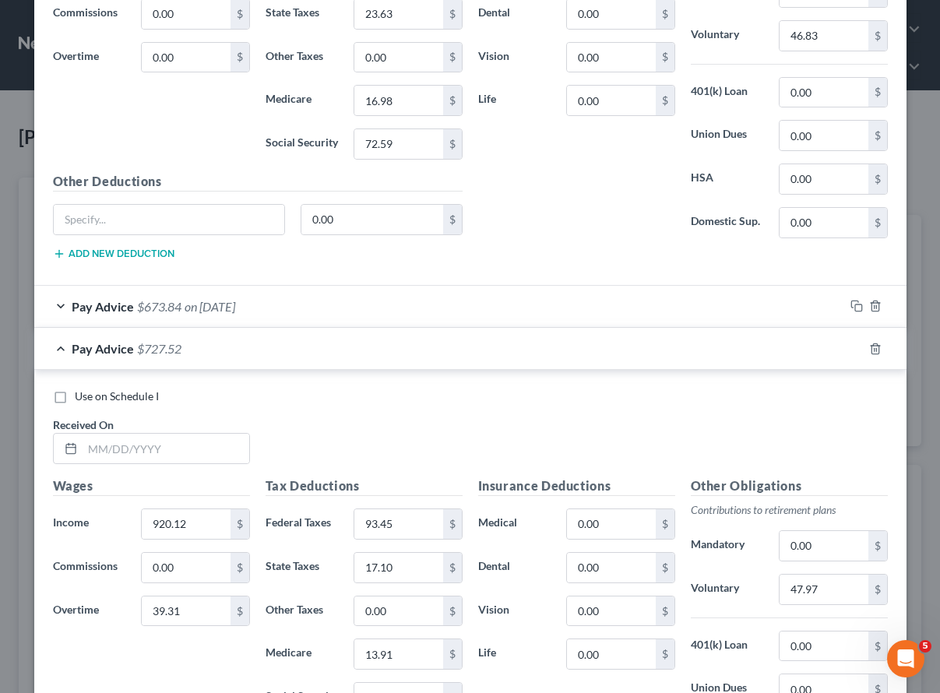
scroll to position [1298, 0]
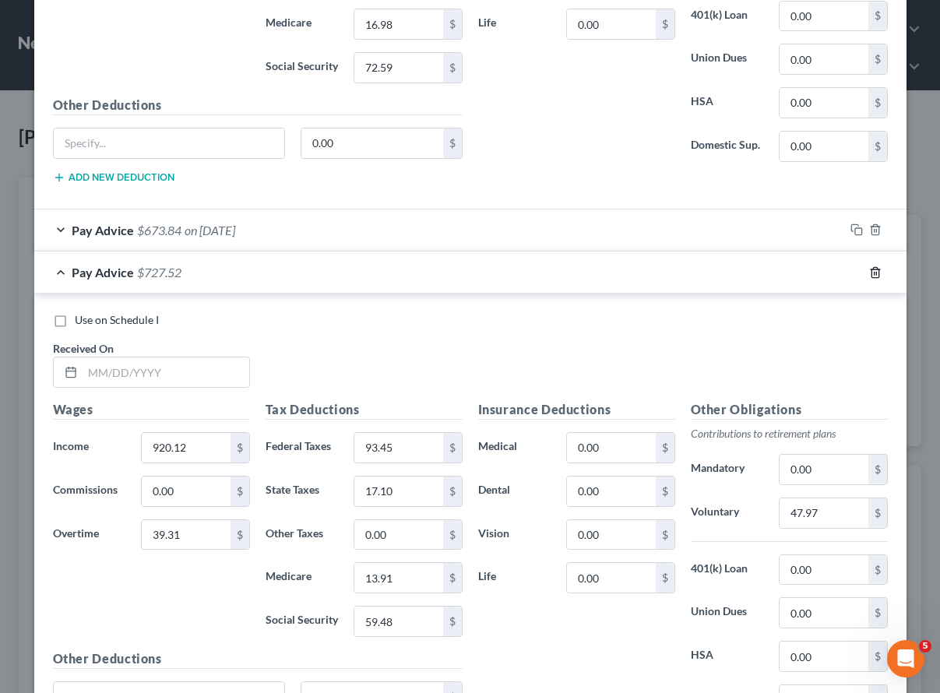
click at [869, 270] on icon "button" at bounding box center [875, 272] width 12 height 12
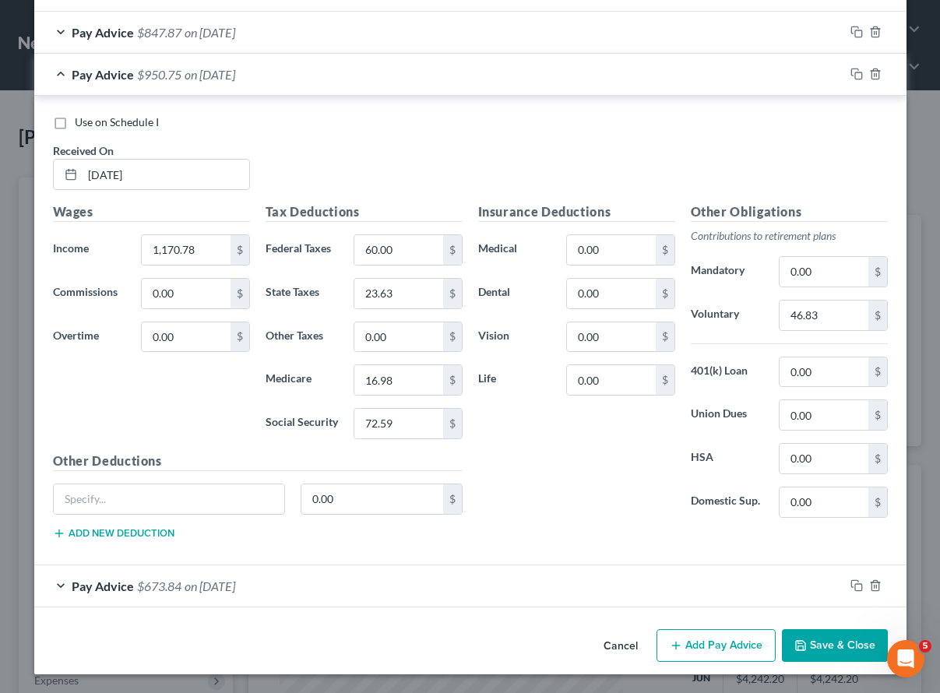
scroll to position [942, 0]
click at [267, 583] on div "Pay Advice $673.84 on 03/14/2025" at bounding box center [439, 586] width 810 height 41
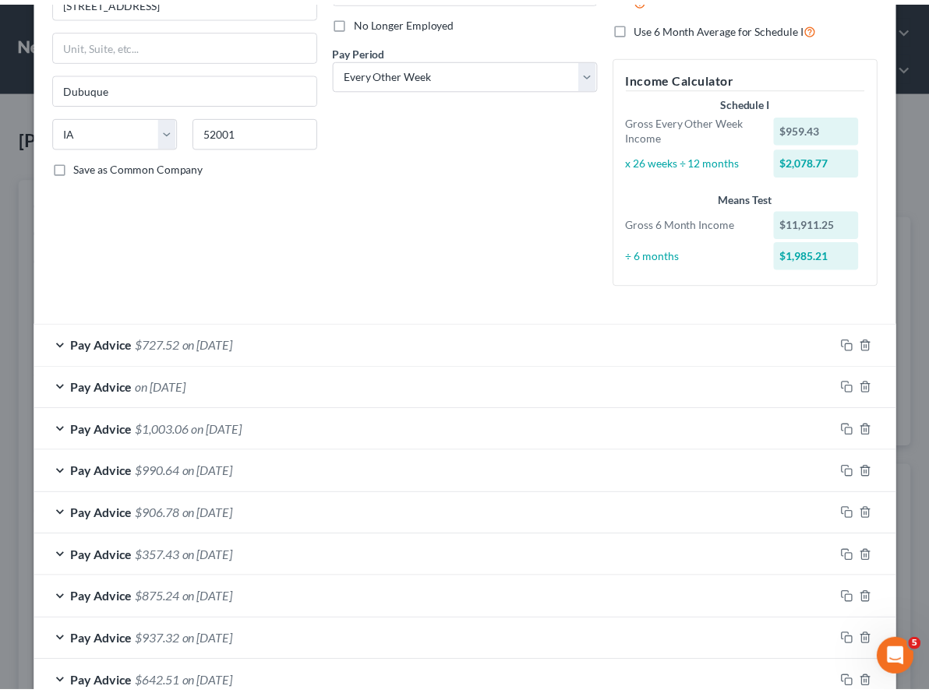
scroll to position [0, 0]
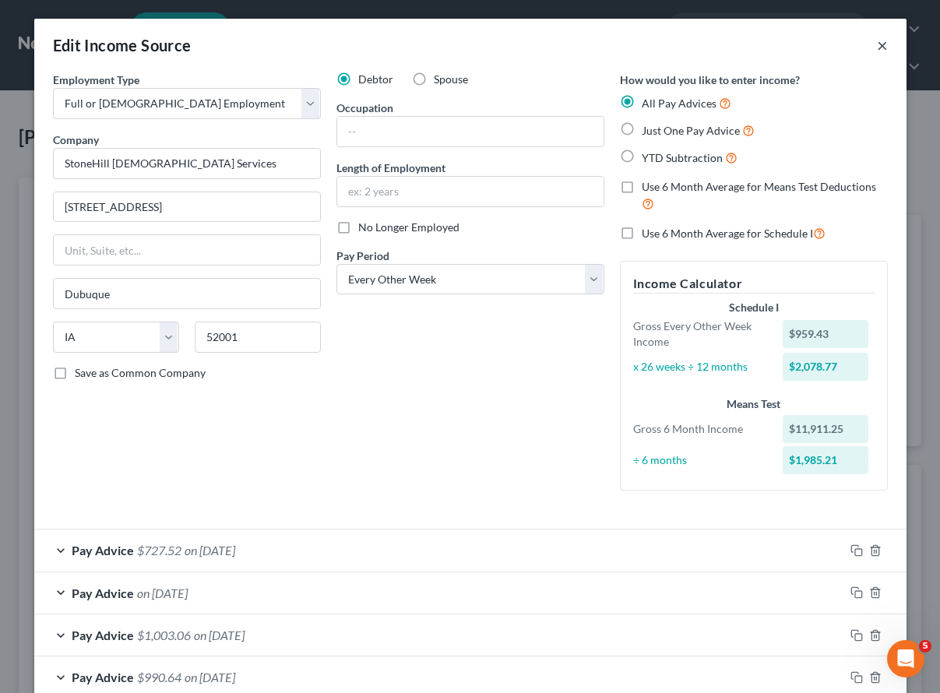
click at [877, 44] on button "×" at bounding box center [882, 45] width 11 height 19
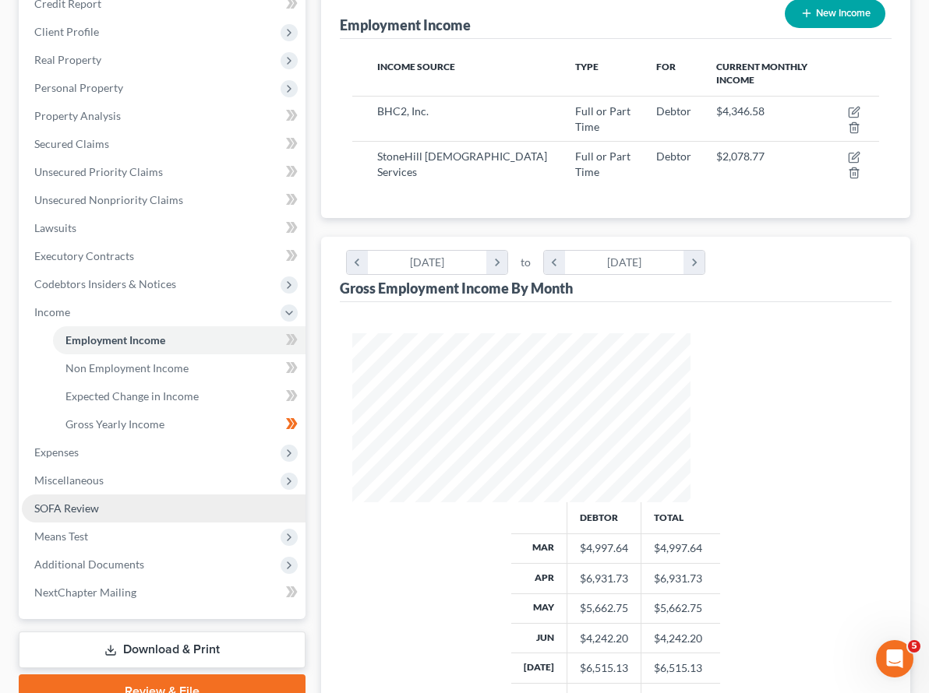
scroll to position [231, 0]
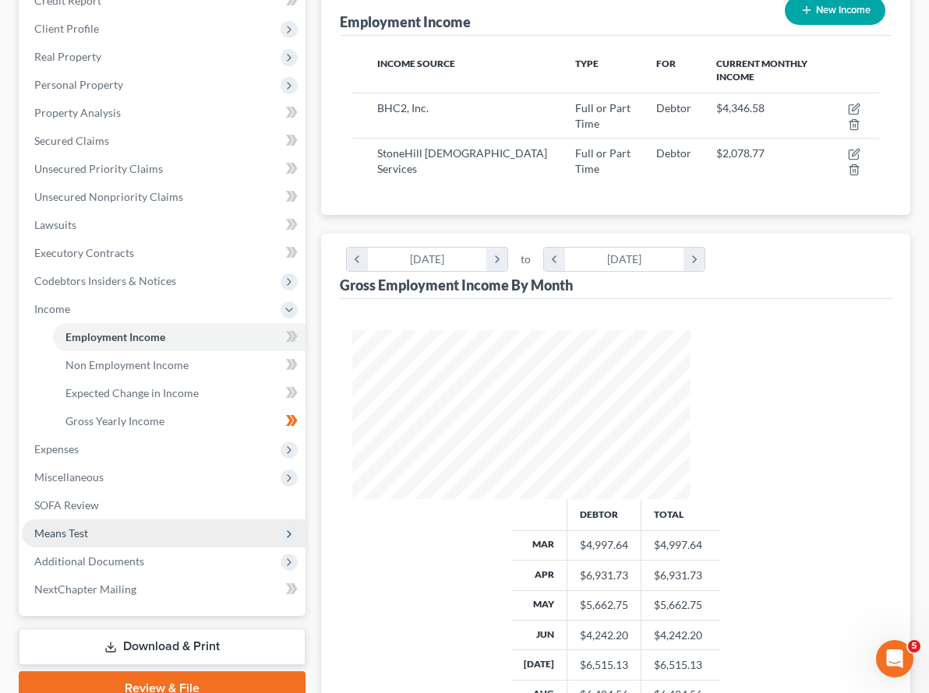
click at [74, 527] on span "Means Test" at bounding box center [61, 533] width 54 height 13
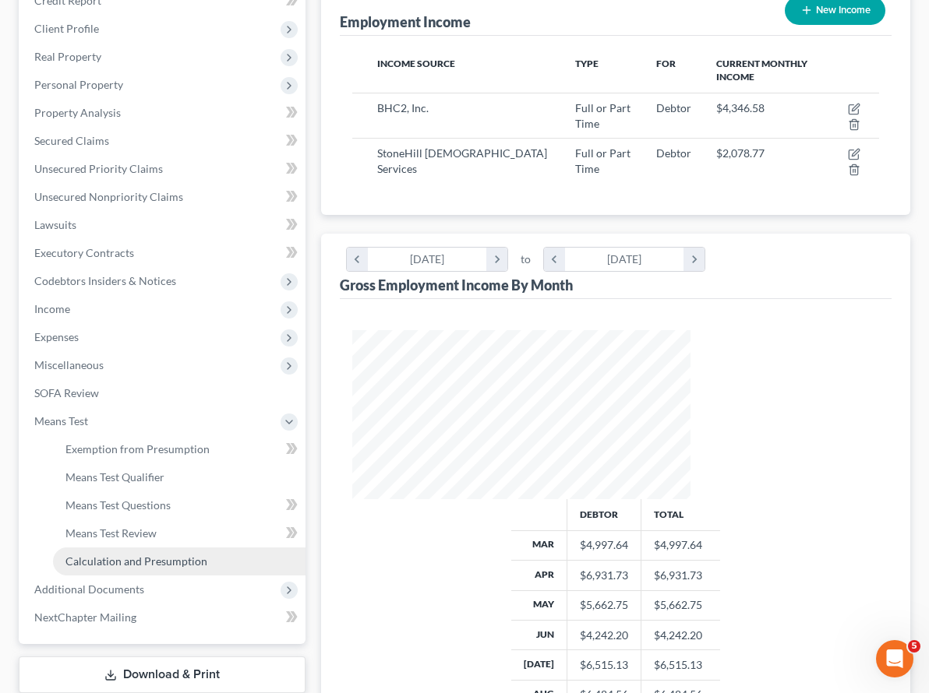
click at [86, 555] on span "Calculation and Presumption" at bounding box center [136, 561] width 142 height 13
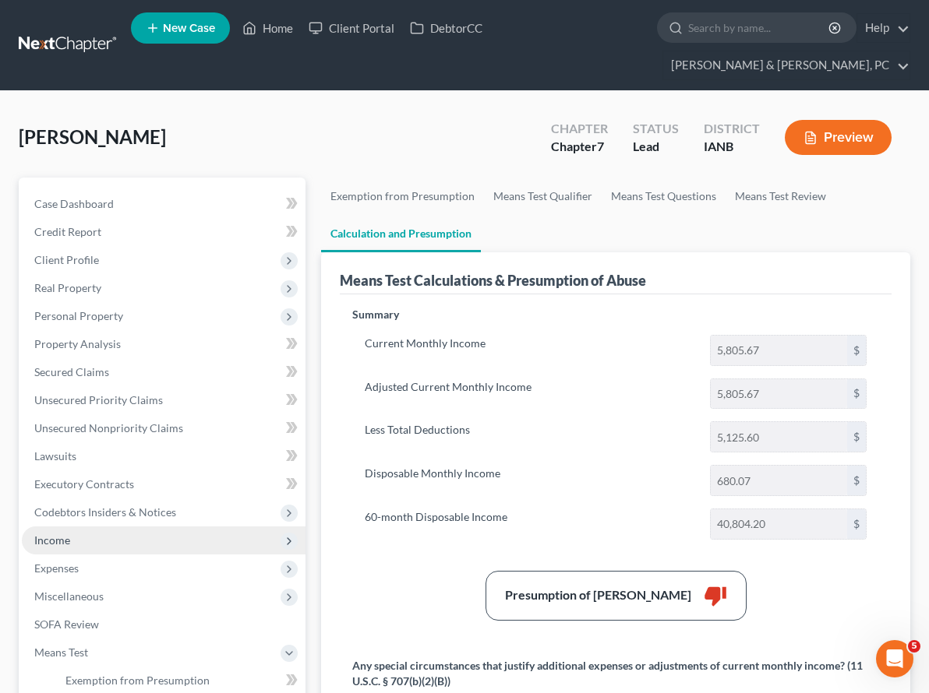
click at [62, 527] on span "Income" at bounding box center [164, 541] width 284 height 28
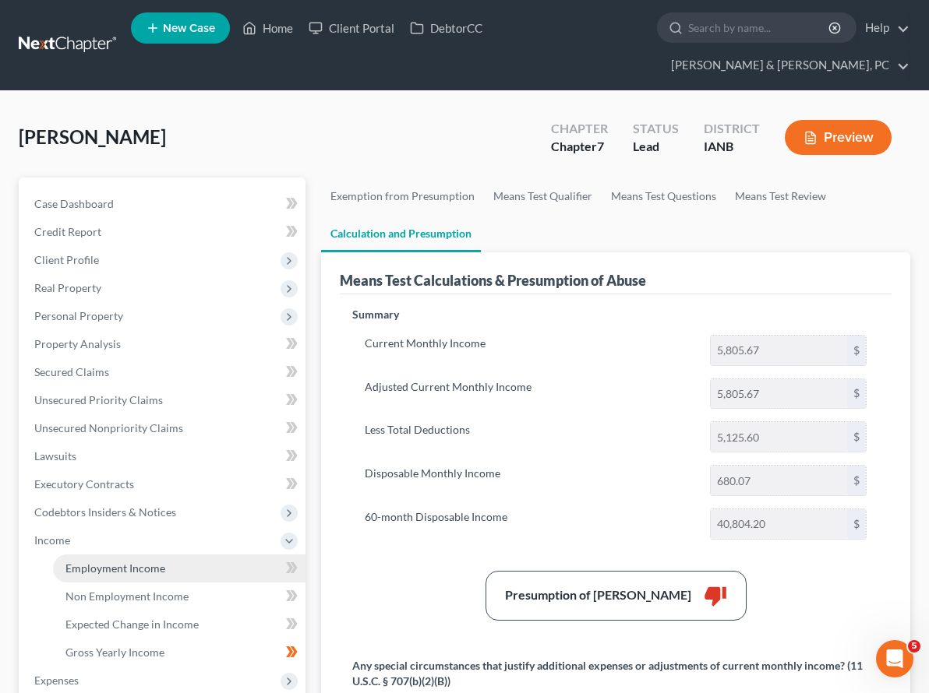
click at [77, 562] on span "Employment Income" at bounding box center [115, 568] width 100 height 13
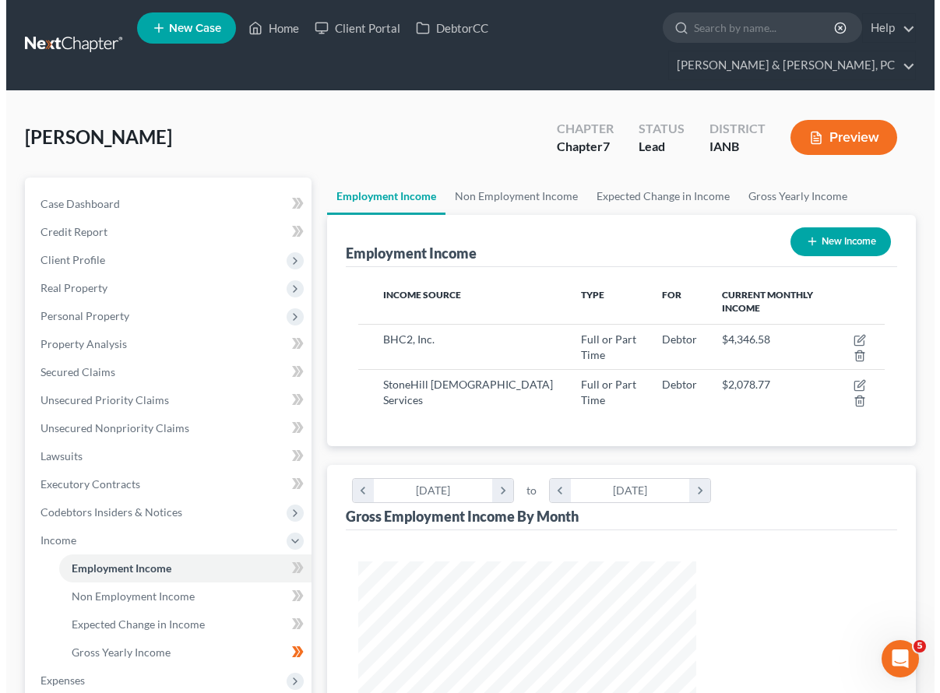
scroll to position [280, 370]
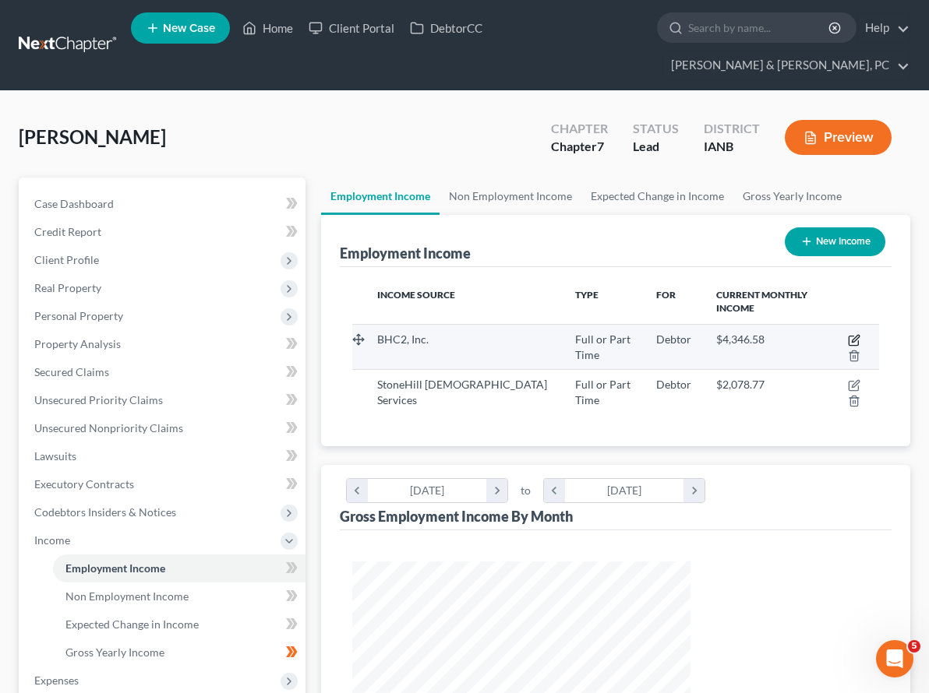
click at [848, 334] on icon "button" at bounding box center [854, 340] width 12 height 12
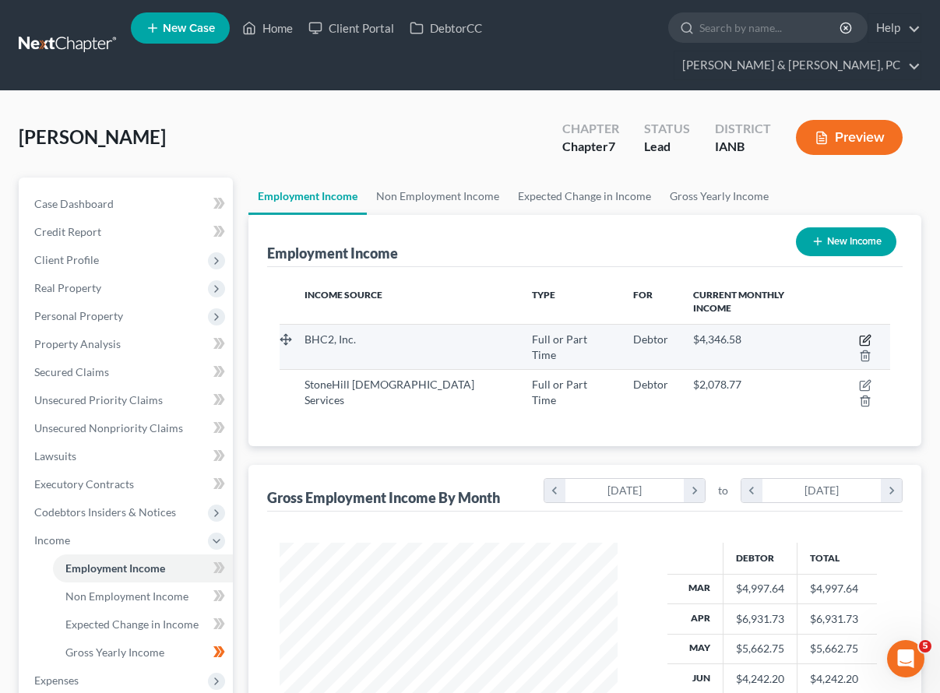
select select "0"
select select "16"
select select "1"
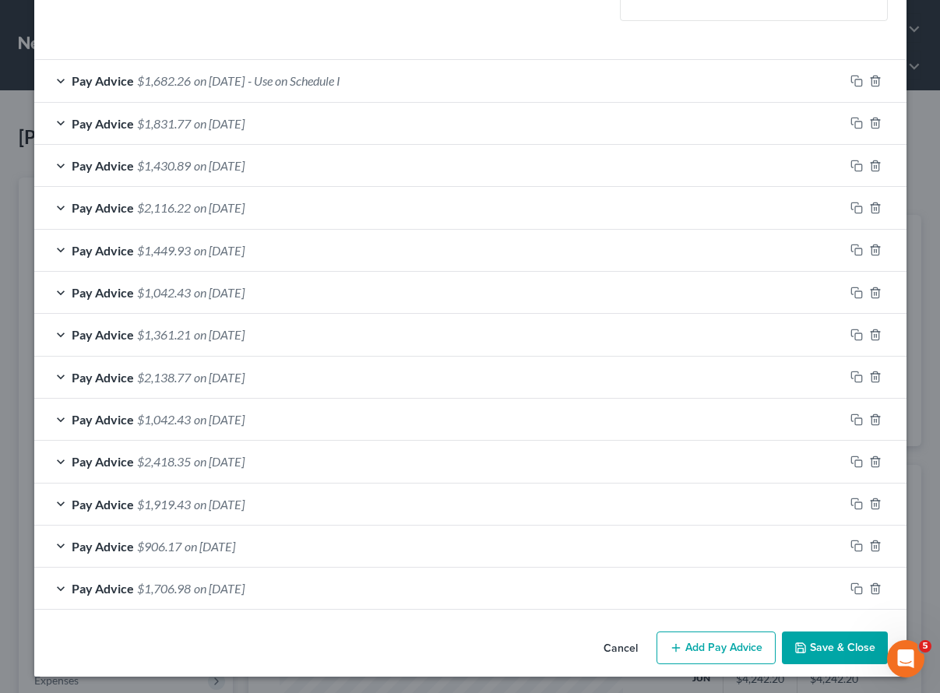
scroll to position [422, 0]
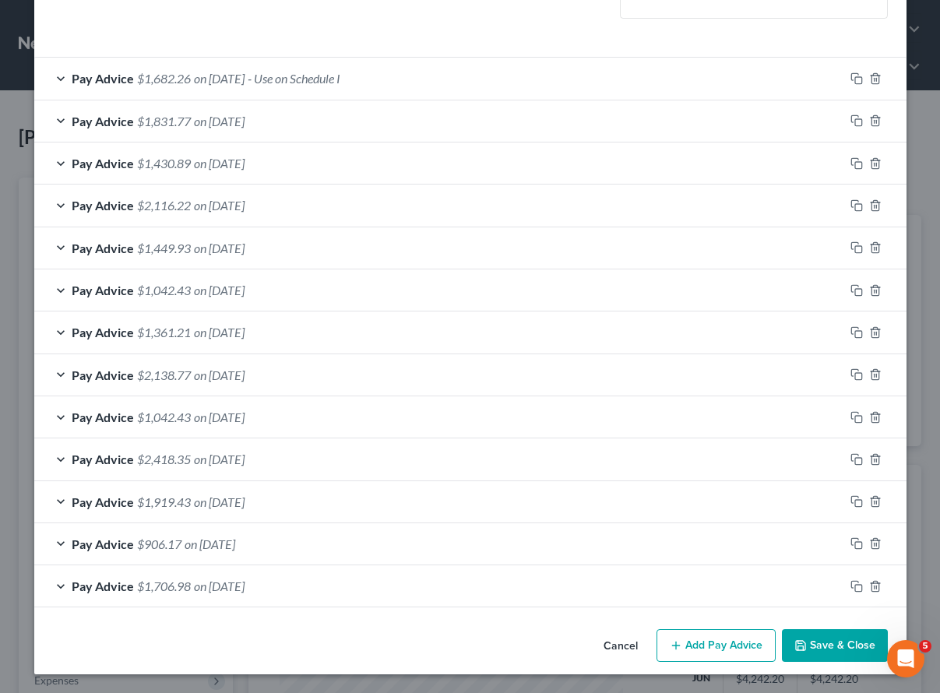
click at [234, 581] on span "on [DATE]" at bounding box center [219, 586] width 51 height 15
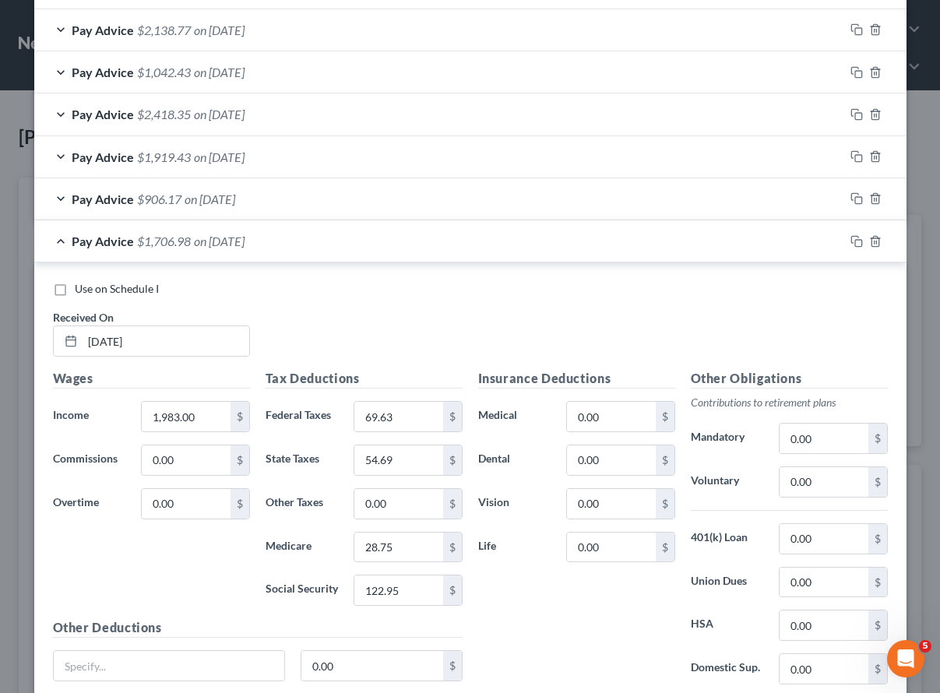
scroll to position [770, 0]
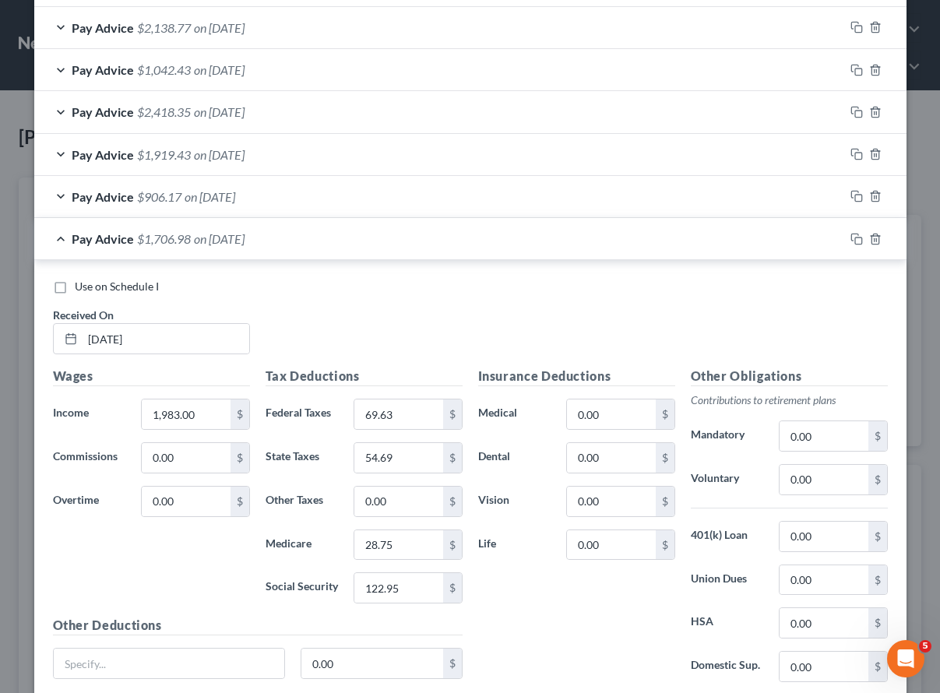
click at [219, 198] on span "on [DATE]" at bounding box center [210, 196] width 51 height 15
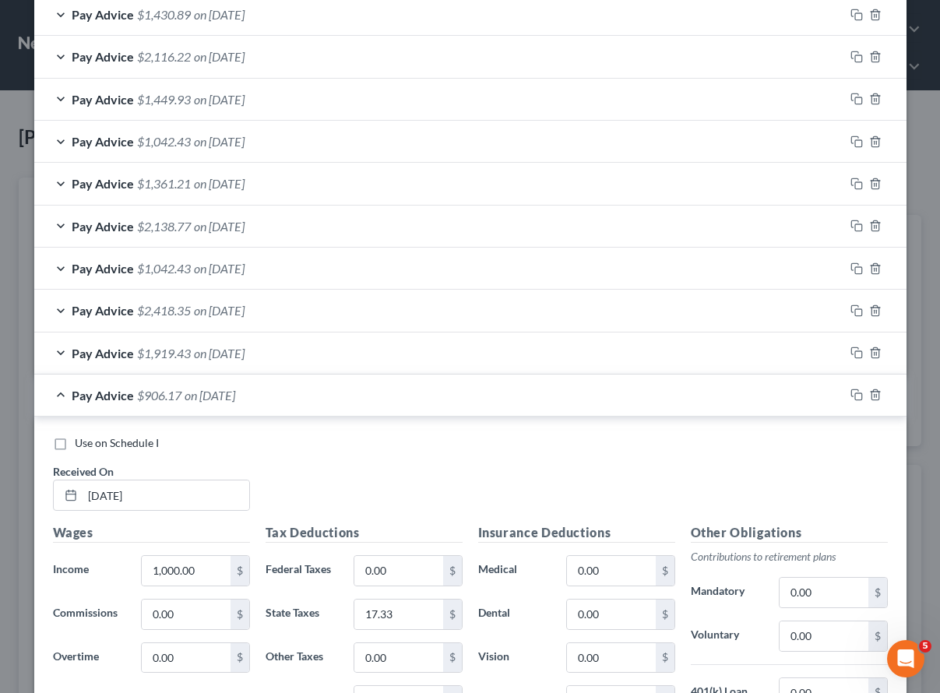
scroll to position [626, 0]
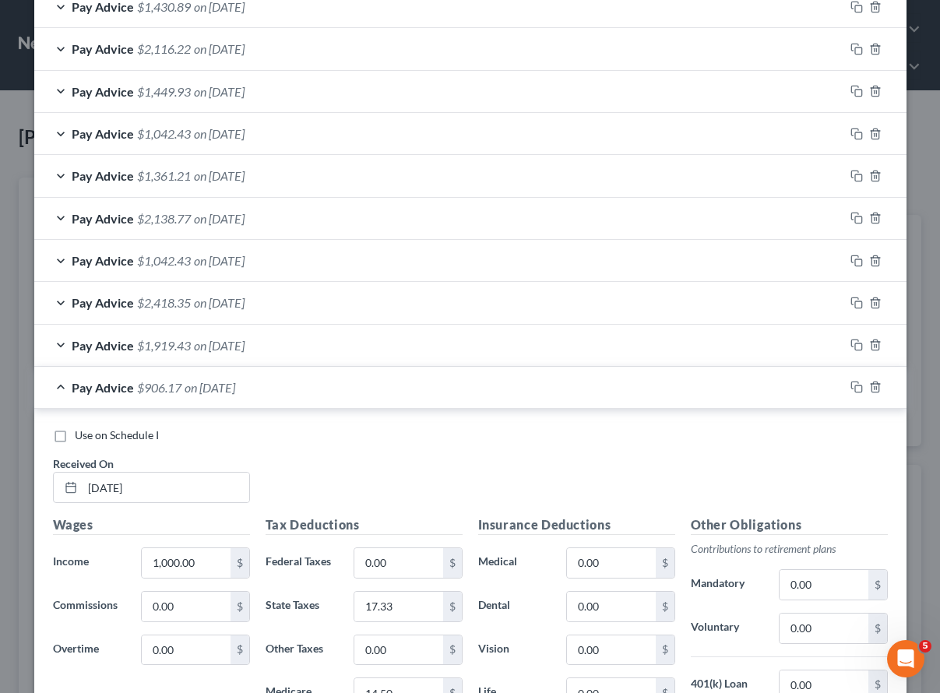
click at [128, 388] on div "Pay Advice $906.17 on 03/24/2025" at bounding box center [439, 387] width 810 height 41
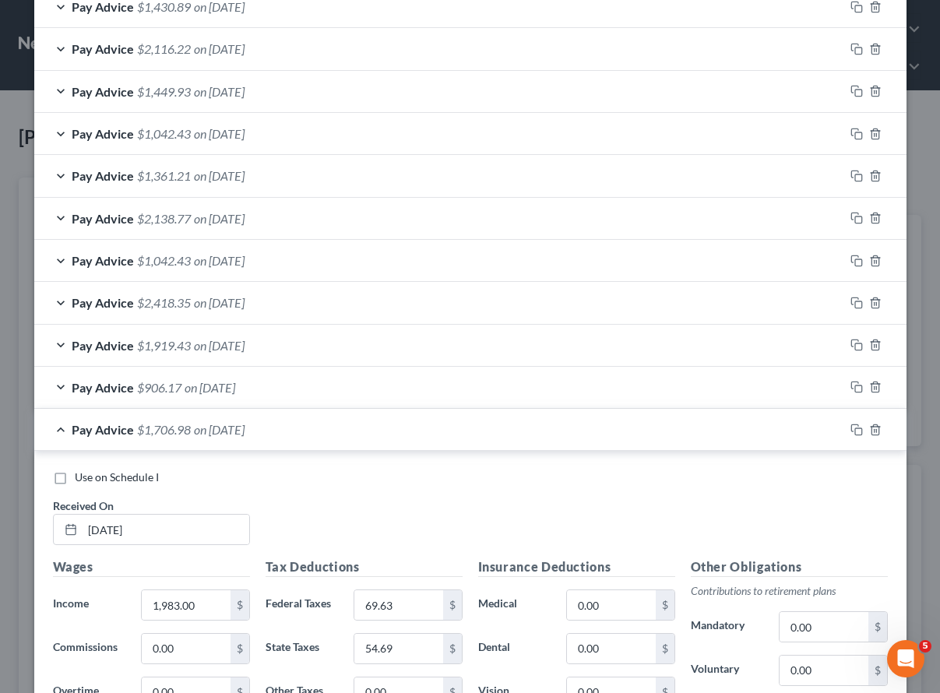
click at [151, 428] on span "$1,706.98" at bounding box center [164, 429] width 54 height 15
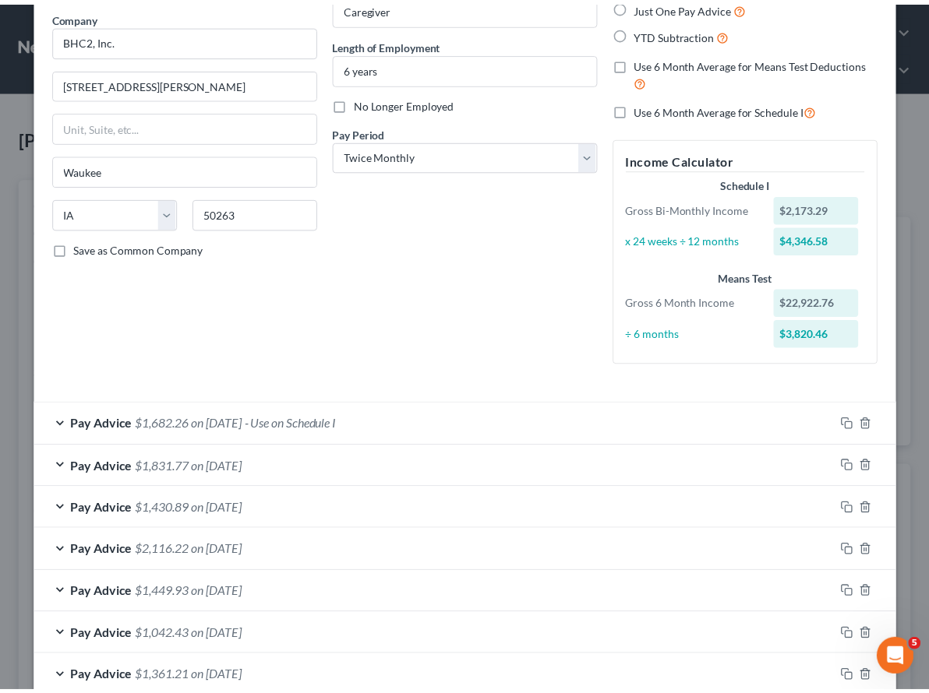
scroll to position [0, 0]
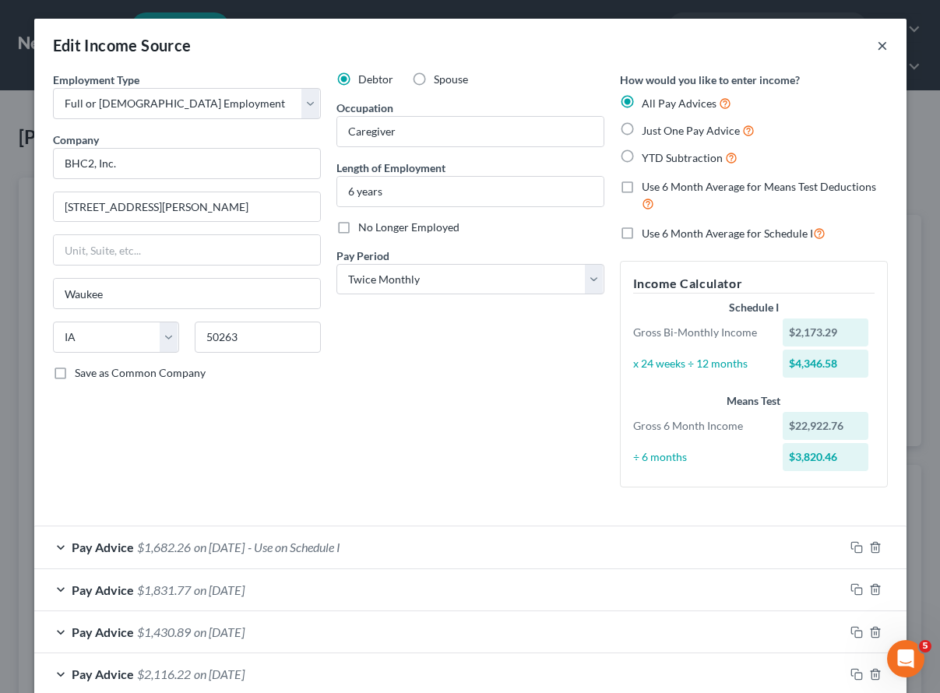
click at [877, 43] on button "×" at bounding box center [882, 45] width 11 height 19
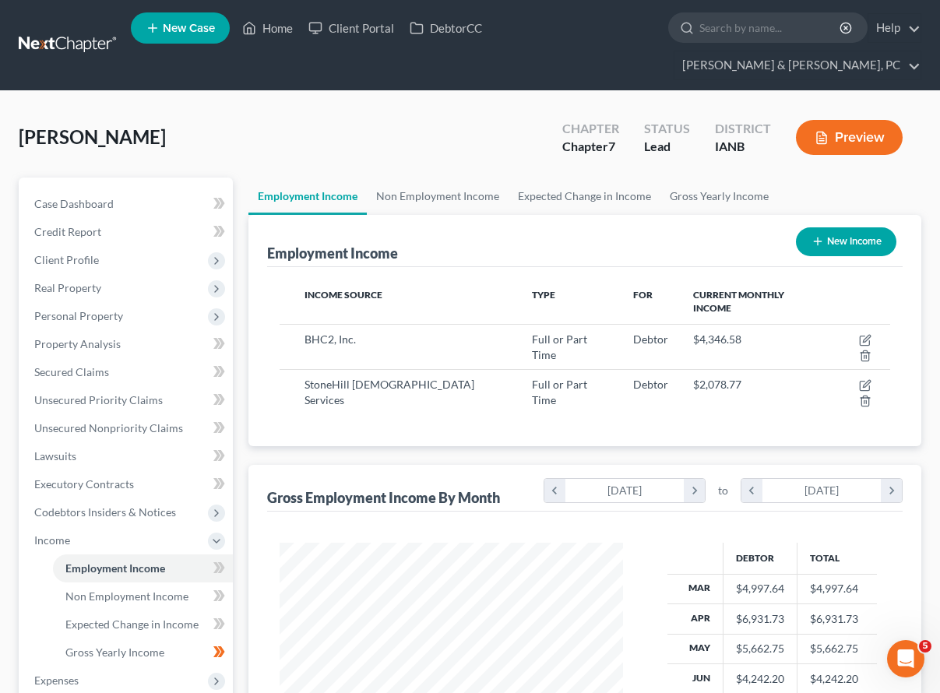
scroll to position [778681, 778591]
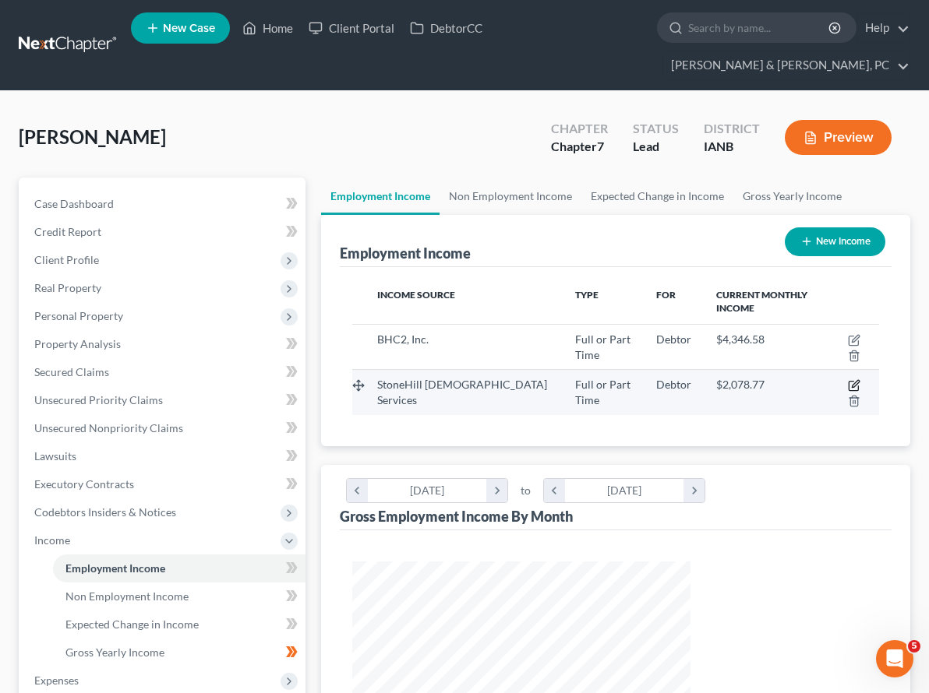
click at [848, 379] on icon "button" at bounding box center [854, 385] width 12 height 12
select select "0"
select select "16"
select select "2"
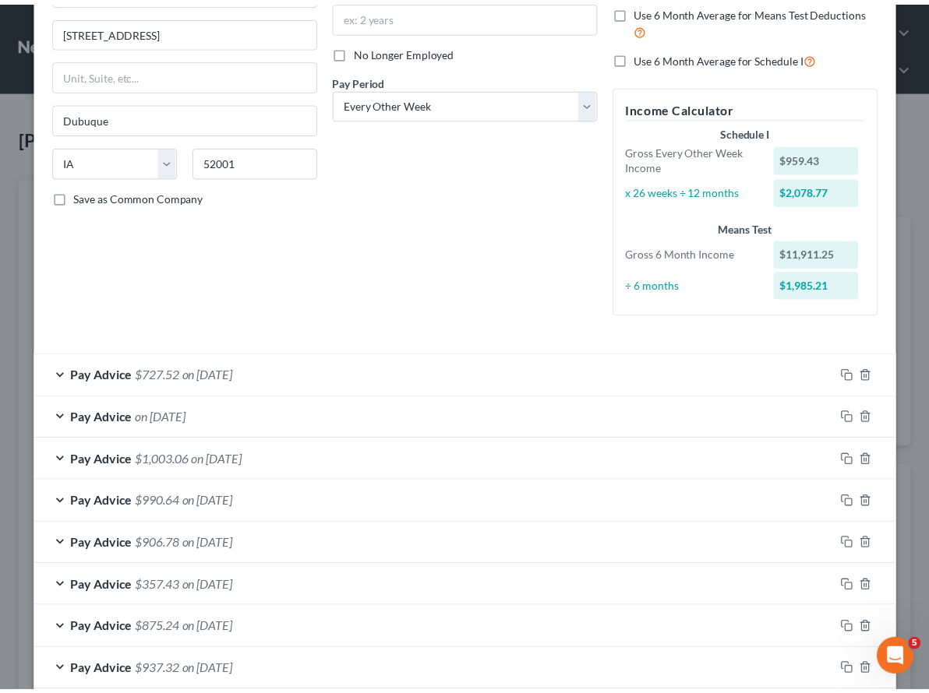
scroll to position [0, 0]
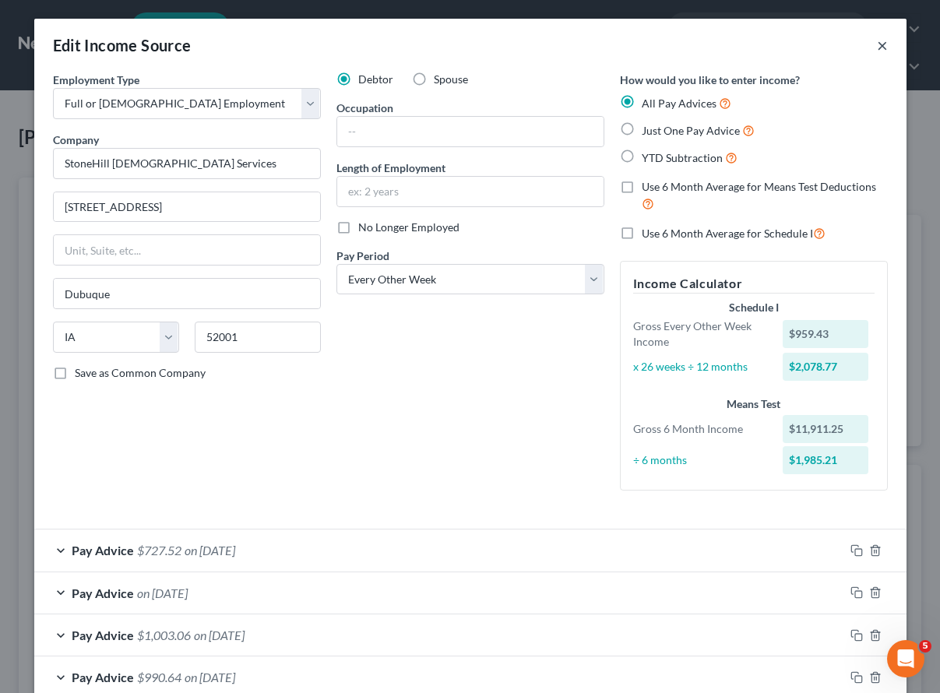
click at [878, 42] on button "×" at bounding box center [882, 45] width 11 height 19
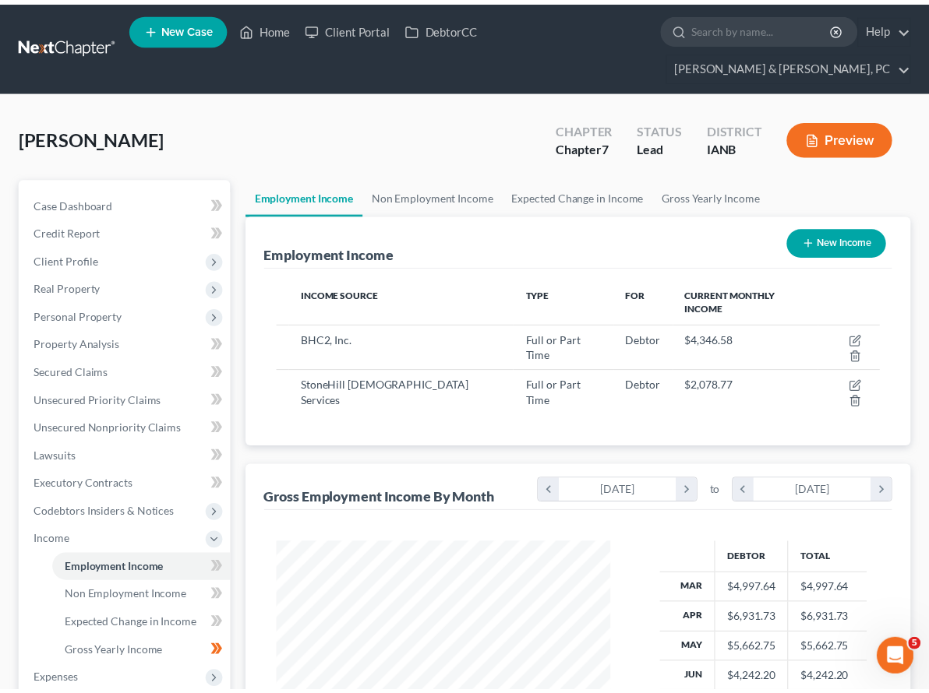
scroll to position [778681, 778591]
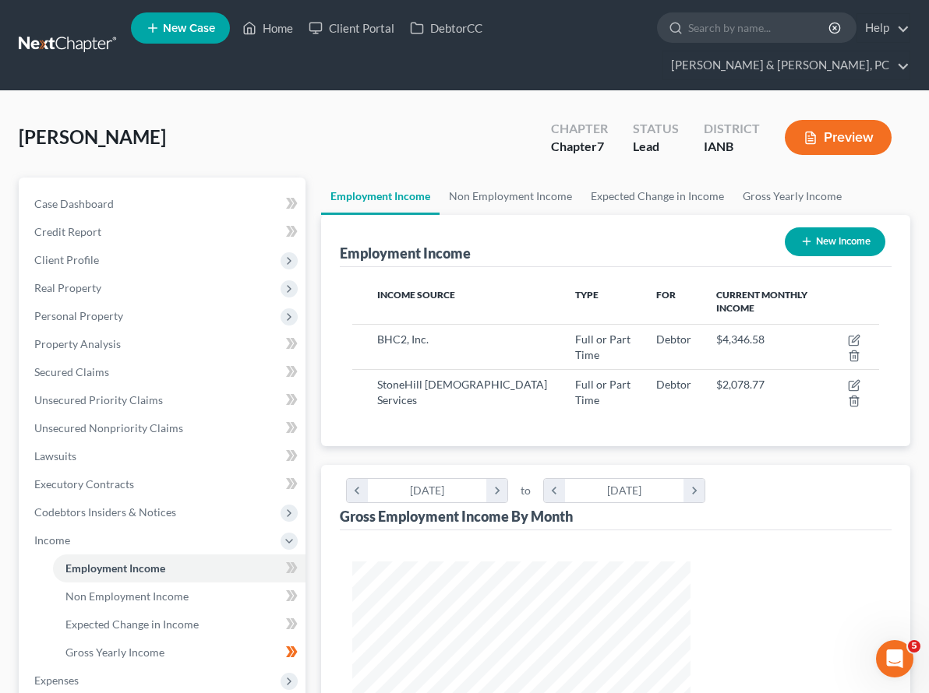
click at [495, 110] on div "Smith, Laporsha Upgraded Chapter Chapter 7 Status Lead District IANB Preview" at bounding box center [464, 144] width 891 height 68
click at [733, 178] on link "Gross Yearly Income" at bounding box center [792, 196] width 118 height 37
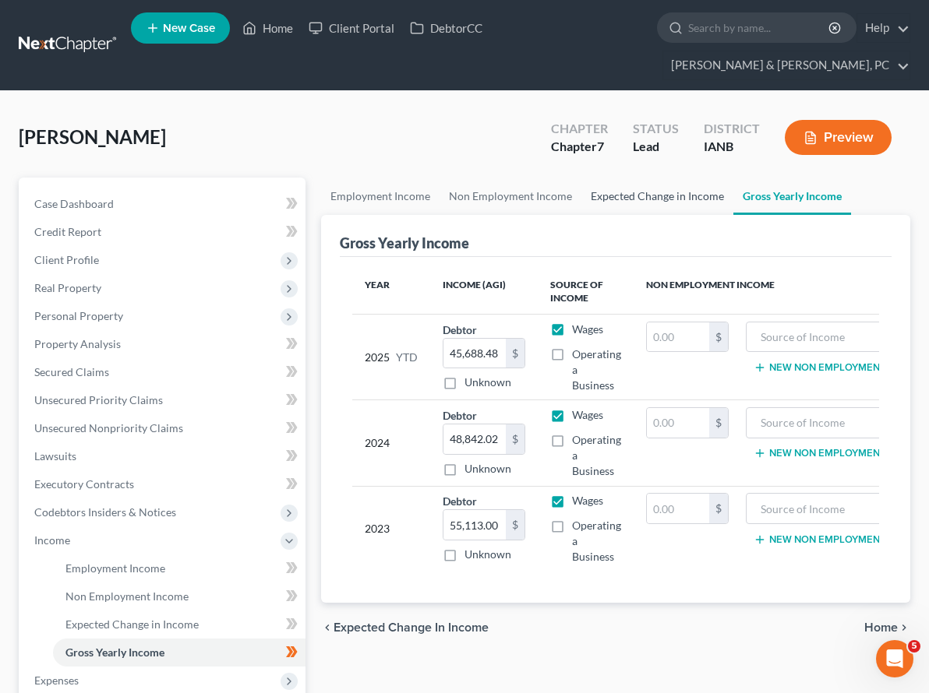
click at [581, 178] on link "Expected Change in Income" at bounding box center [657, 196] width 152 height 37
